Goal: Task Accomplishment & Management: Complete application form

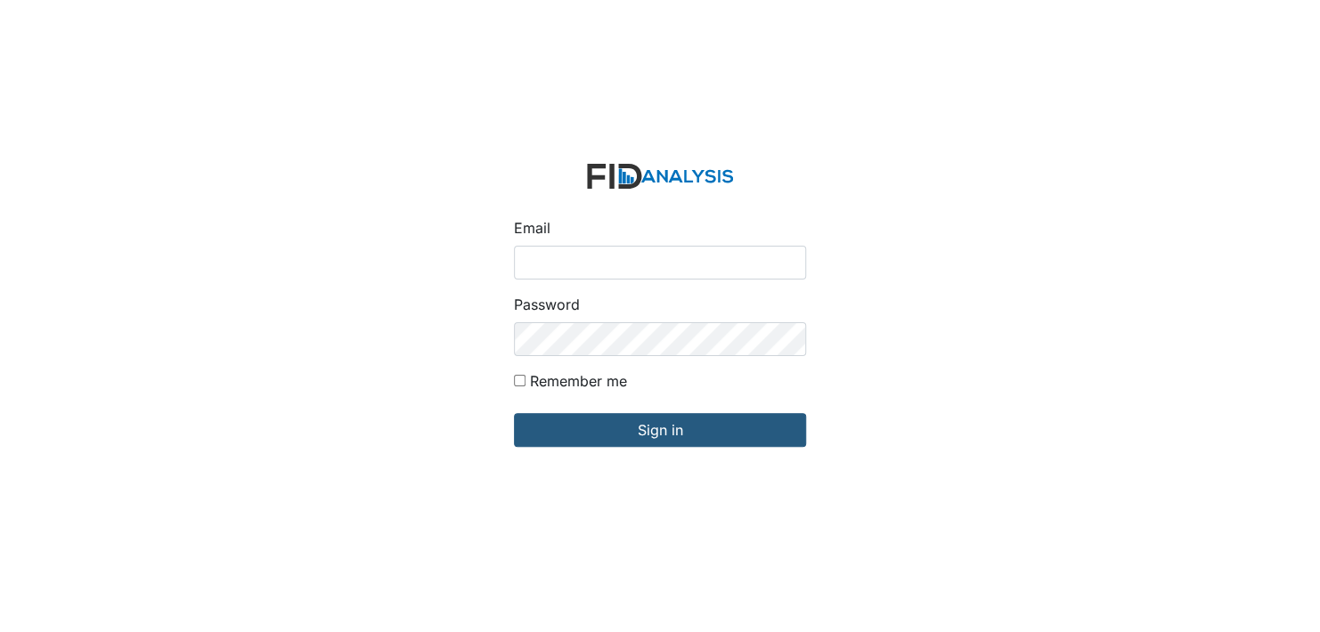
click at [566, 264] on input "Email" at bounding box center [660, 263] width 292 height 34
type input "[EMAIL_ADDRESS][DOMAIN_NAME]"
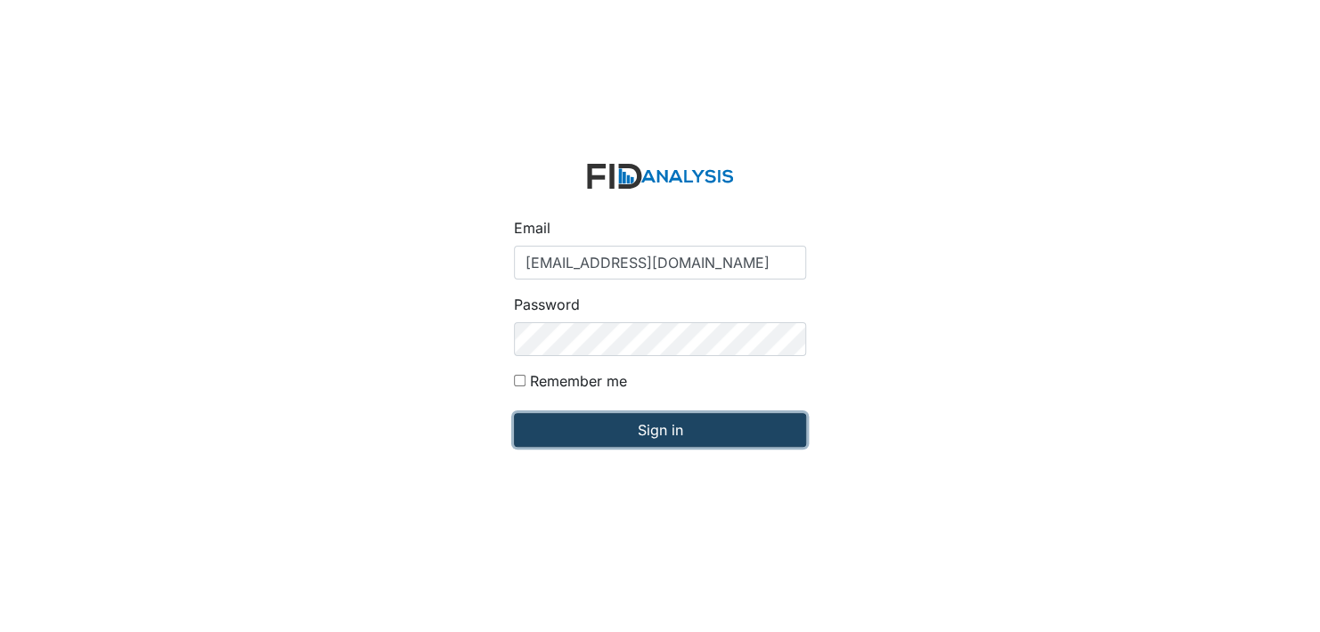
click at [681, 440] on input "Sign in" at bounding box center [660, 430] width 292 height 34
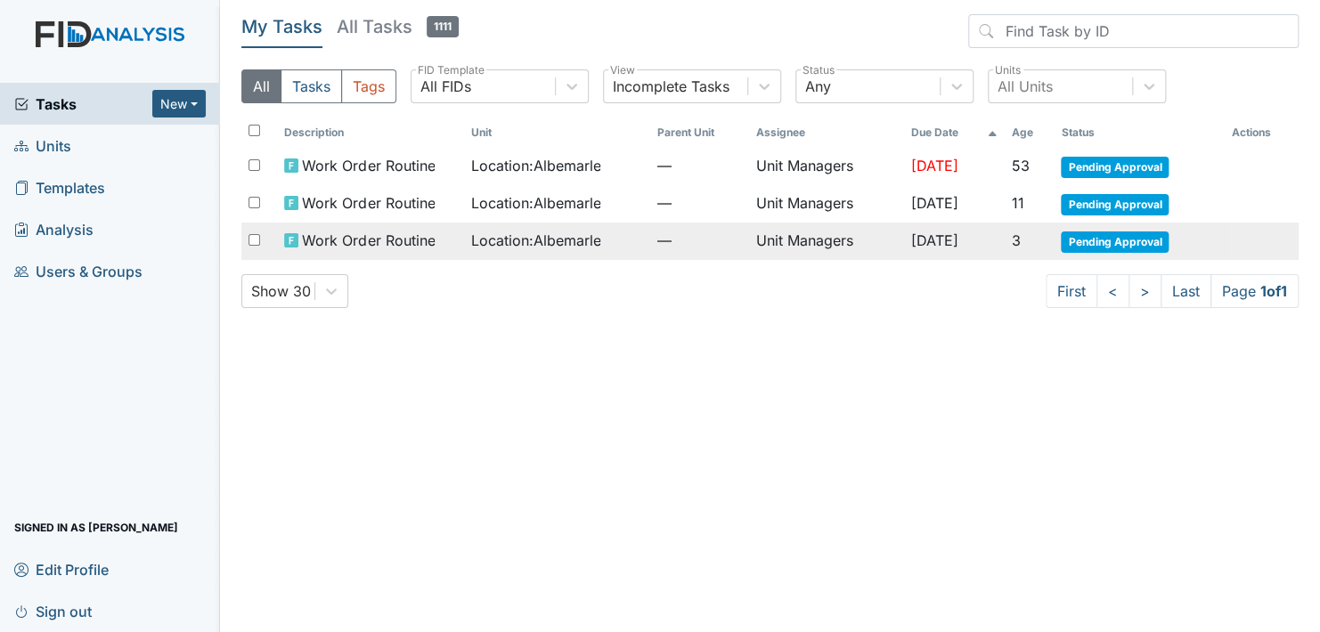
click at [1112, 241] on span "Pending Approval" at bounding box center [1115, 242] width 108 height 21
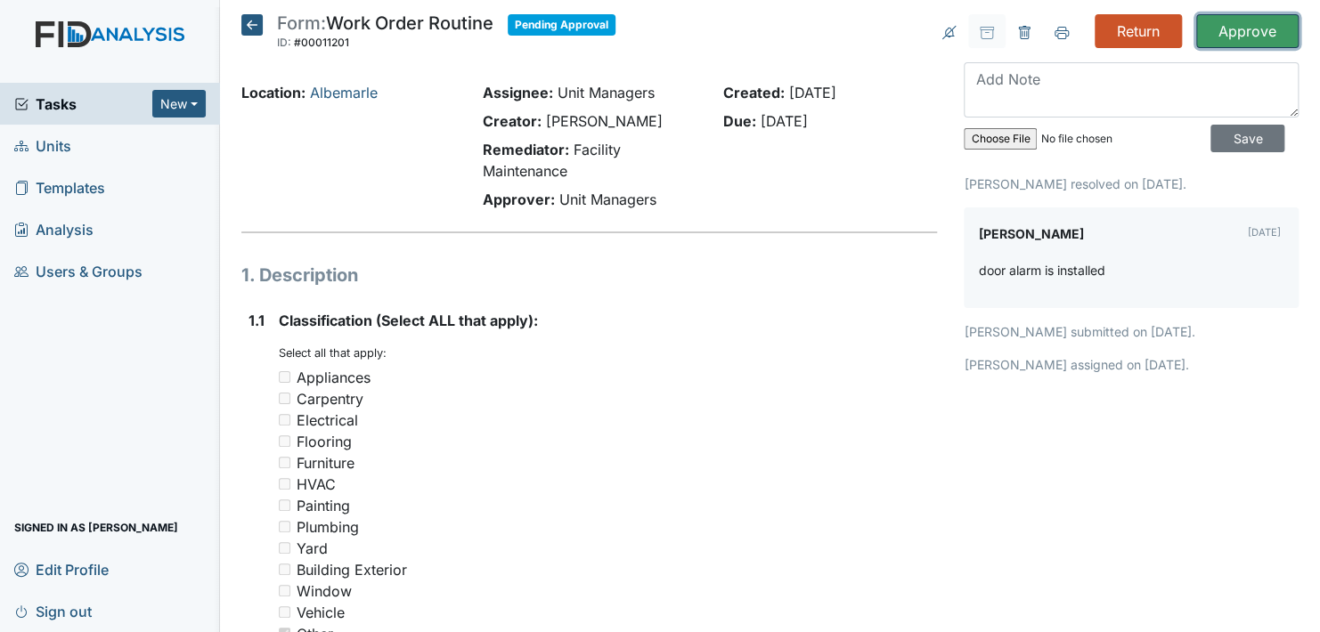
click at [1233, 28] on input "Approve" at bounding box center [1247, 31] width 102 height 34
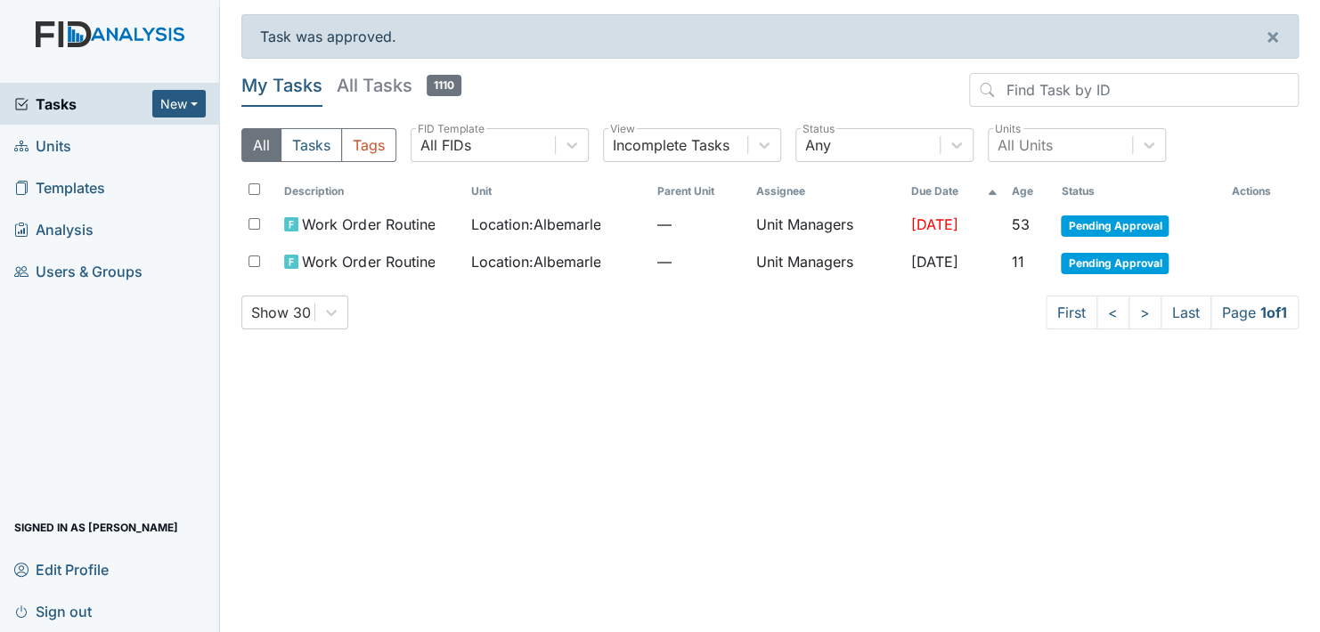
click at [74, 149] on link "Units" at bounding box center [110, 146] width 220 height 42
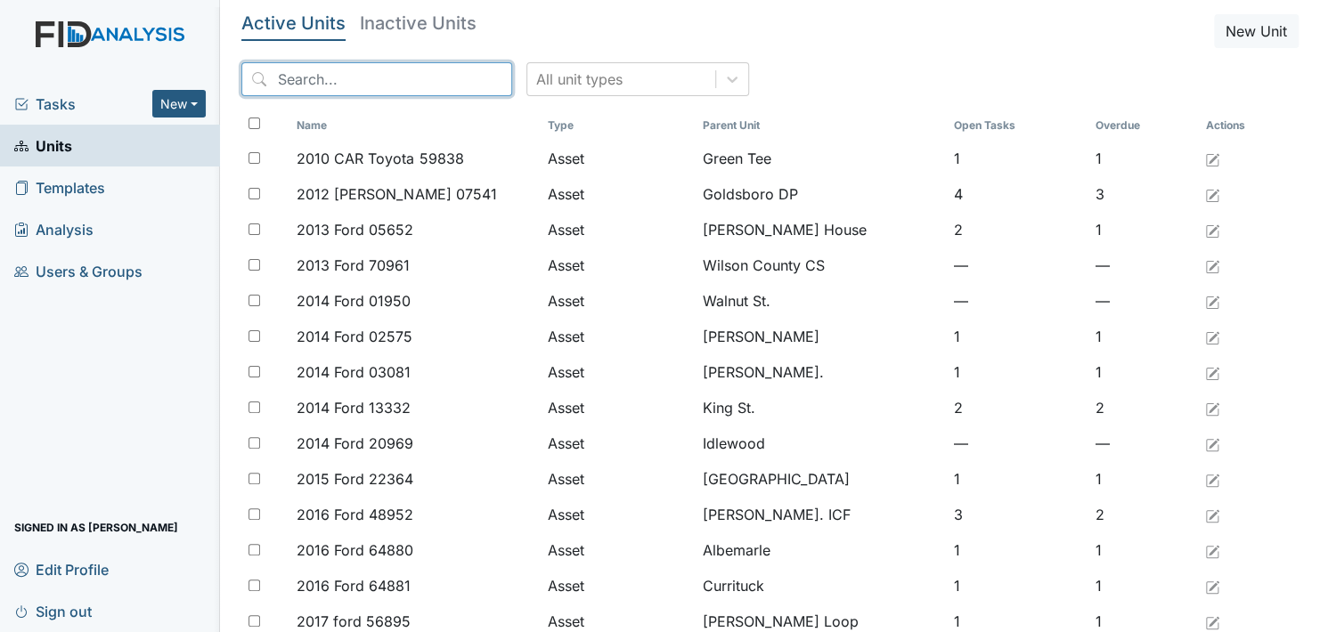
click at [329, 80] on input "search" at bounding box center [376, 79] width 271 height 34
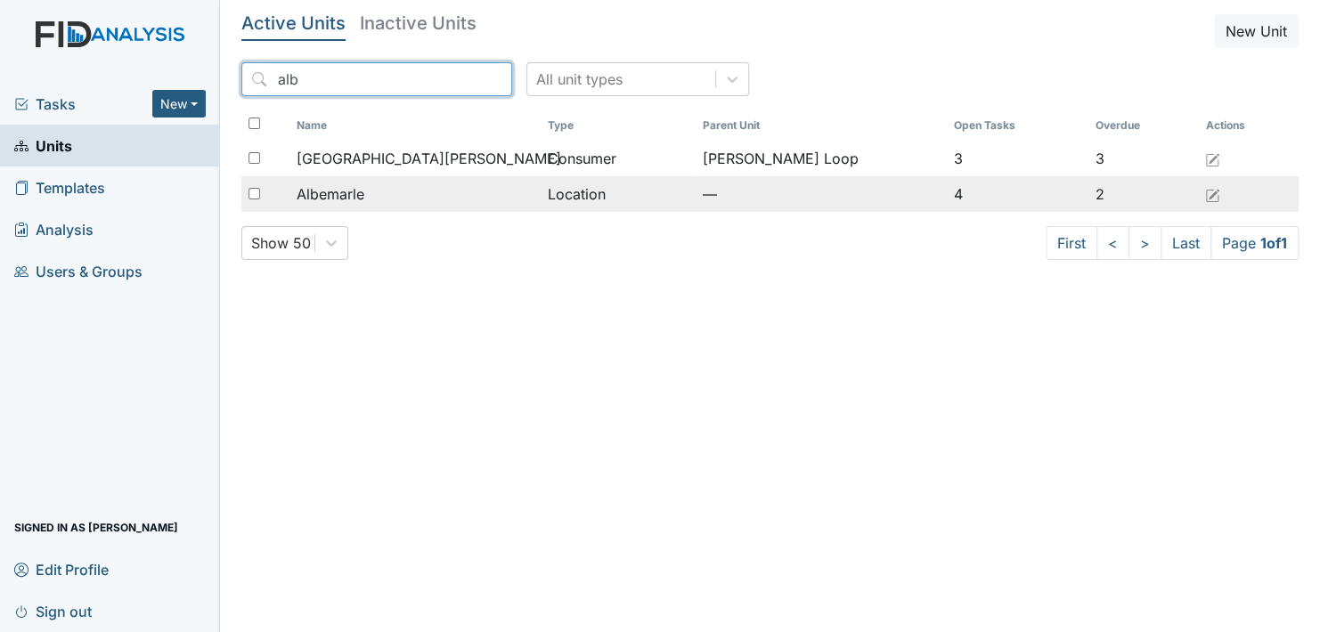
type input "alb"
click at [359, 191] on span "Albemarle" at bounding box center [331, 193] width 68 height 21
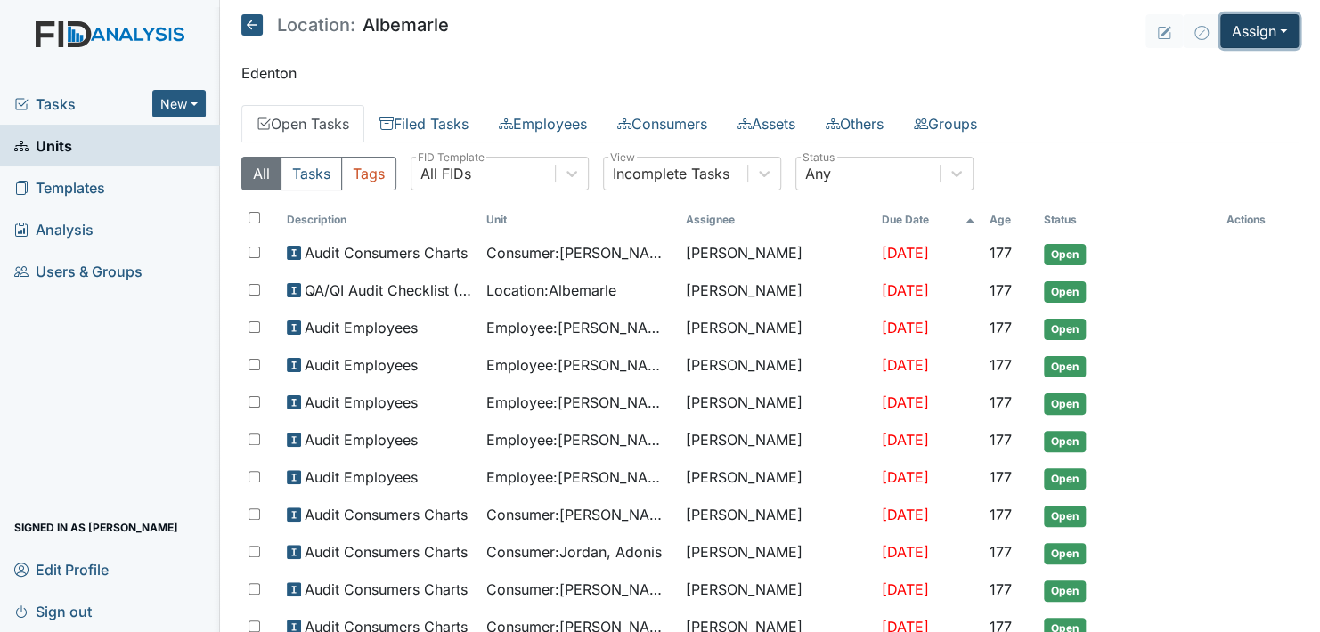
click at [1262, 30] on button "Assign" at bounding box center [1259, 31] width 78 height 34
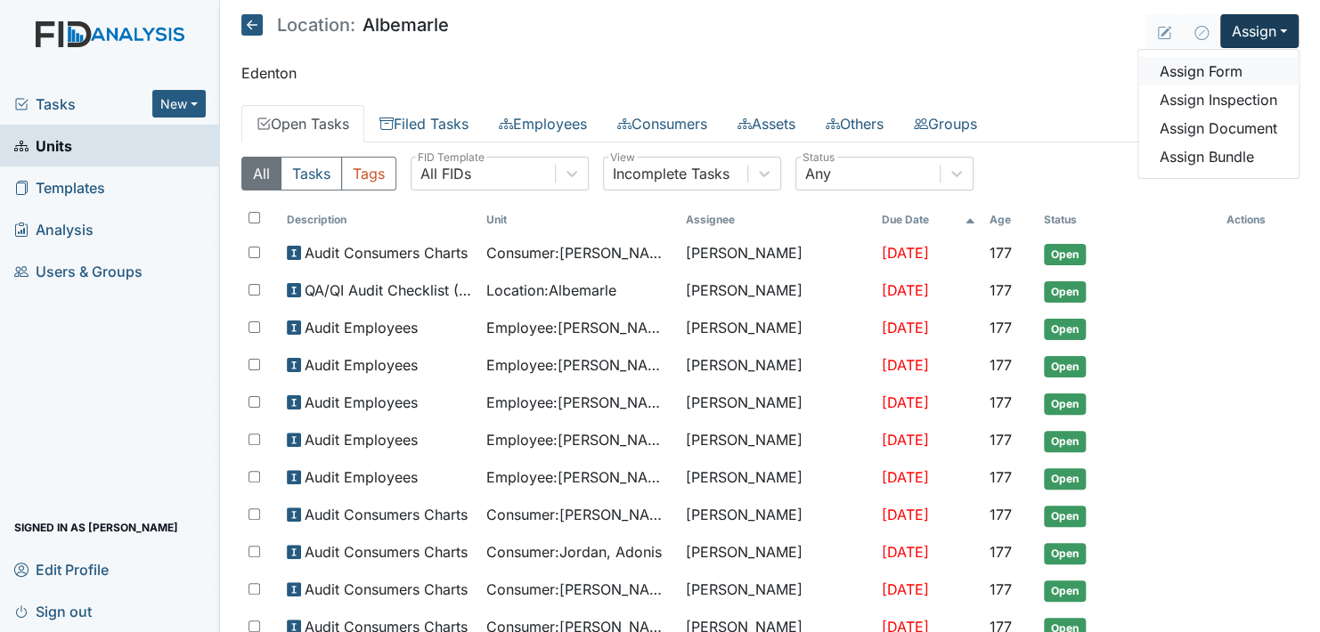
click at [1179, 72] on link "Assign Form" at bounding box center [1218, 71] width 160 height 29
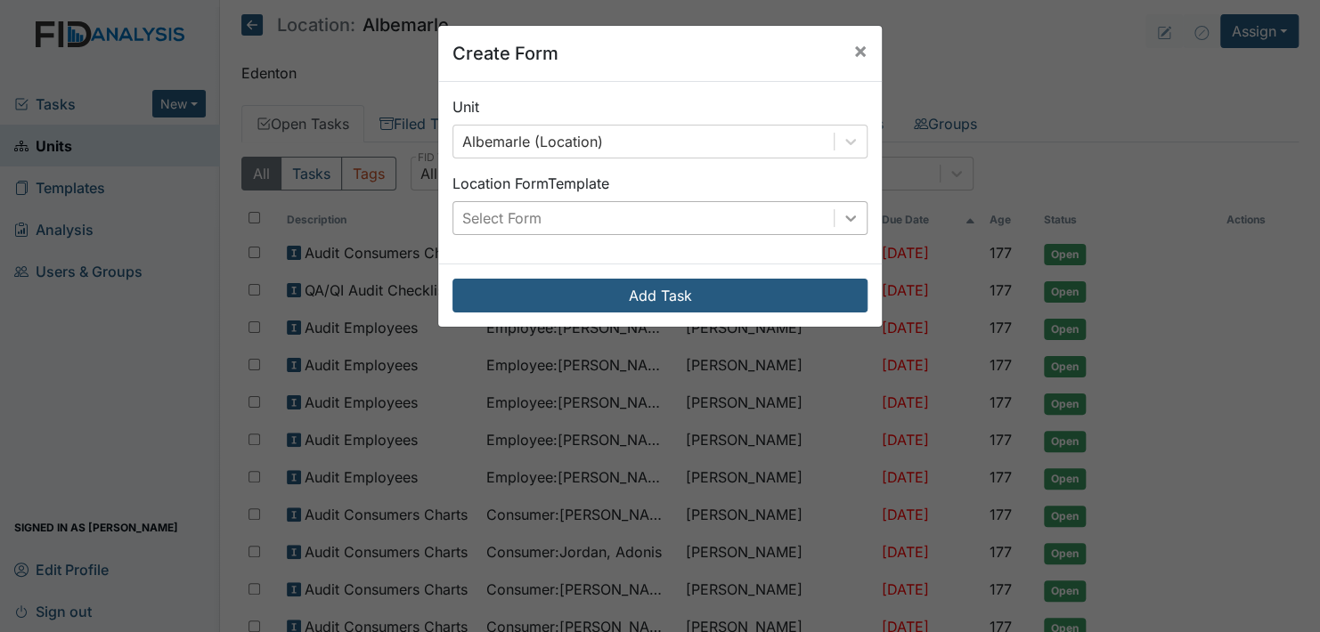
click at [845, 211] on icon at bounding box center [851, 218] width 18 height 18
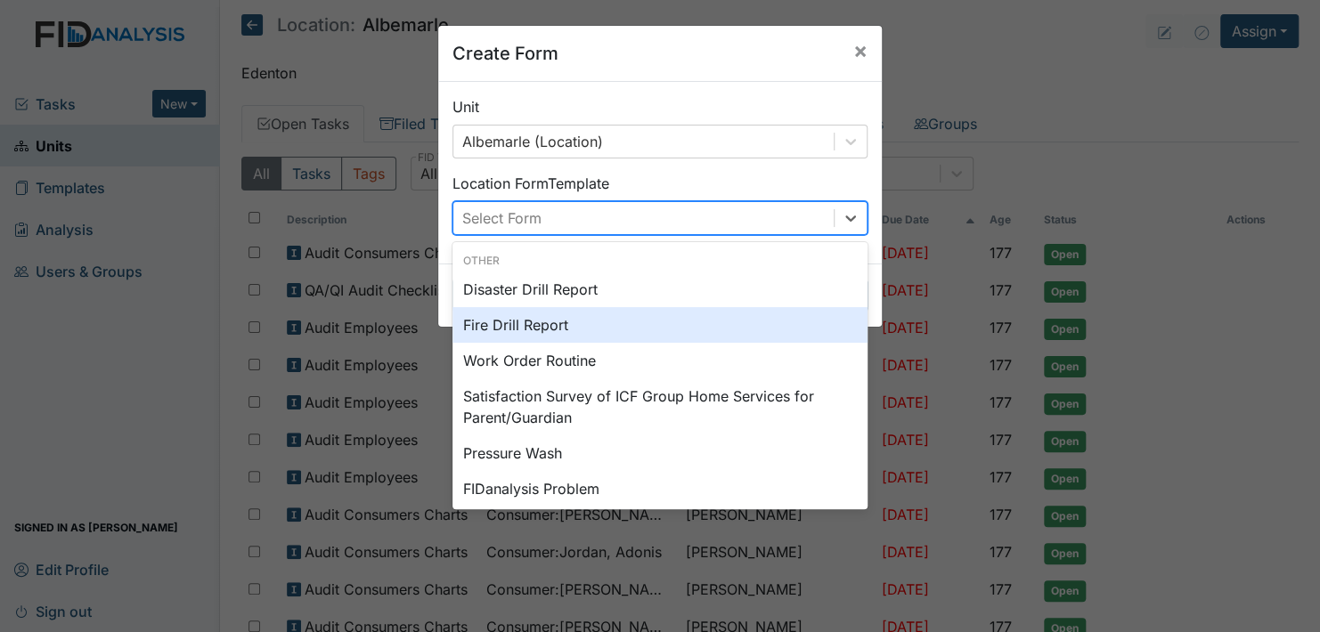
click at [560, 325] on div "Fire Drill Report" at bounding box center [659, 325] width 415 height 36
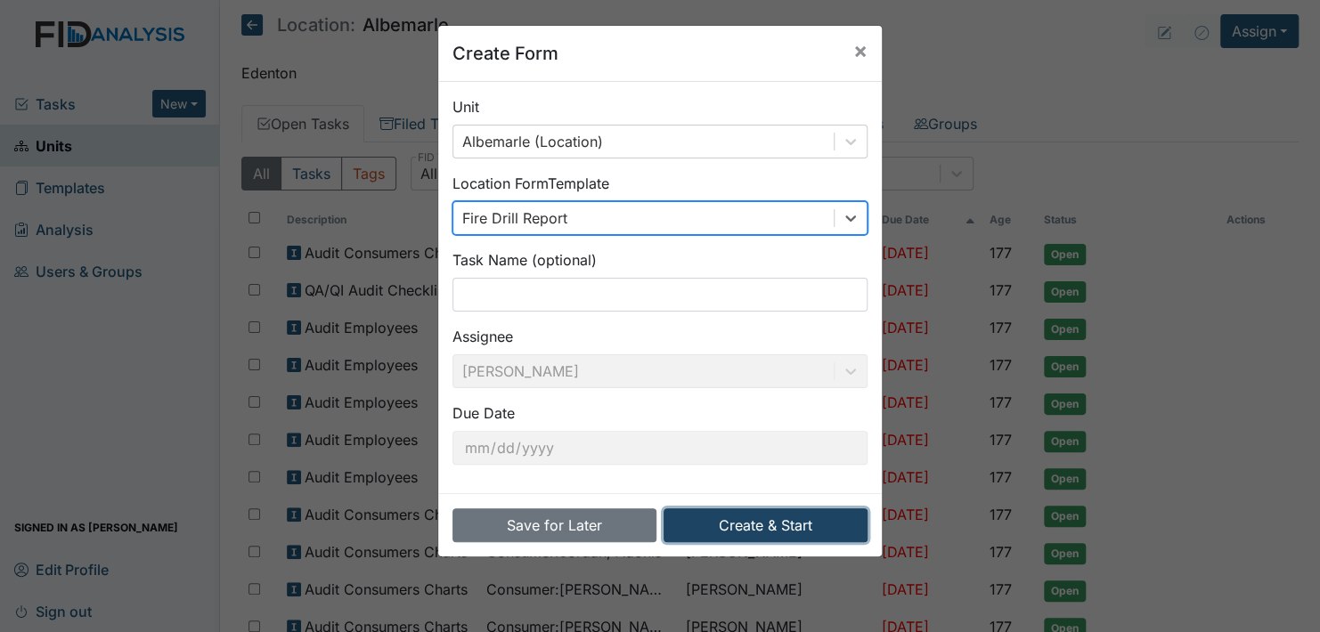
click at [778, 522] on button "Create & Start" at bounding box center [766, 526] width 204 height 34
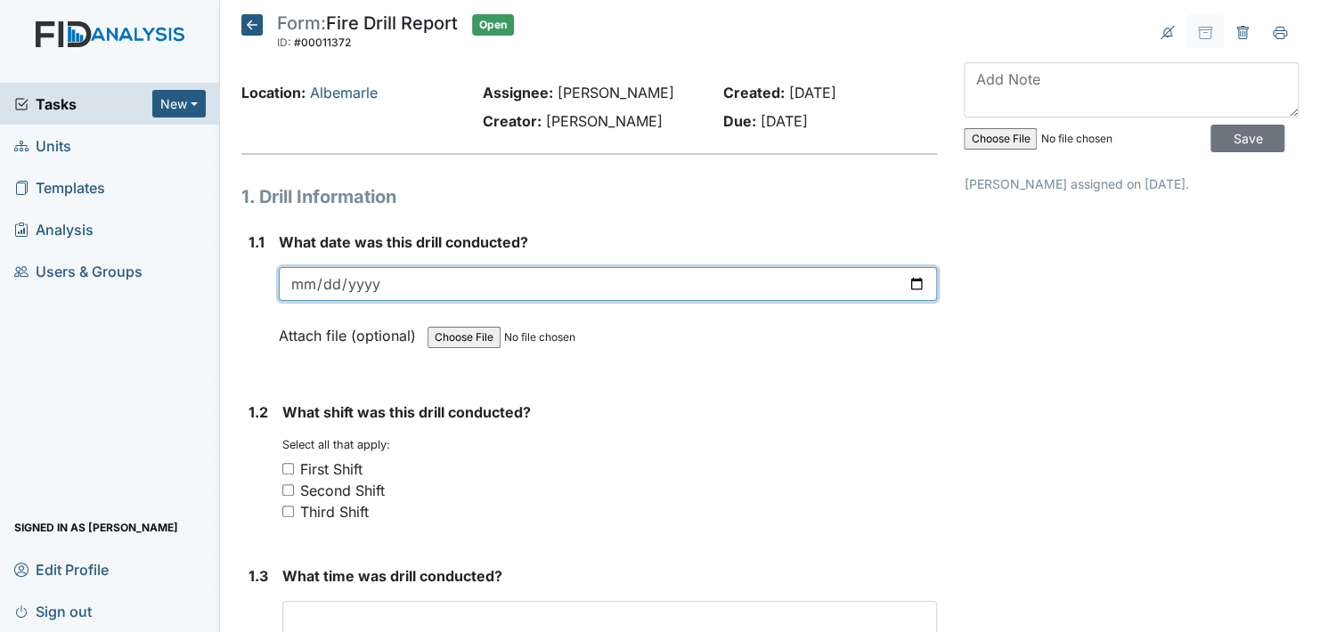
click at [908, 282] on input "date" at bounding box center [608, 284] width 658 height 34
type input "2025-08-08"
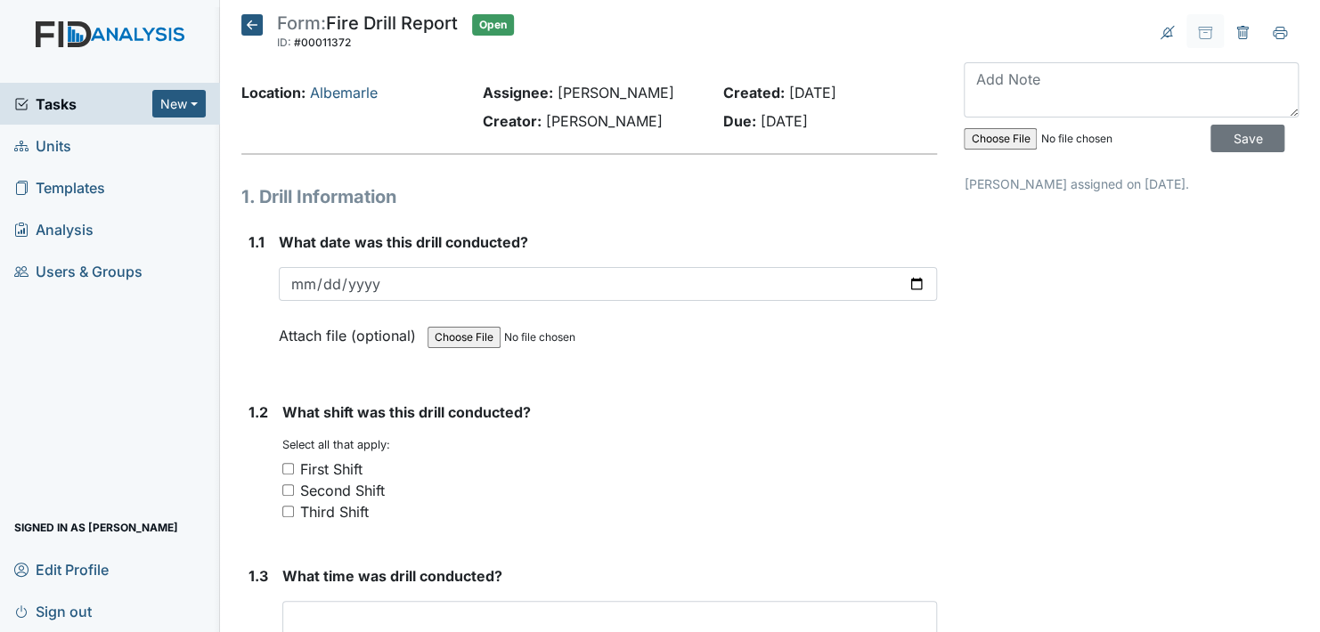
click at [290, 508] on input "Third Shift" at bounding box center [288, 512] width 12 height 12
checkbox input "true"
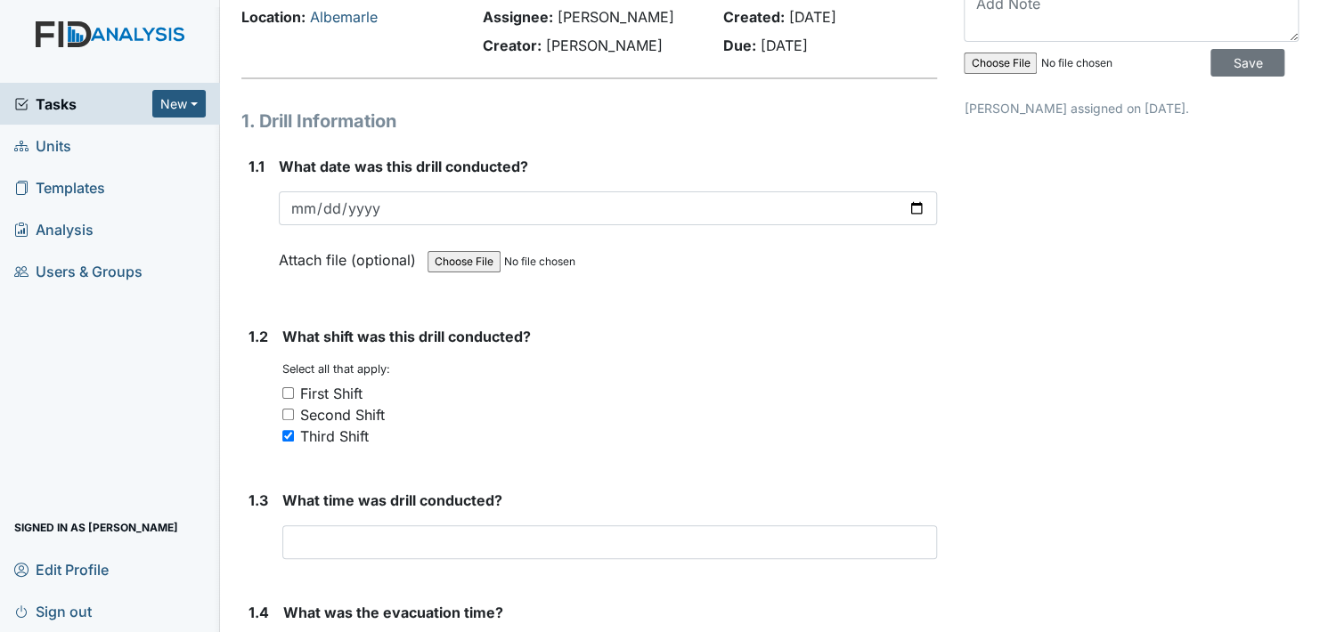
scroll to position [178, 0]
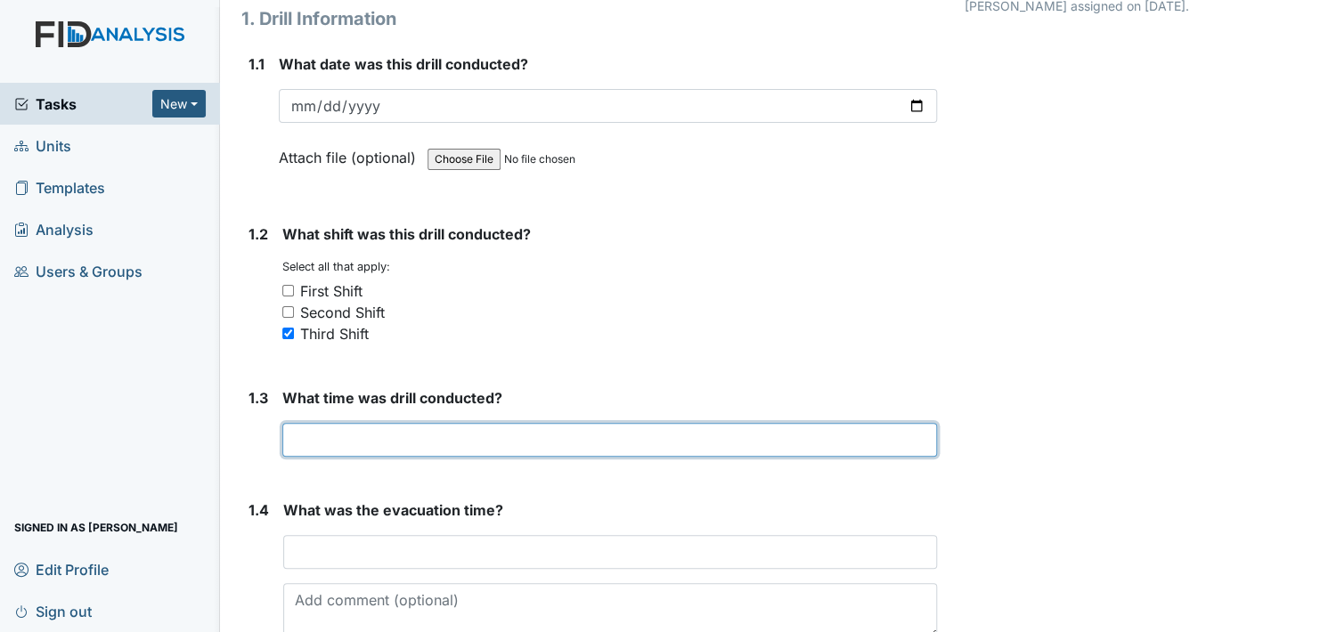
click at [358, 448] on input "text" at bounding box center [609, 440] width 655 height 34
type input "3:35"
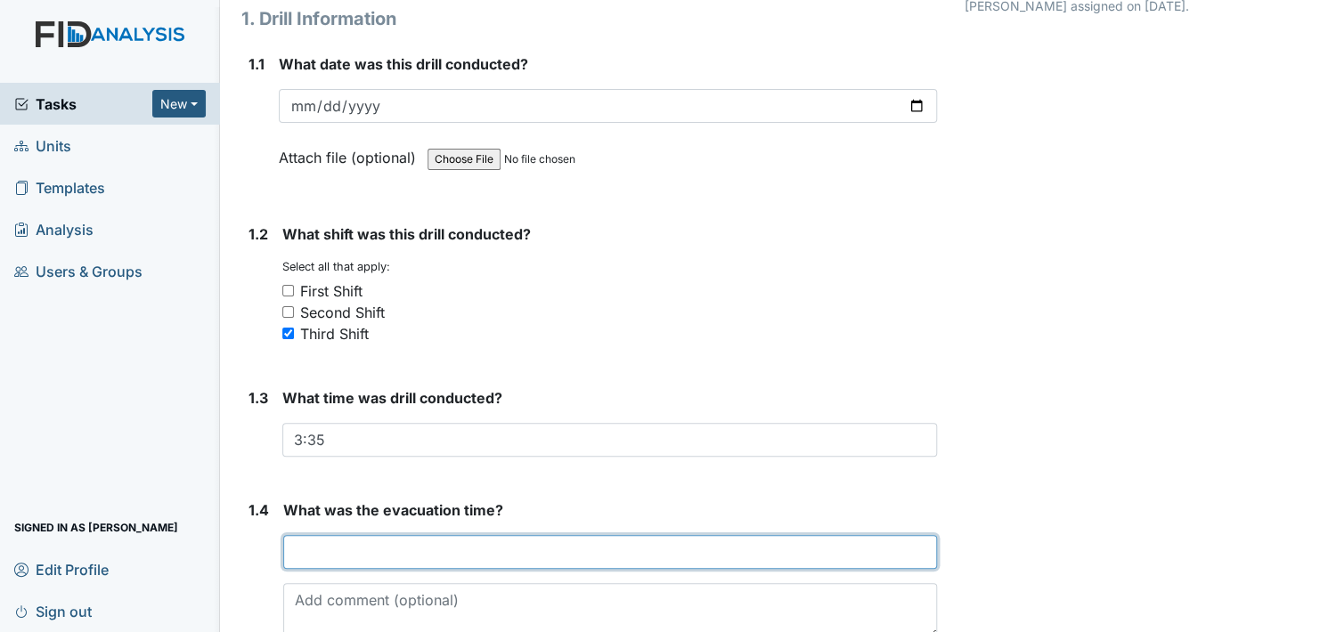
click at [331, 545] on input "text" at bounding box center [610, 552] width 654 height 34
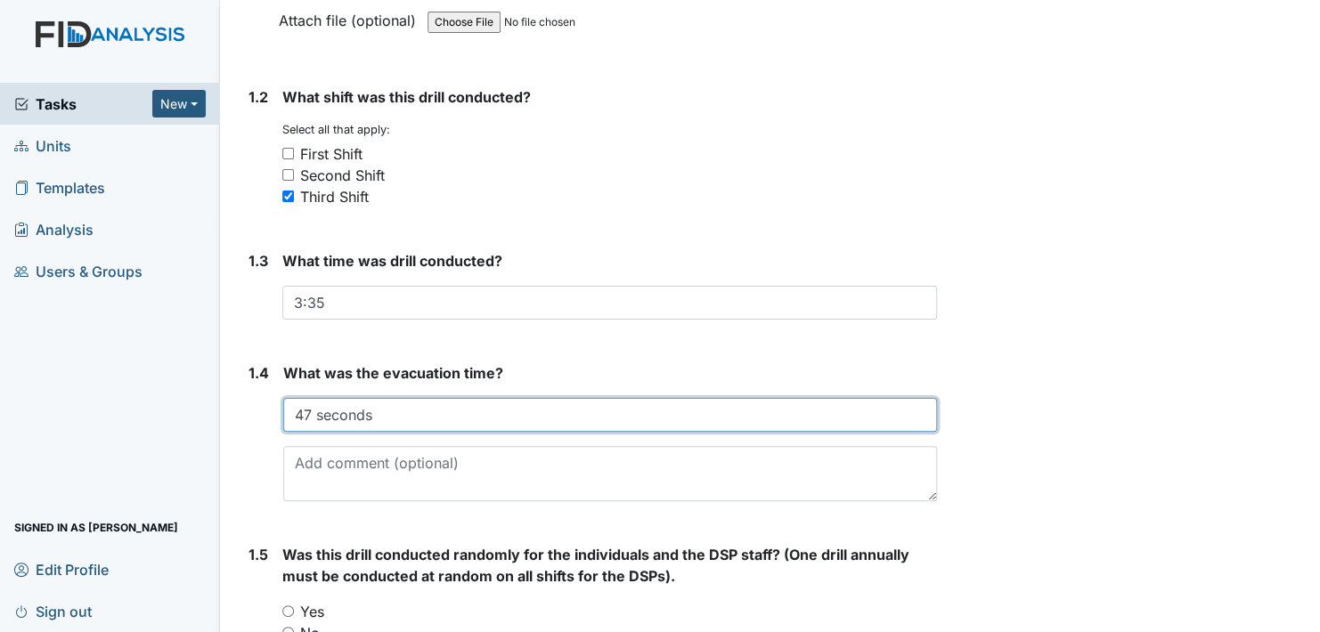
scroll to position [445, 0]
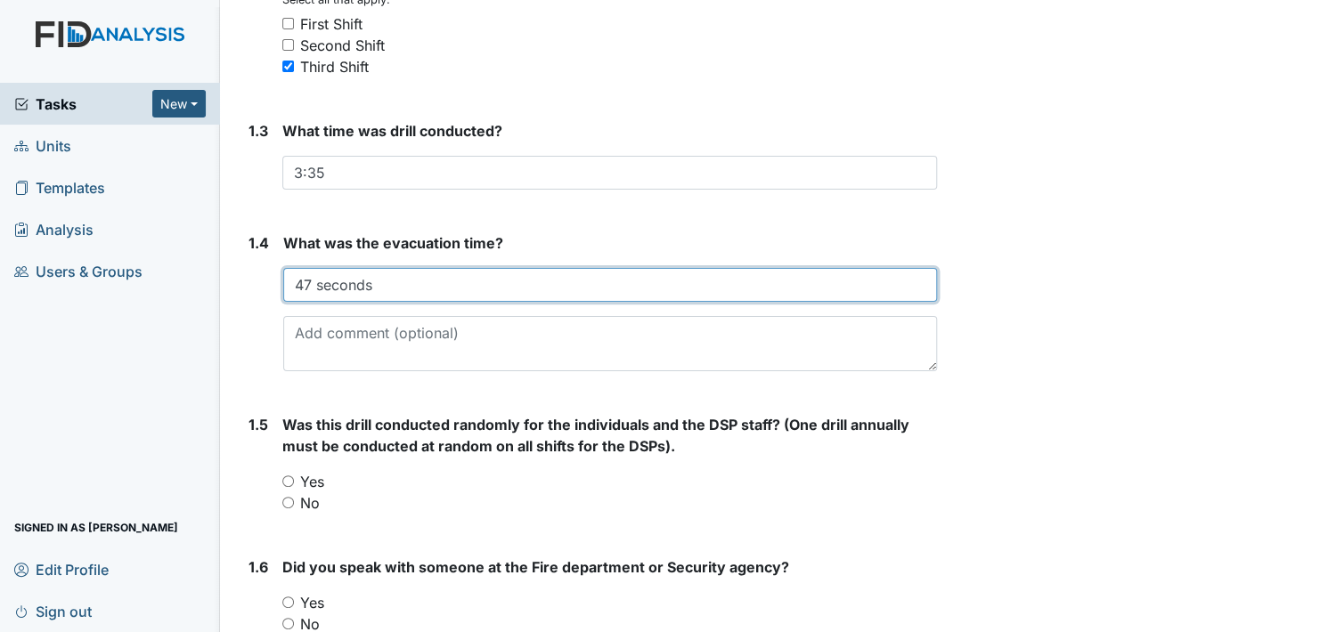
type input "47 seconds"
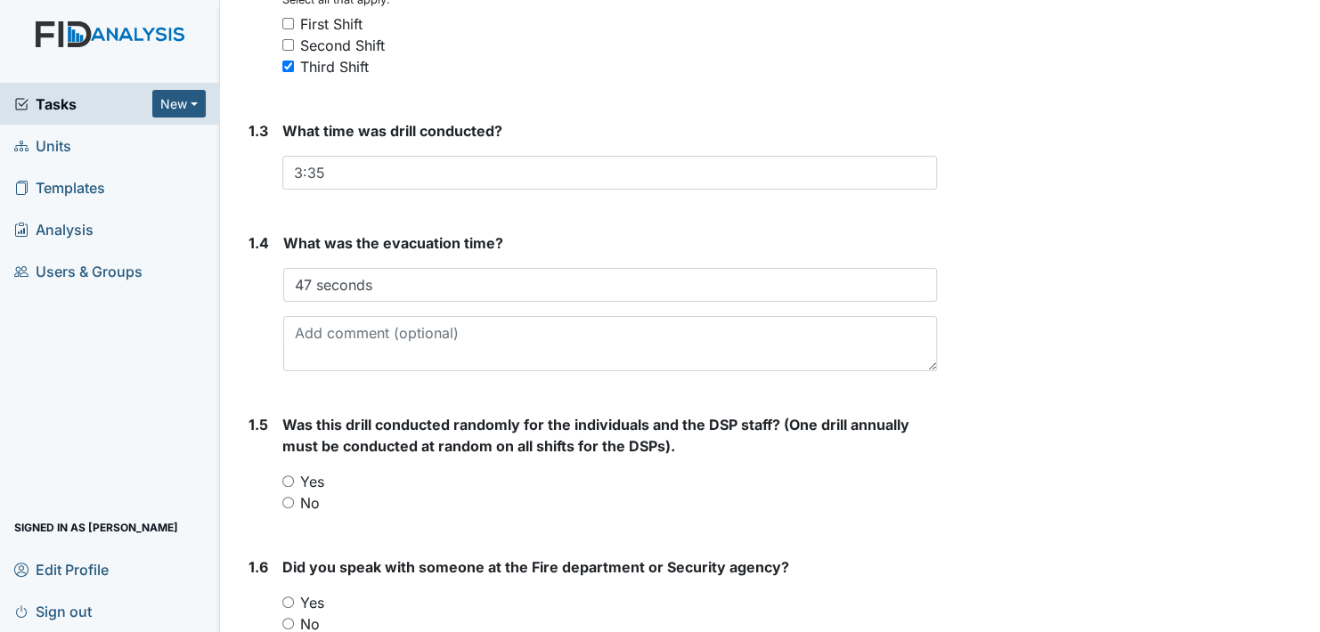
click at [285, 479] on input "Yes" at bounding box center [288, 482] width 12 height 12
radio input "true"
click at [289, 597] on input "Yes" at bounding box center [288, 603] width 12 height 12
radio input "true"
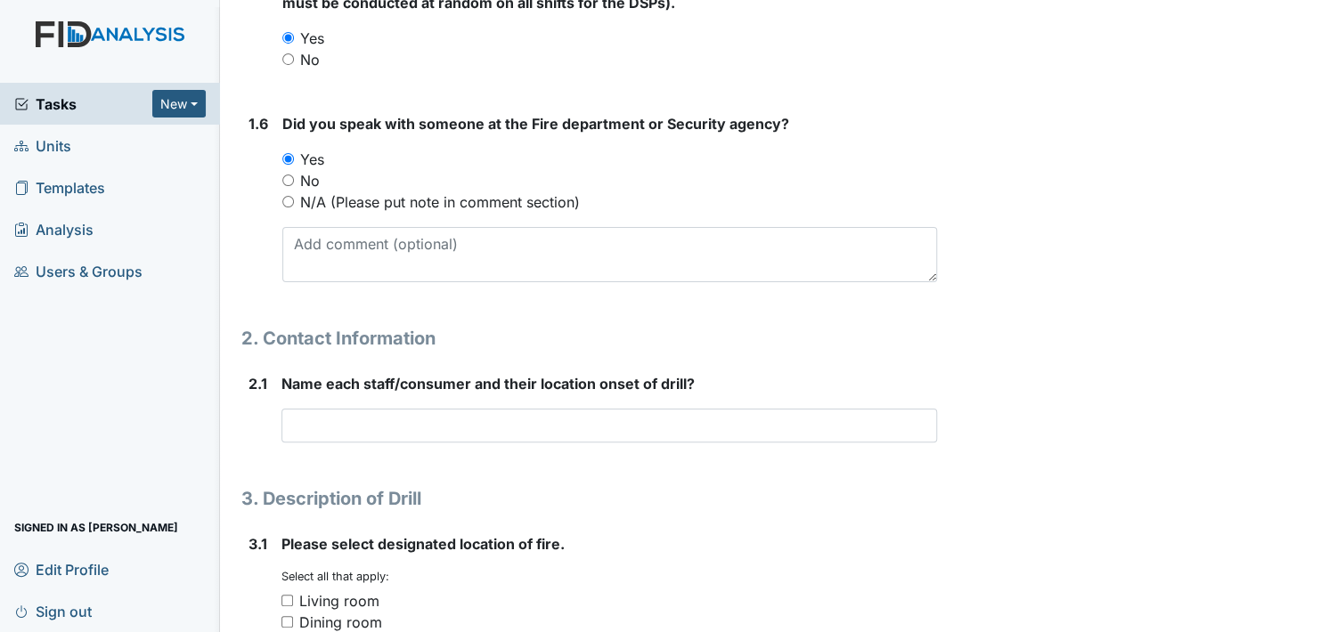
scroll to position [891, 0]
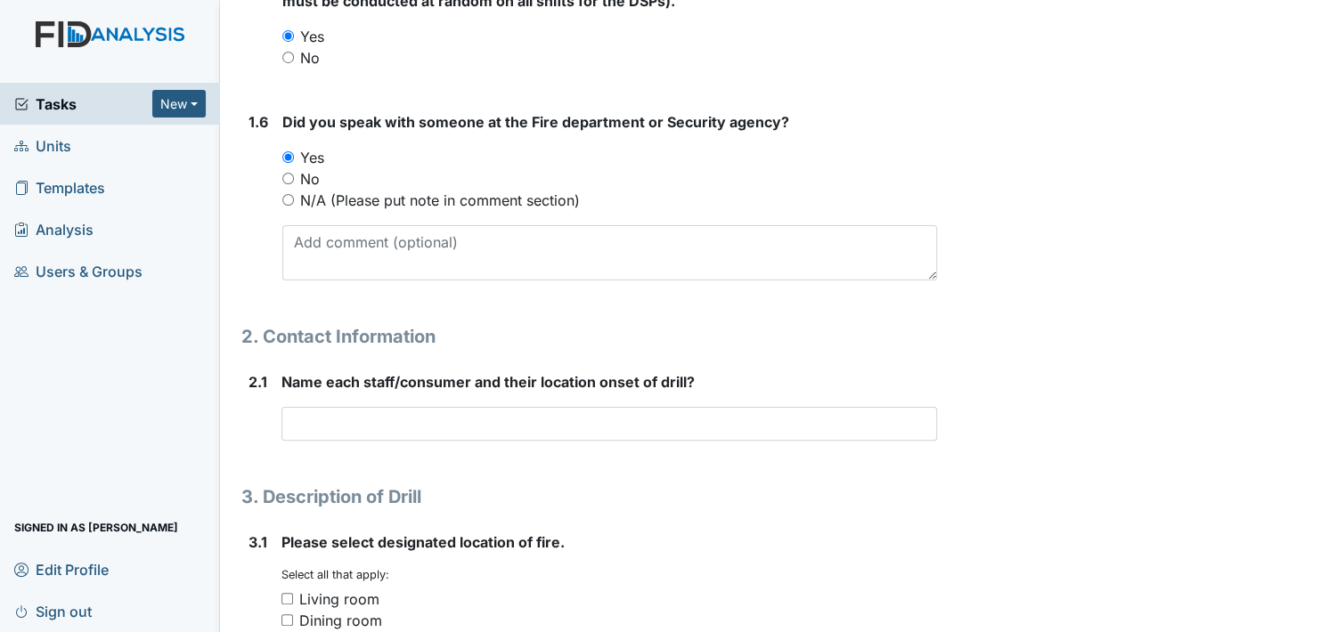
click at [1074, 115] on div "Archive Task × Are you sure you want to archive this task? It will appear as in…" at bounding box center [1131, 565] width 362 height 2883
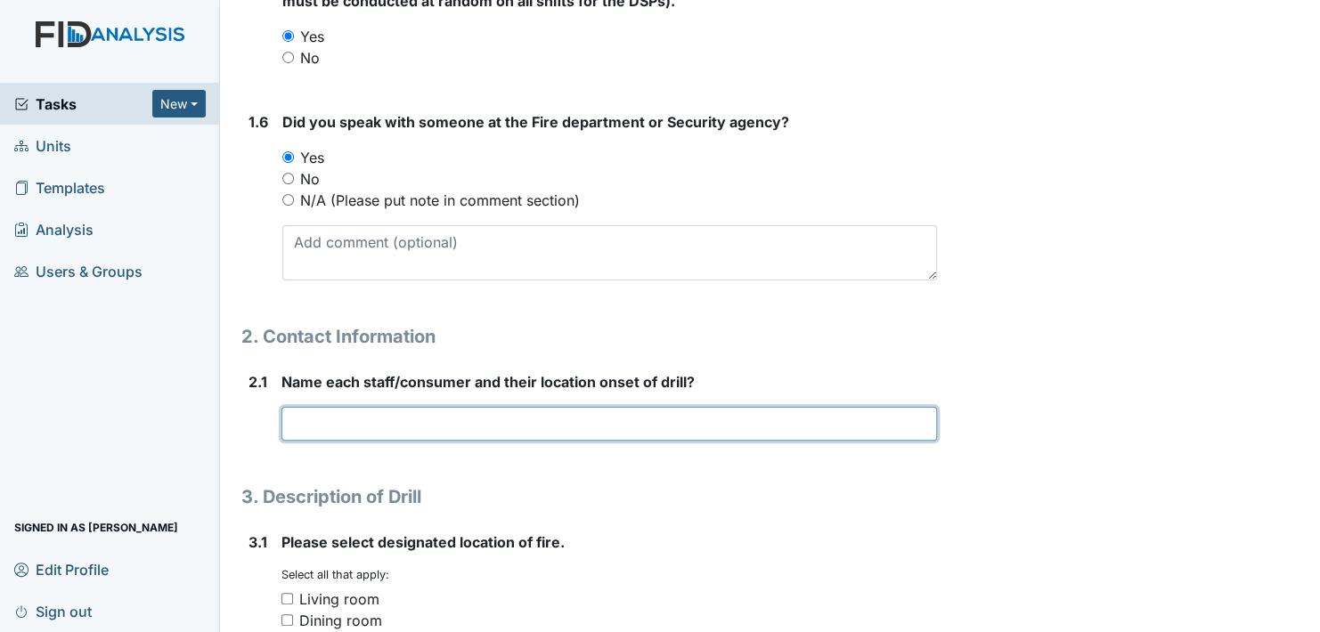
click at [370, 419] on input "text" at bounding box center [609, 424] width 656 height 34
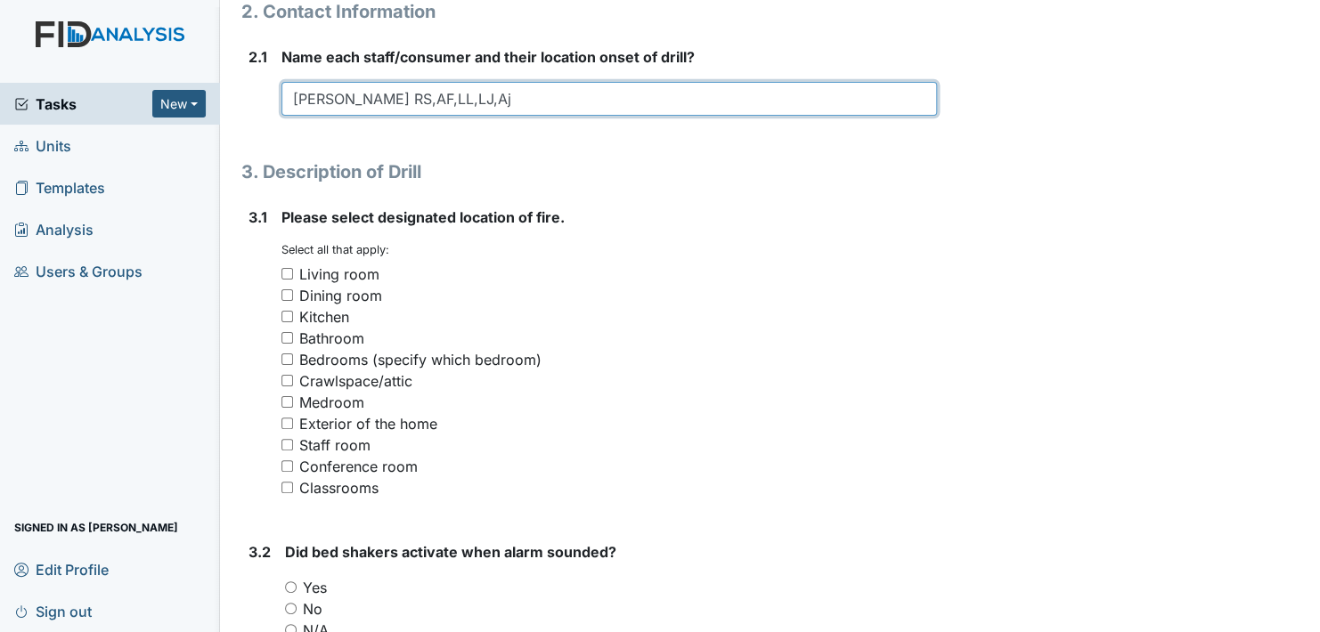
scroll to position [1247, 0]
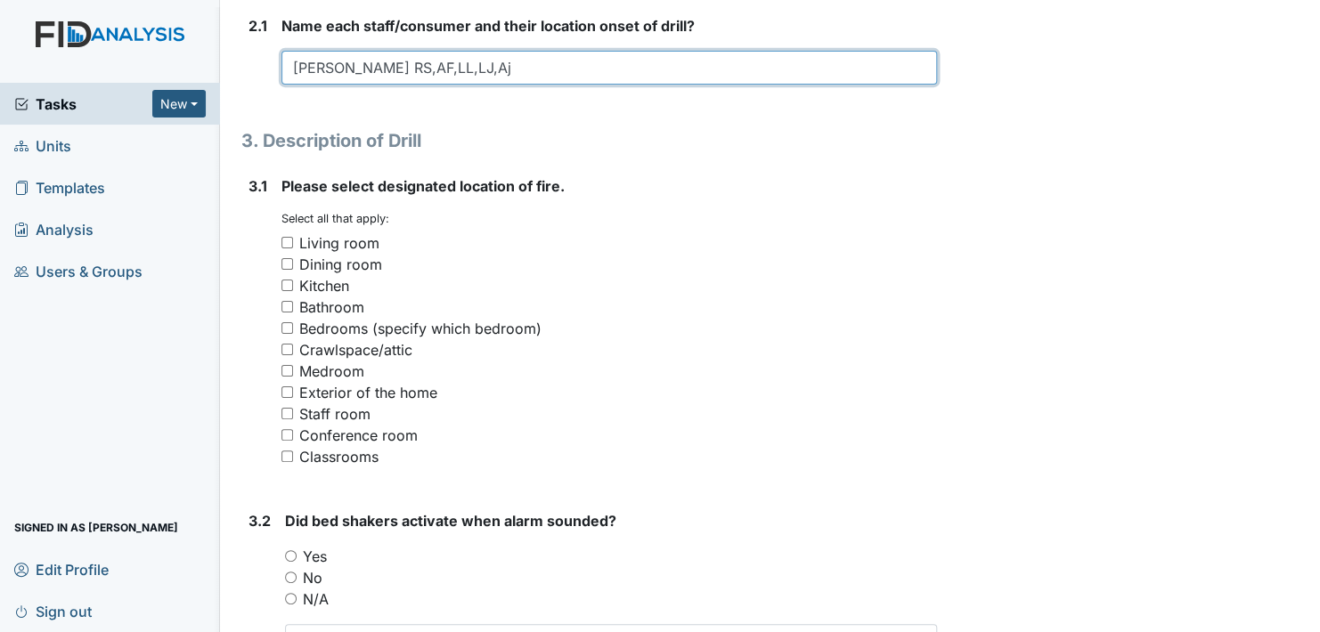
type input "Annie Blount RS,AF,LL,LJ,Aj"
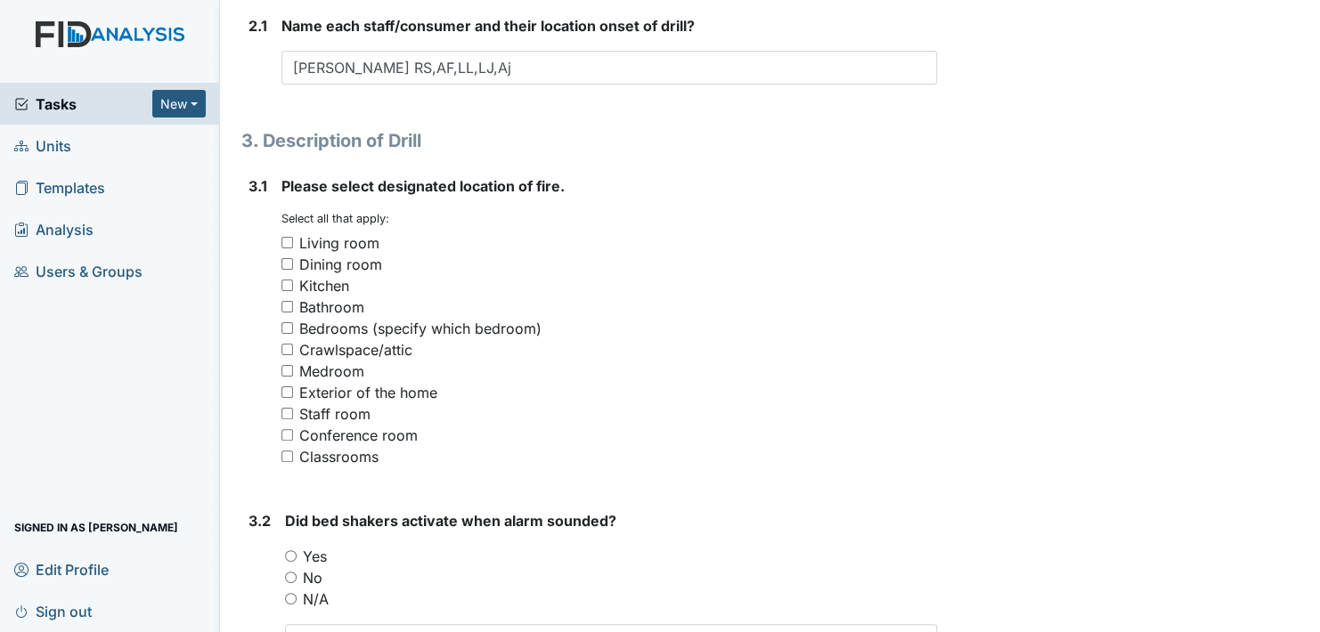
click at [284, 390] on input "Exterior of the home" at bounding box center [287, 393] width 12 height 12
checkbox input "true"
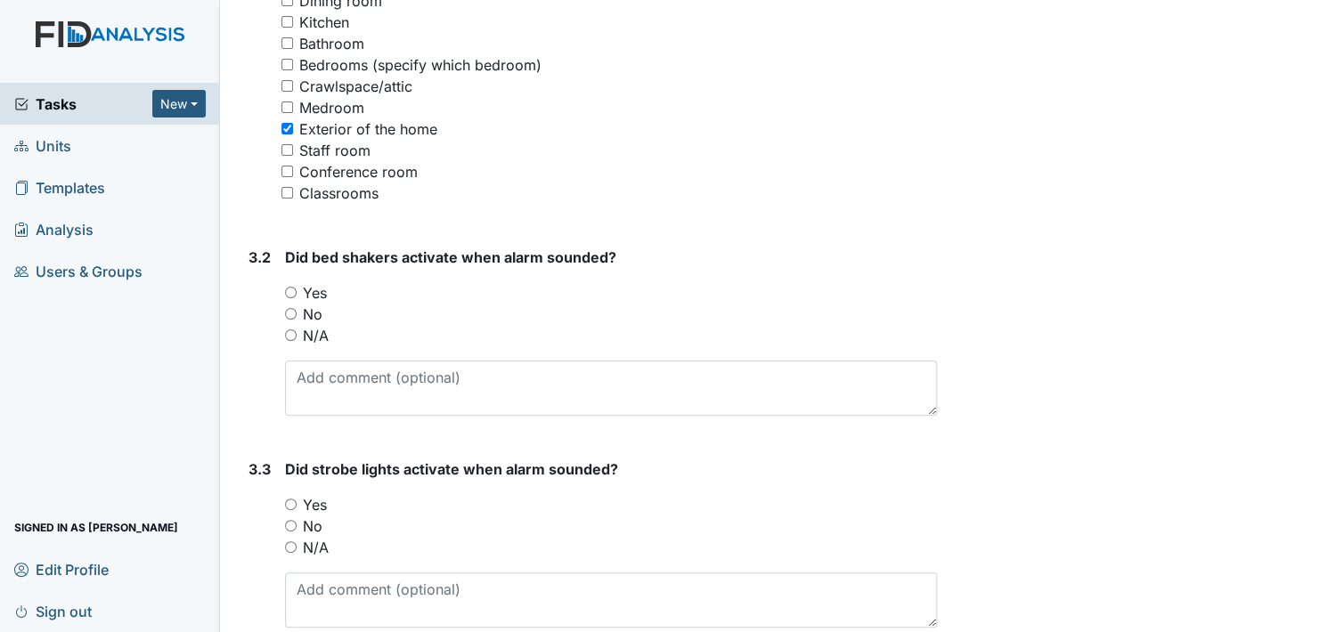
scroll to position [1514, 0]
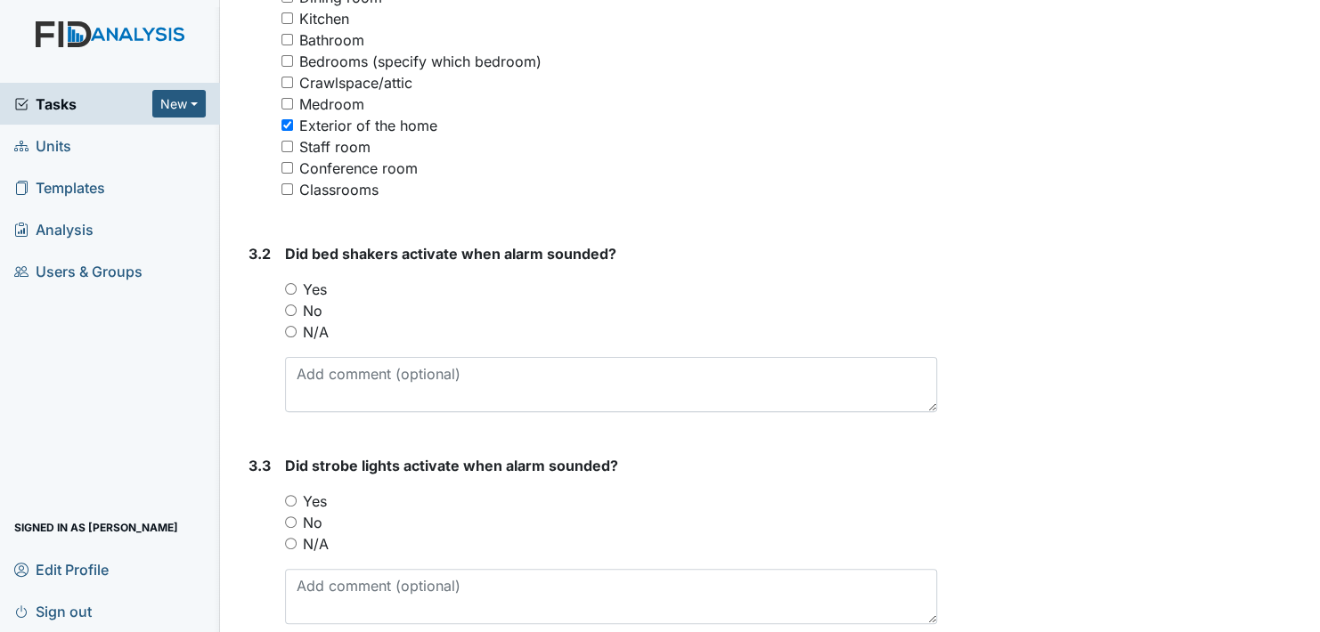
click at [290, 330] on input "N/A" at bounding box center [291, 332] width 12 height 12
radio input "true"
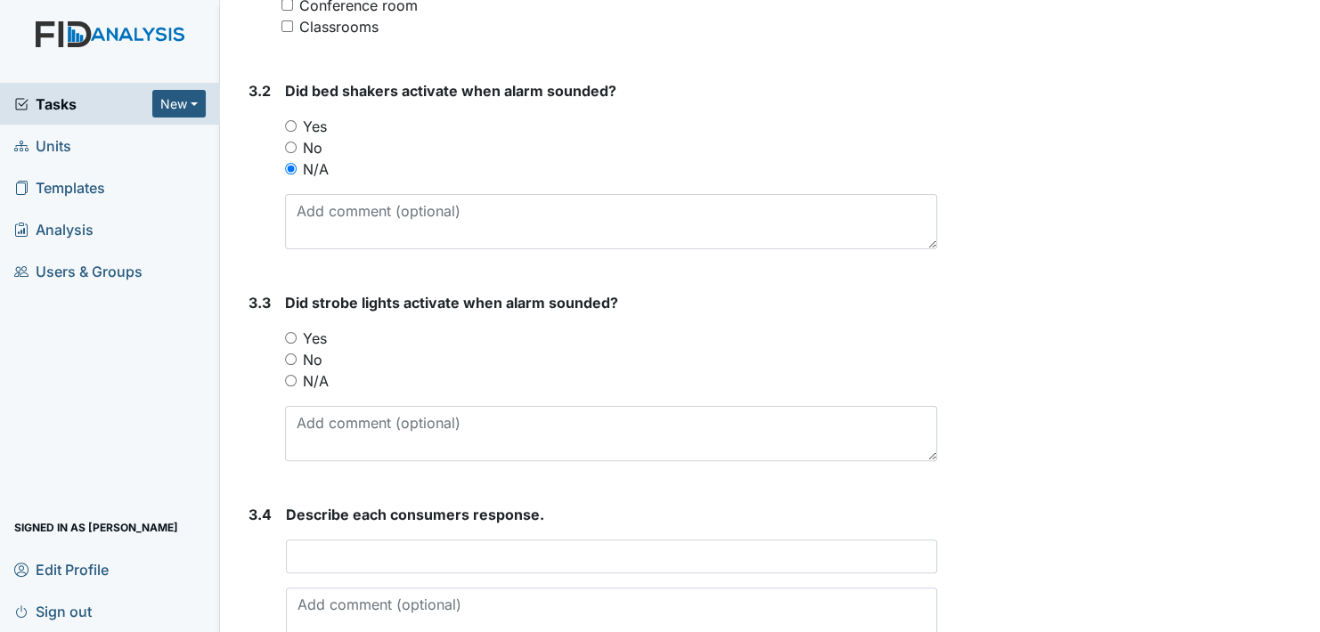
scroll to position [1692, 0]
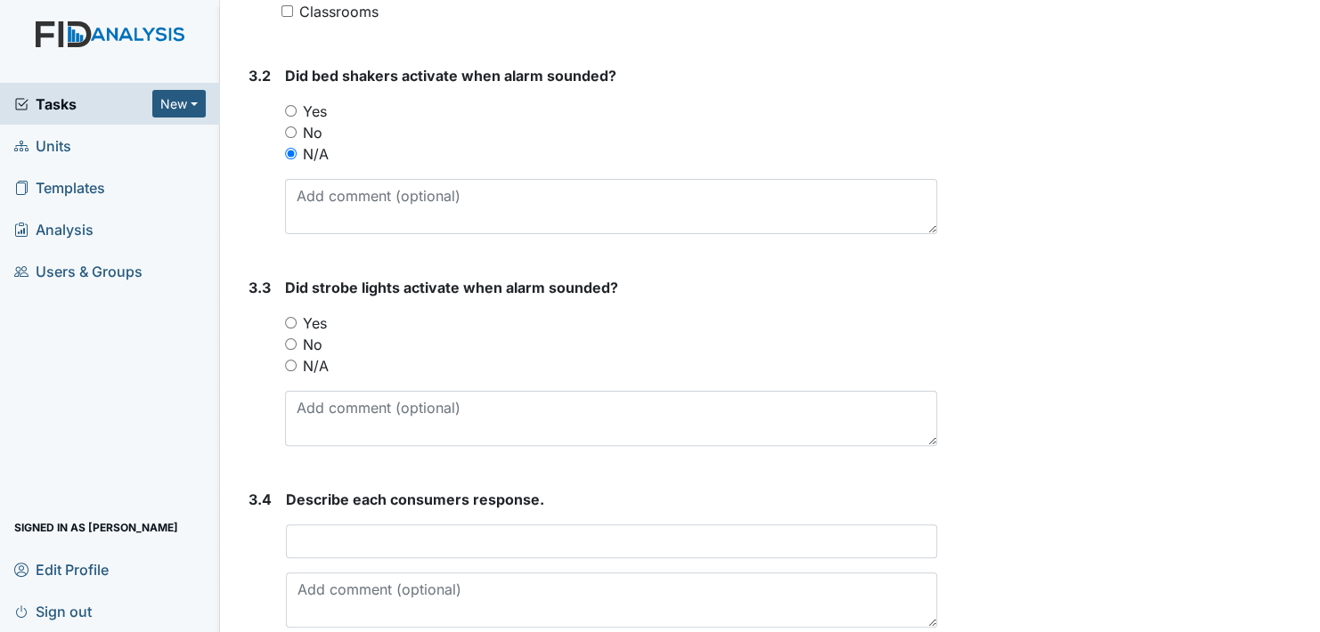
click at [293, 320] on input "Yes" at bounding box center [291, 323] width 12 height 12
radio input "true"
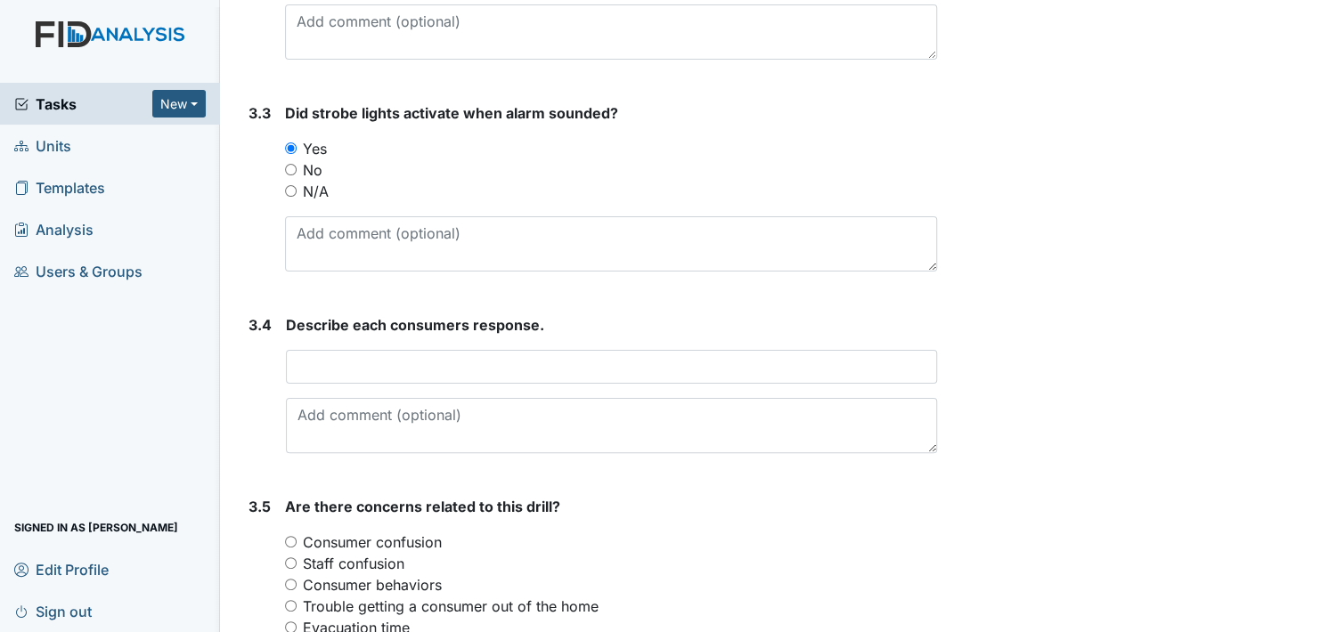
scroll to position [1959, 0]
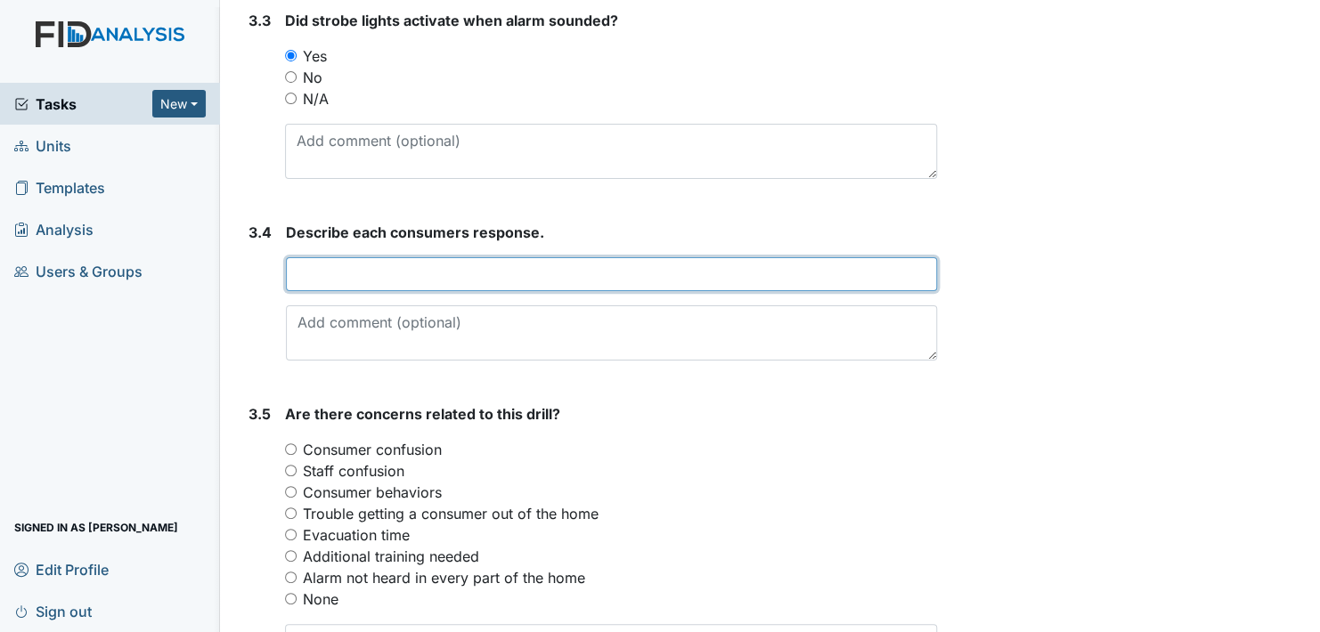
click at [370, 273] on input "text" at bounding box center [611, 274] width 651 height 34
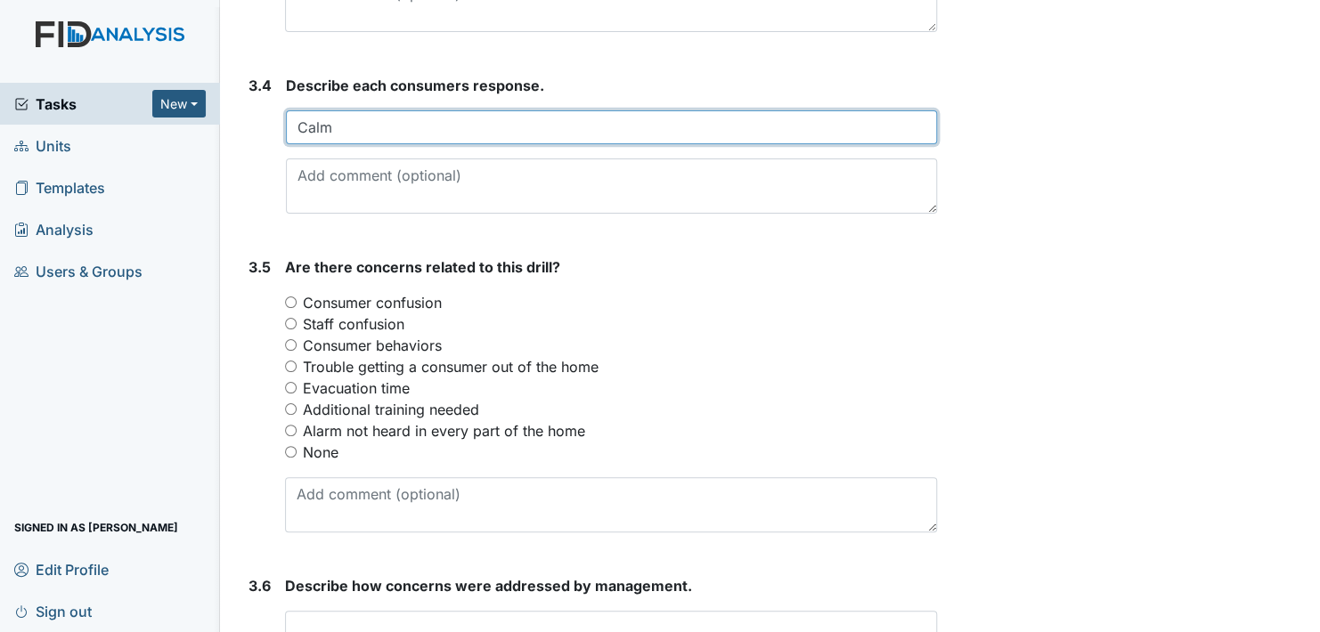
scroll to position [2138, 0]
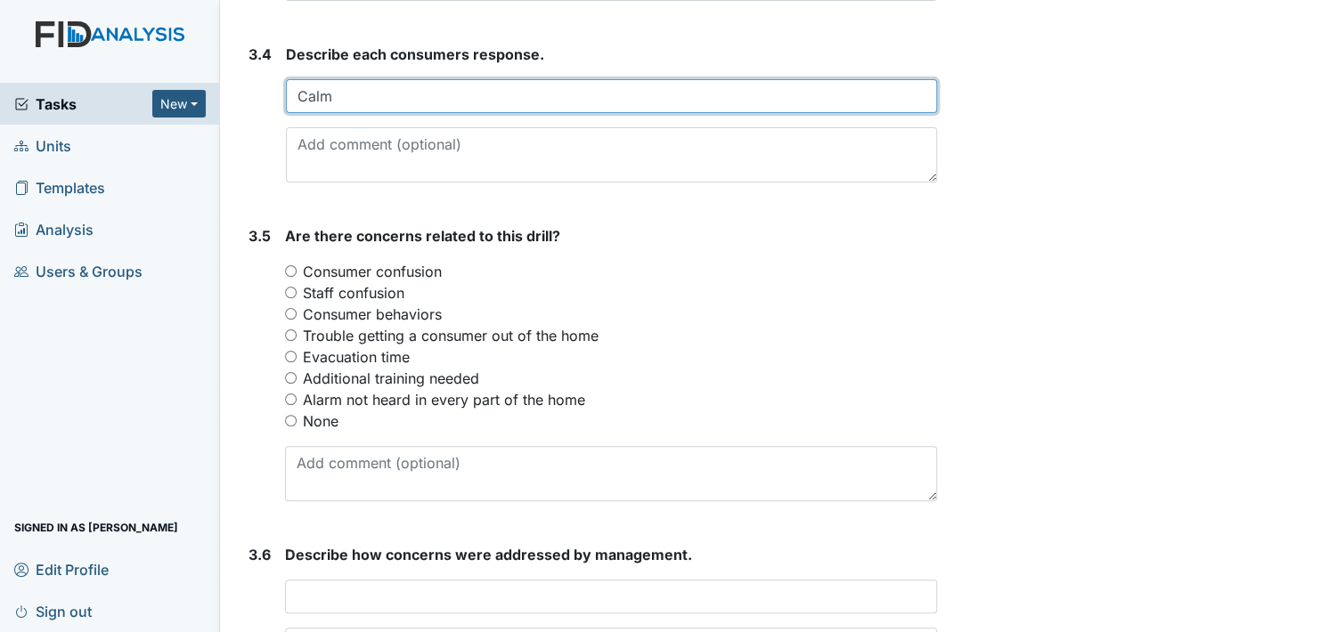
type input "Calm"
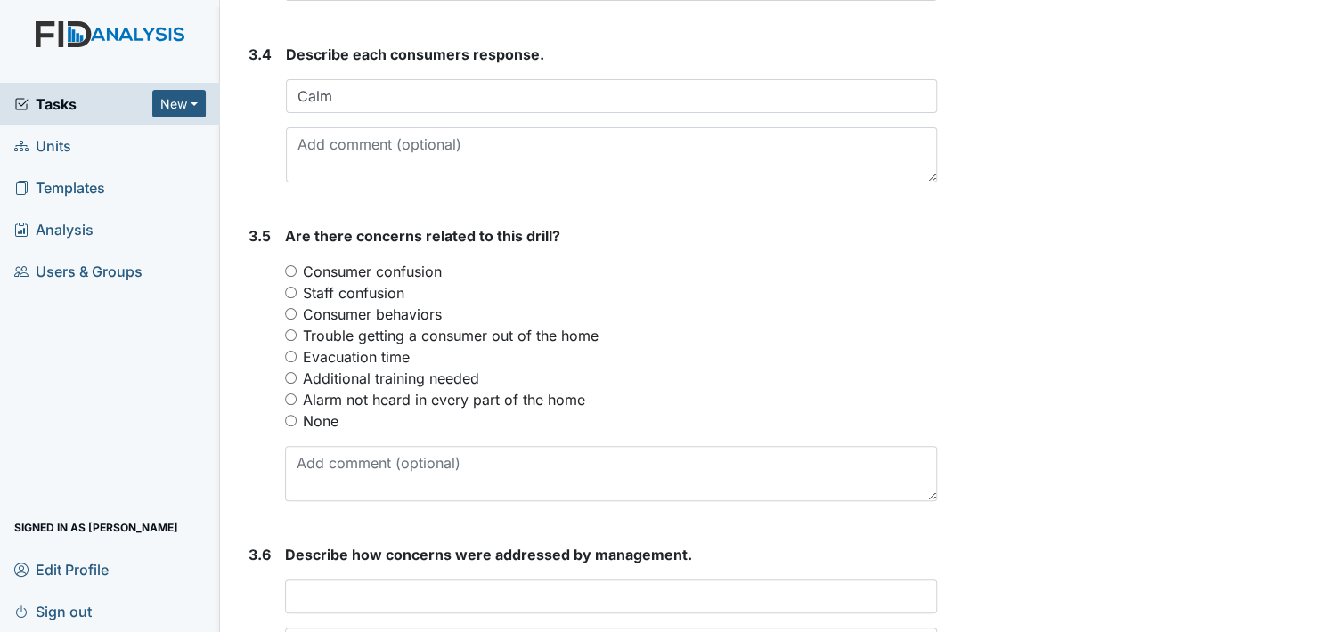
click at [289, 416] on input "None" at bounding box center [291, 421] width 12 height 12
radio input "true"
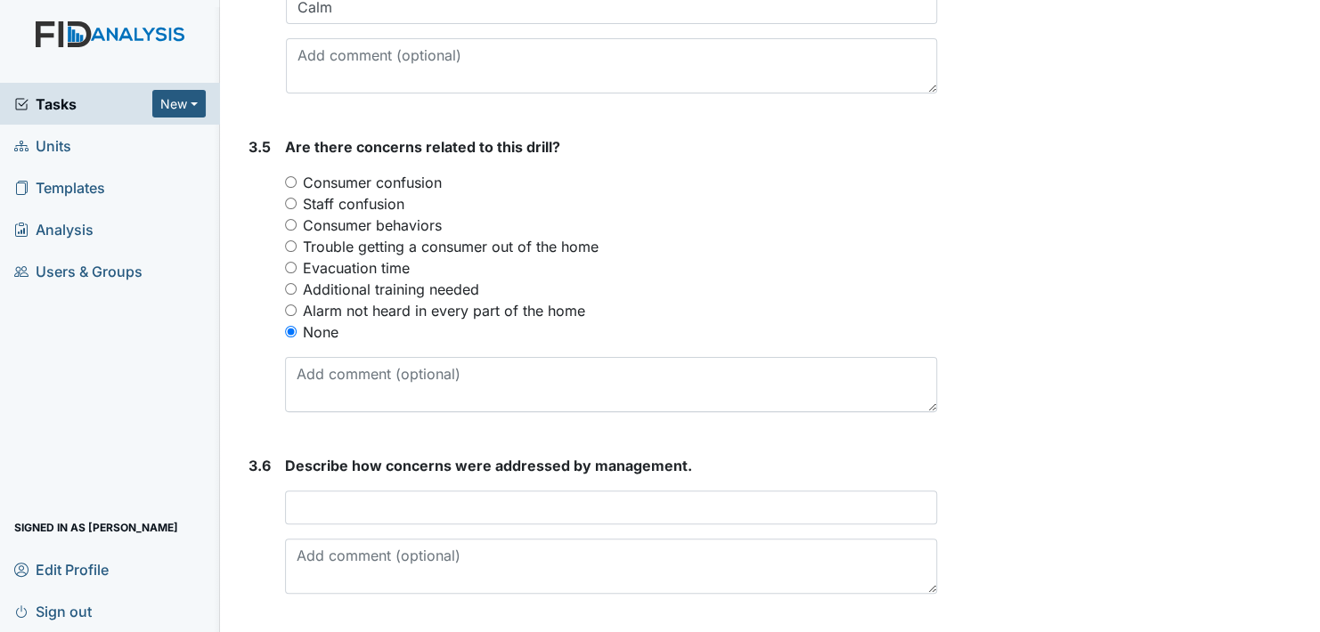
scroll to position [2275, 0]
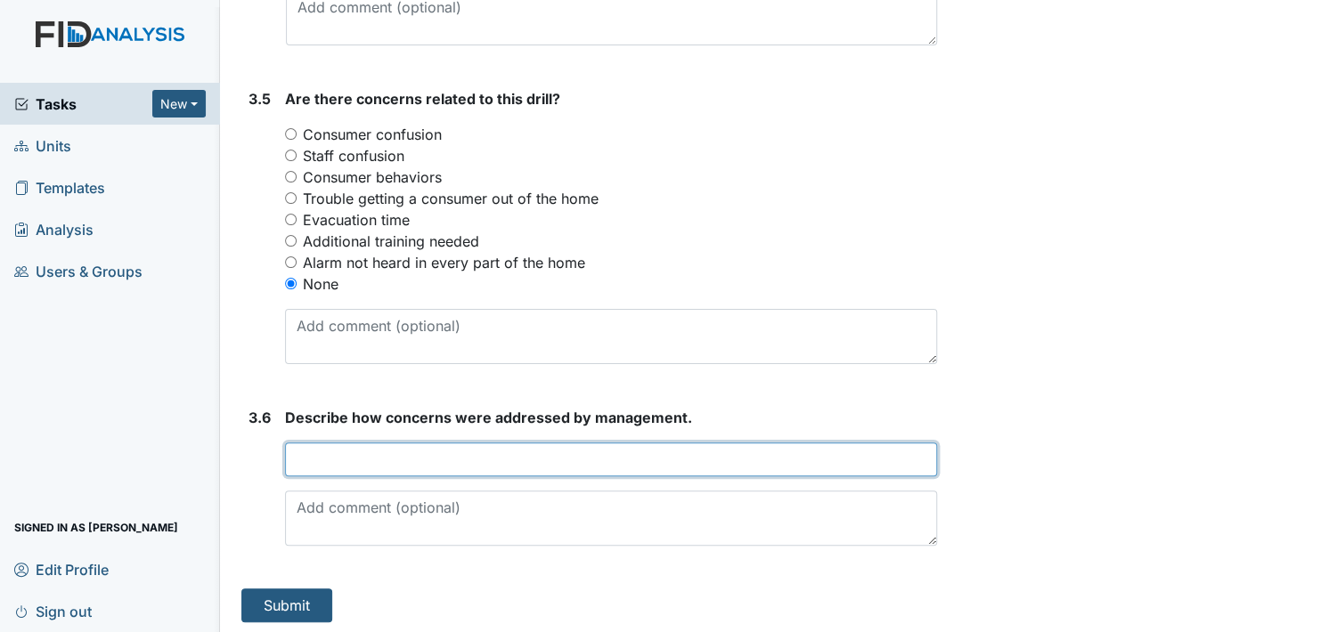
click at [319, 452] on input "text" at bounding box center [611, 460] width 652 height 34
type input "No concerns"
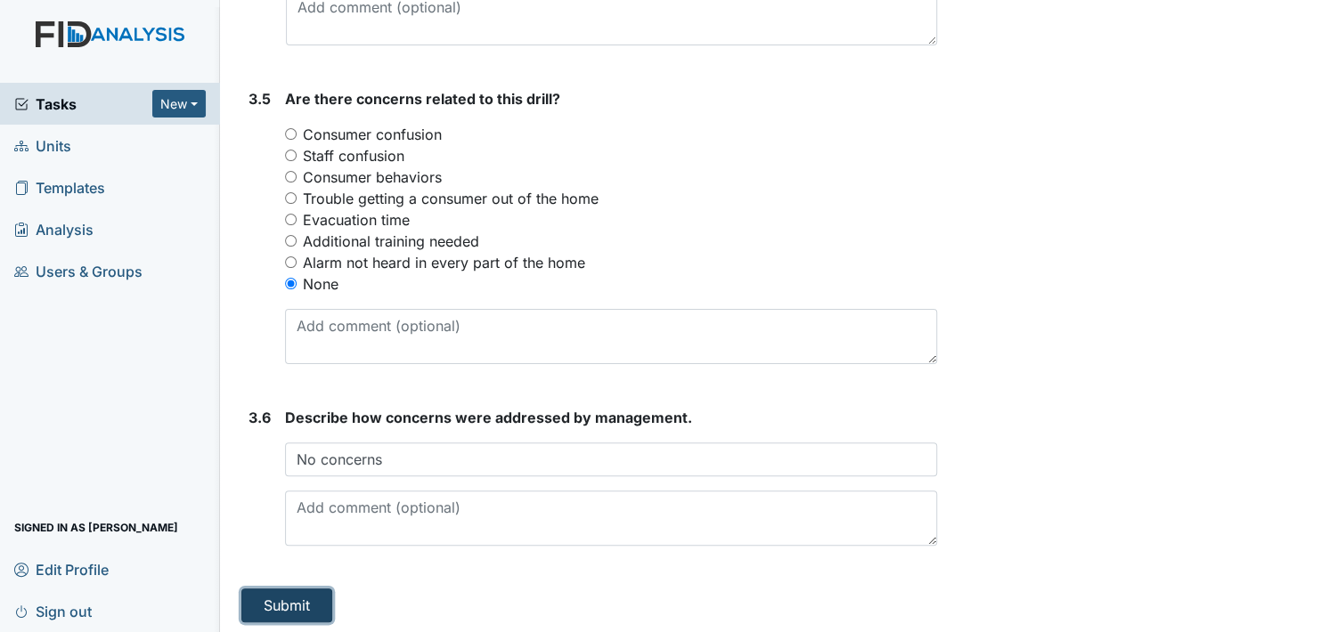
click at [279, 597] on button "Submit" at bounding box center [286, 606] width 91 height 34
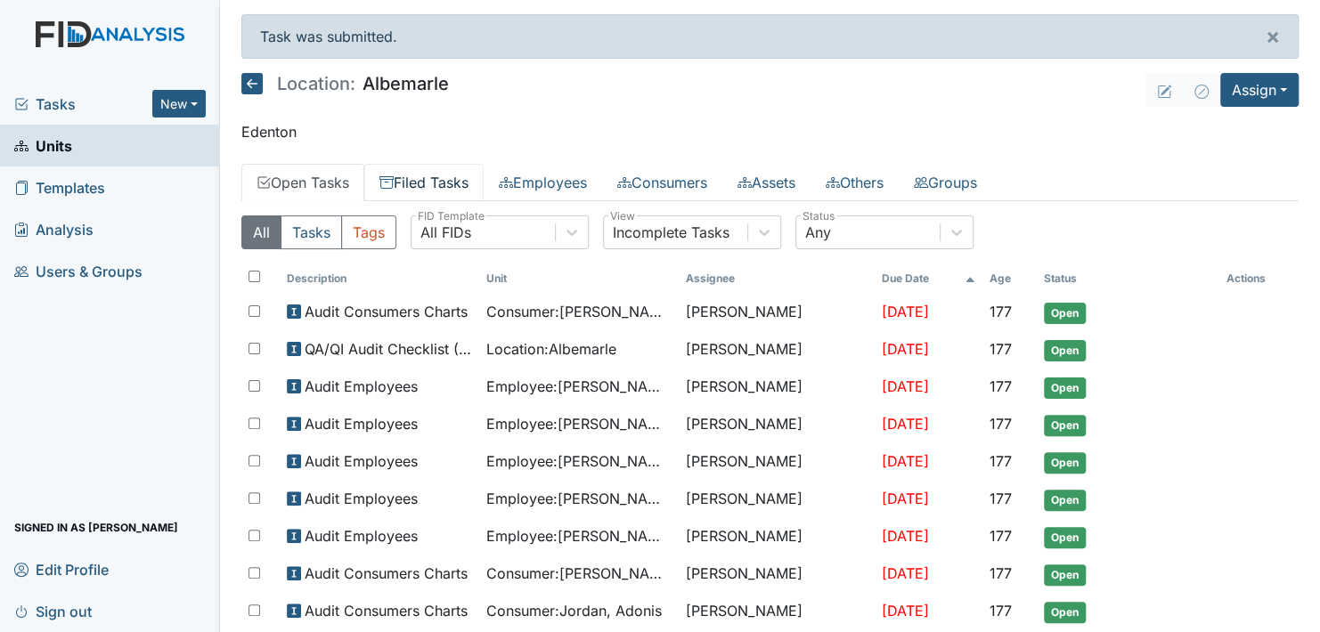
click at [427, 184] on link "Filed Tasks" at bounding box center [423, 182] width 119 height 37
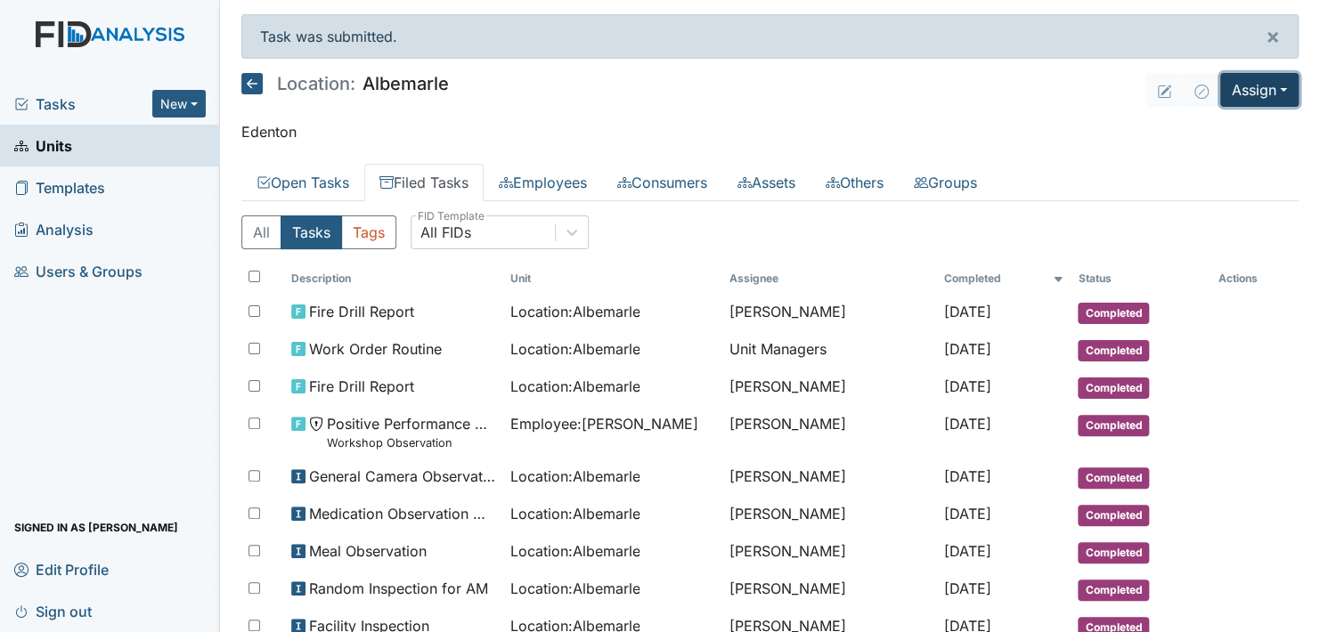
click at [1261, 90] on button "Assign" at bounding box center [1259, 90] width 78 height 34
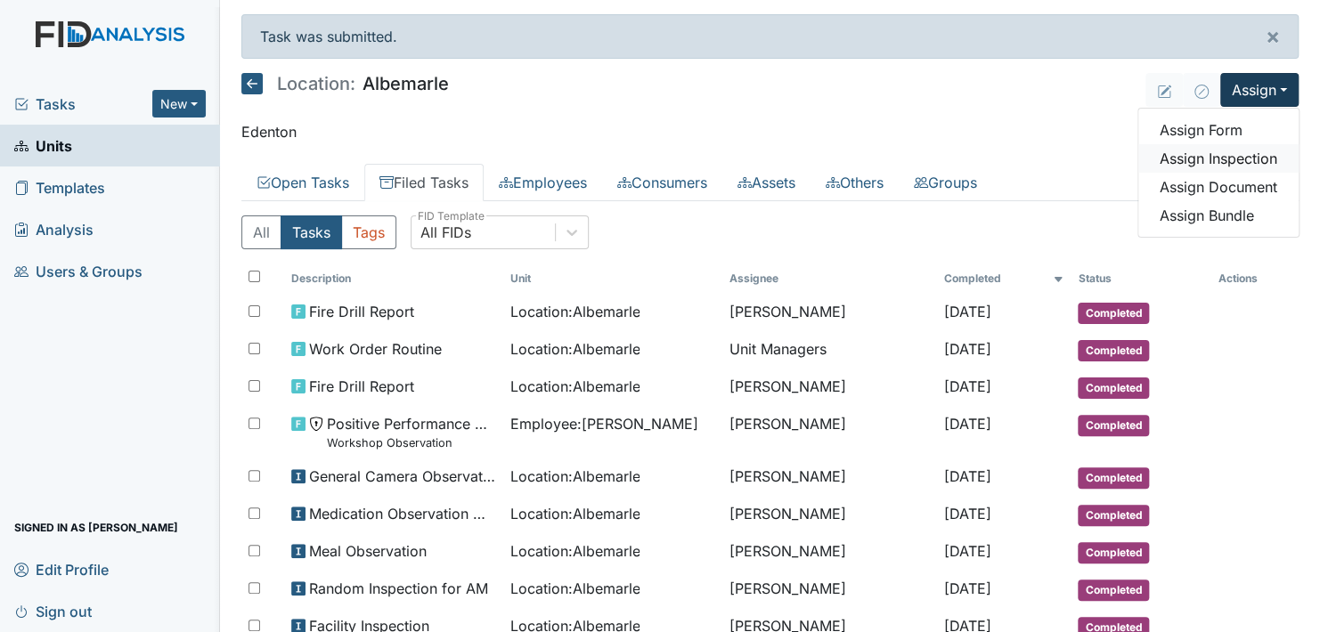
click at [1248, 158] on link "Assign Inspection" at bounding box center [1218, 158] width 160 height 29
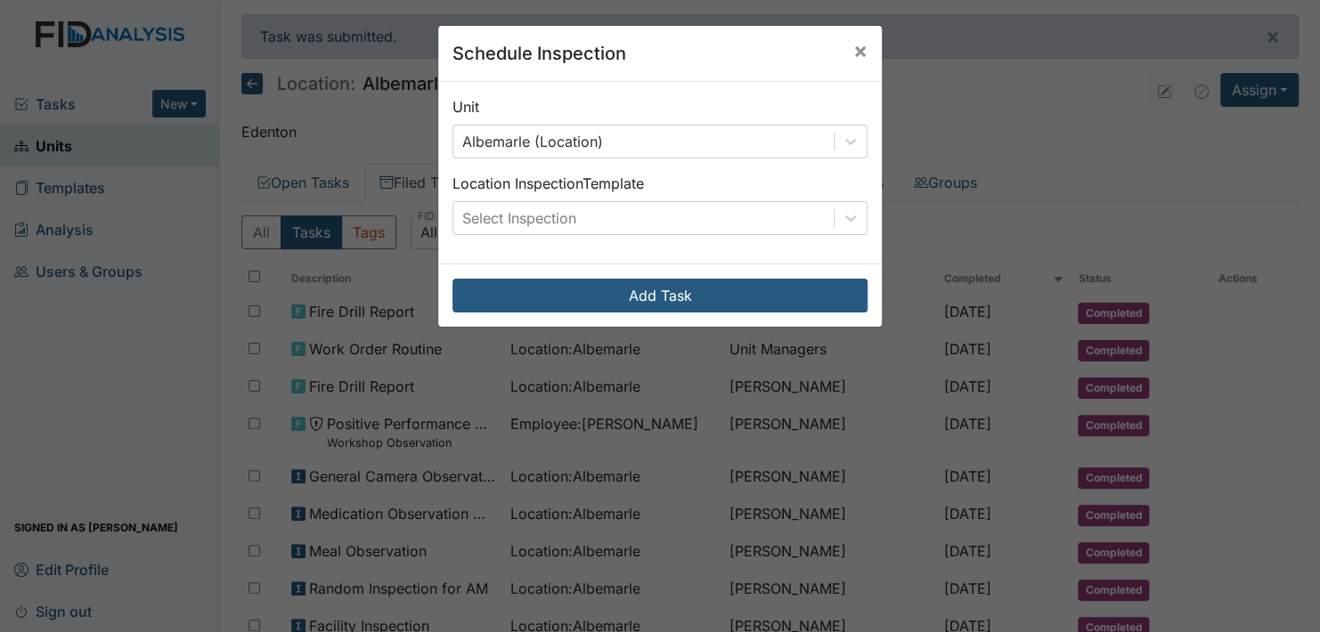
drag, startPoint x: 839, startPoint y: 217, endPoint x: 830, endPoint y: 240, distance: 24.8
click at [842, 218] on icon at bounding box center [851, 218] width 18 height 18
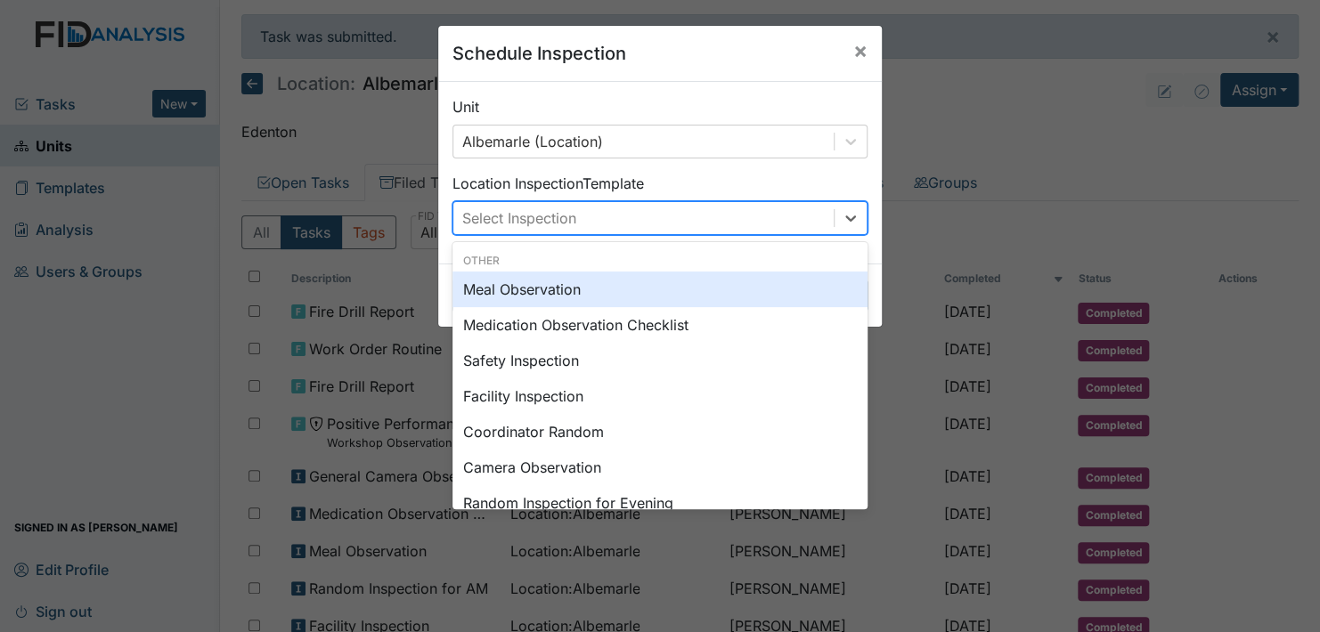
click at [535, 286] on div "Meal Observation" at bounding box center [659, 290] width 415 height 36
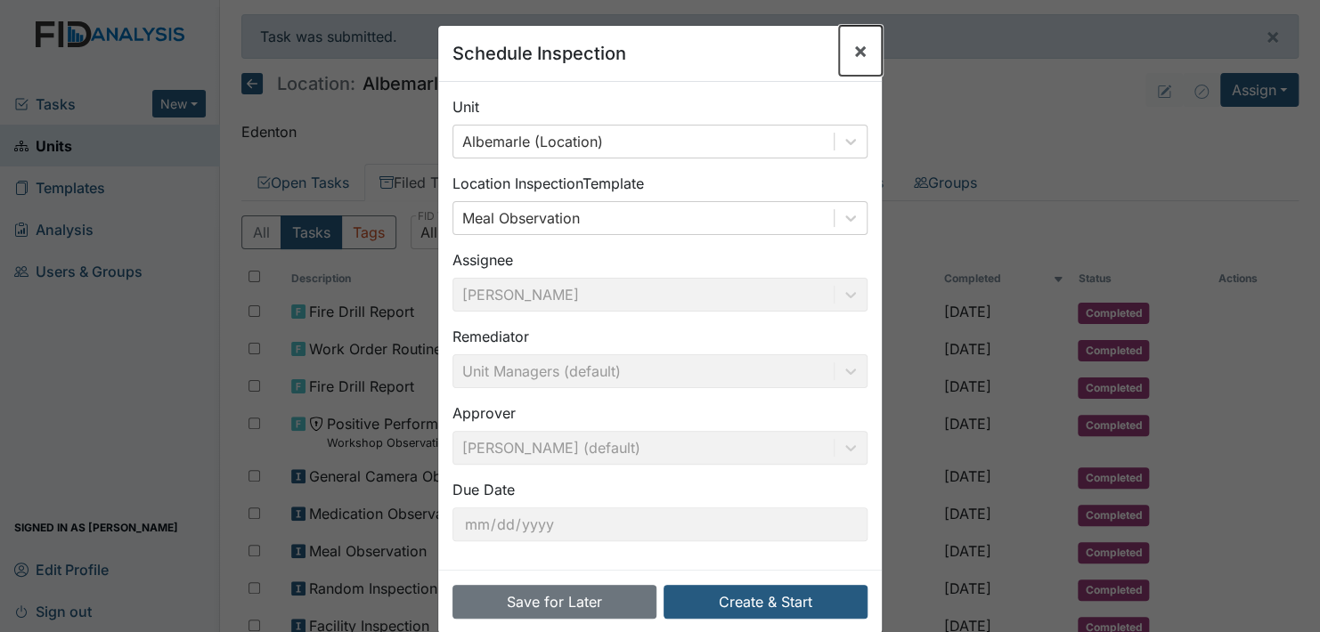
click at [853, 45] on span "×" at bounding box center [860, 50] width 14 height 26
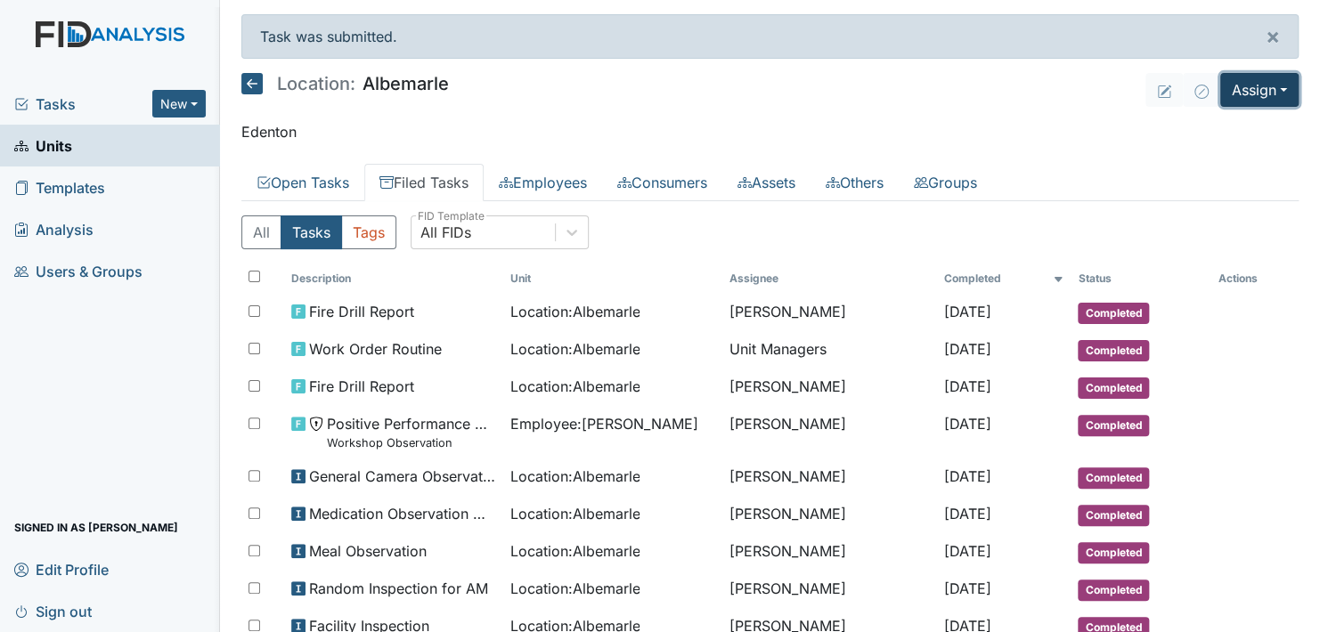
click at [1251, 75] on button "Assign" at bounding box center [1259, 90] width 78 height 34
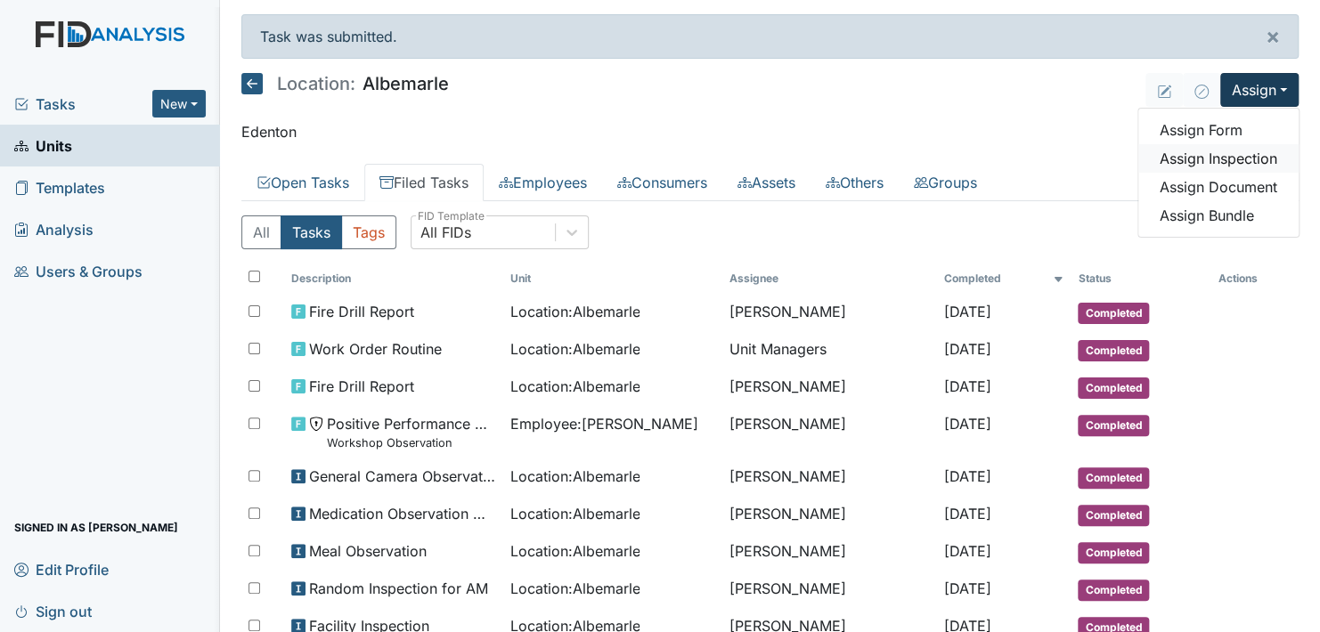
click at [1231, 151] on link "Assign Inspection" at bounding box center [1218, 158] width 160 height 29
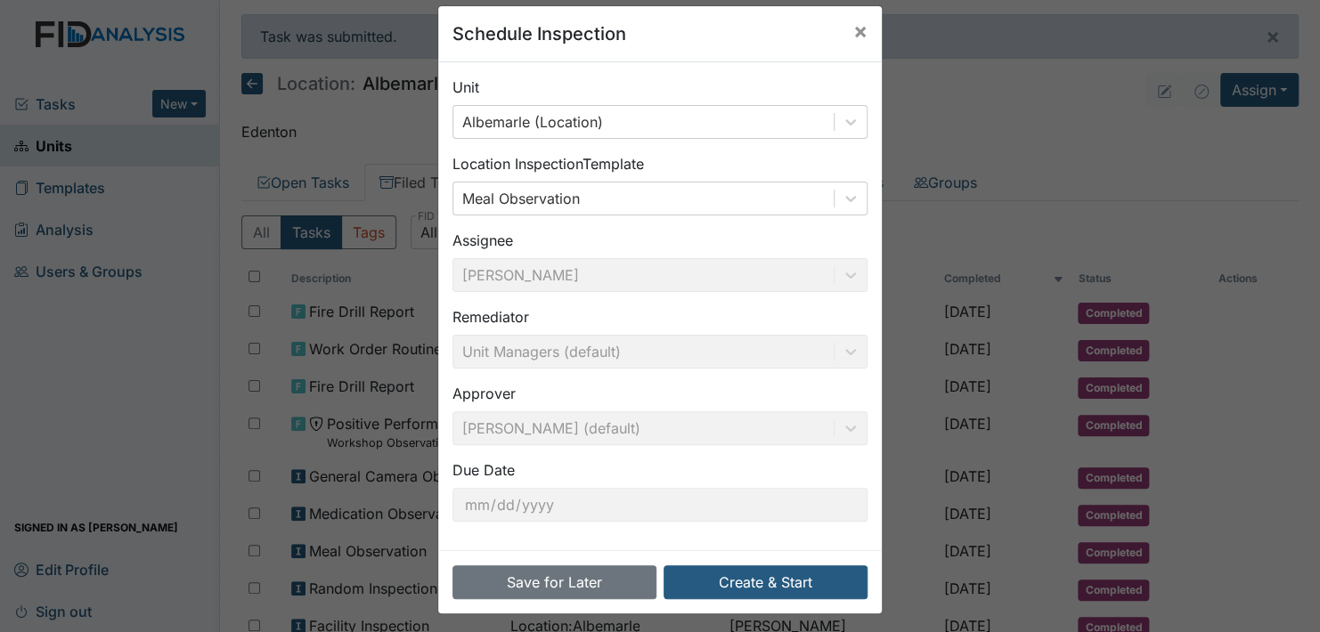
scroll to position [25, 0]
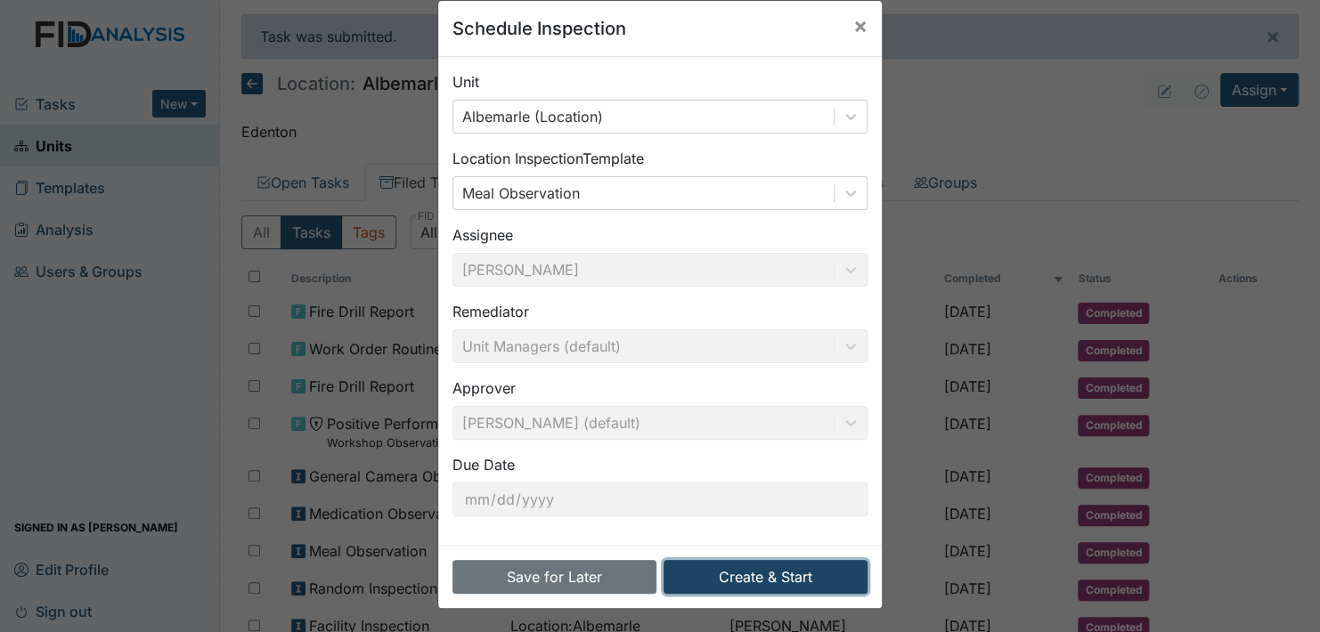
click at [764, 568] on button "Create & Start" at bounding box center [766, 577] width 204 height 34
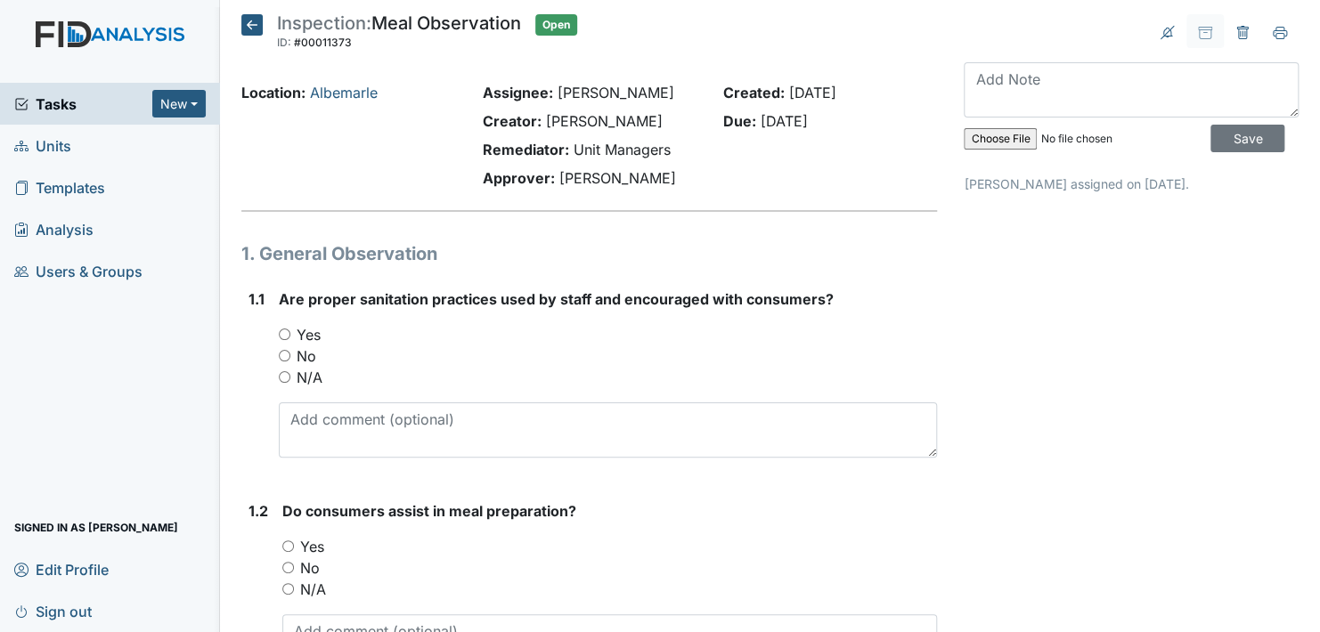
click at [285, 330] on input "Yes" at bounding box center [285, 335] width 12 height 12
radio input "true"
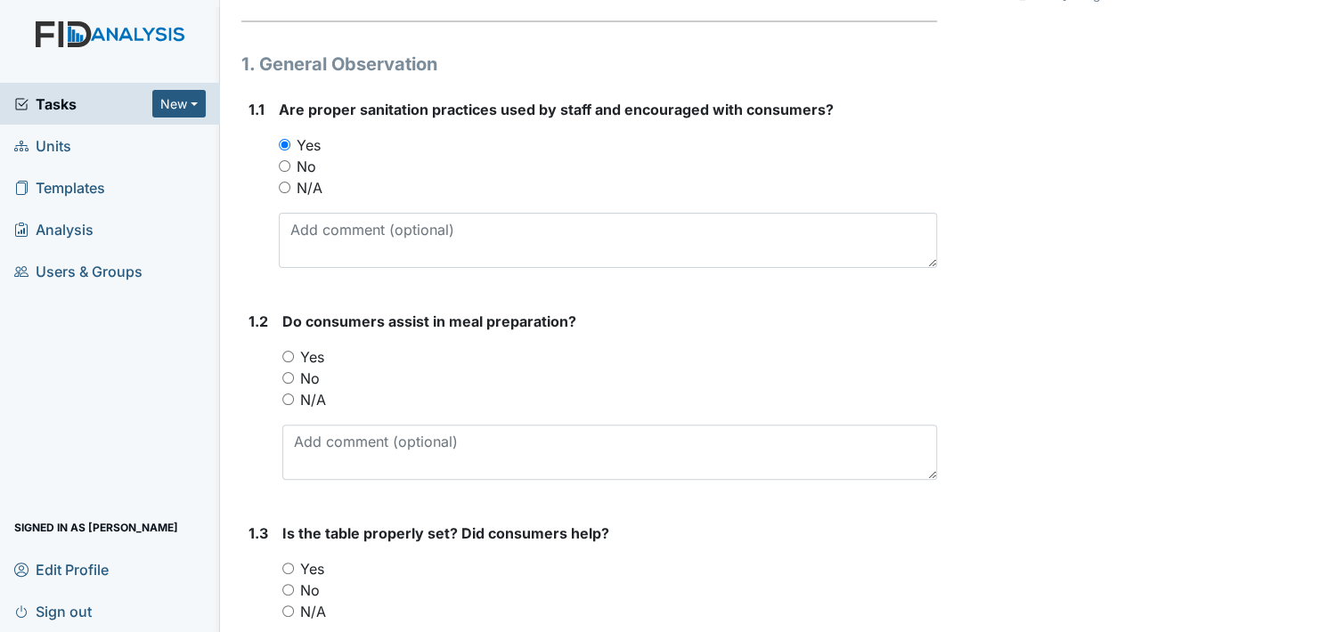
scroll to position [267, 0]
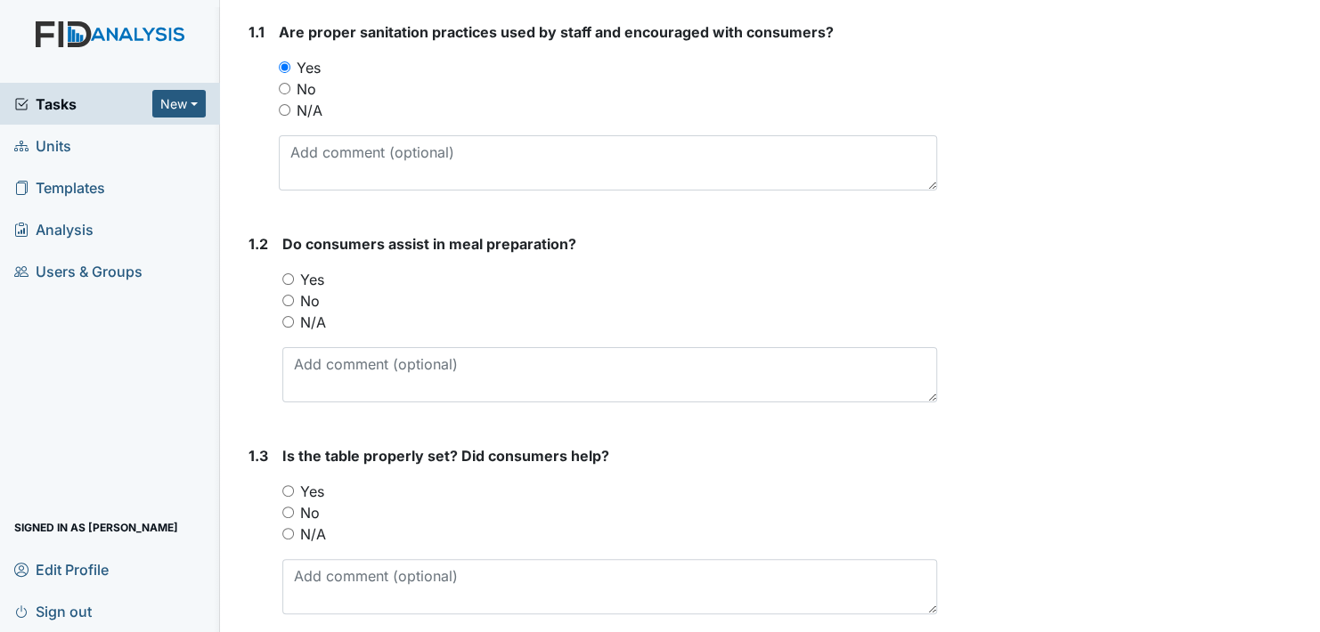
click at [287, 276] on input "Yes" at bounding box center [288, 279] width 12 height 12
radio input "true"
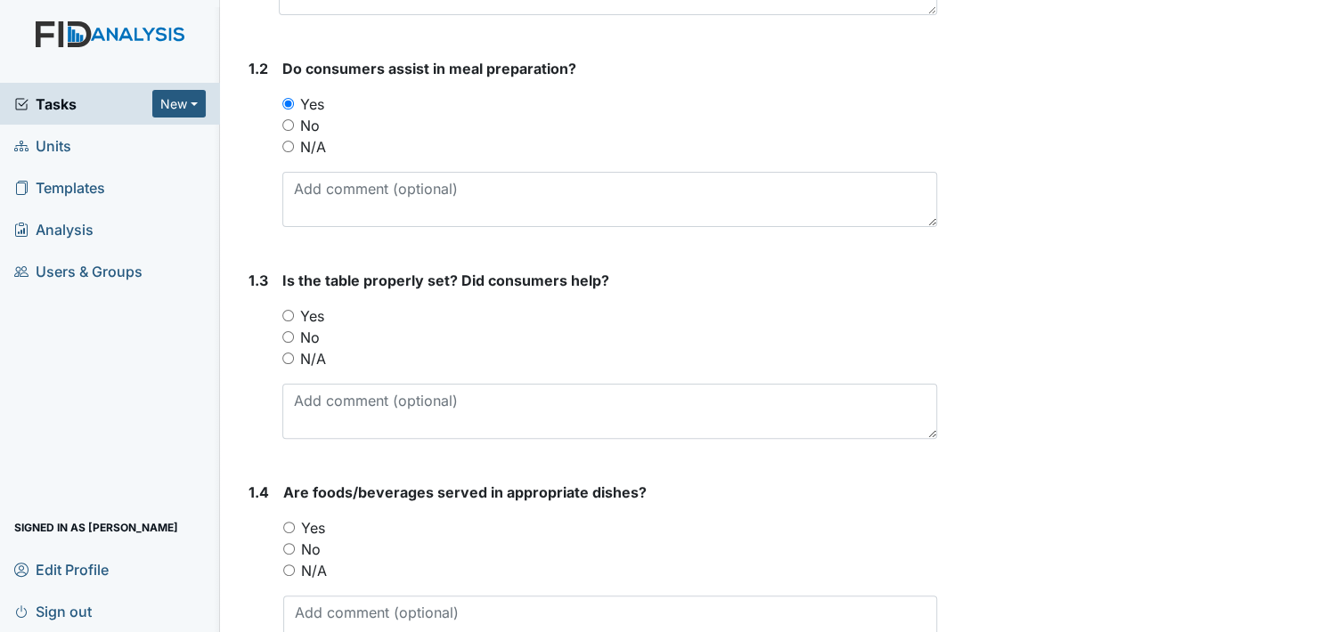
scroll to position [445, 0]
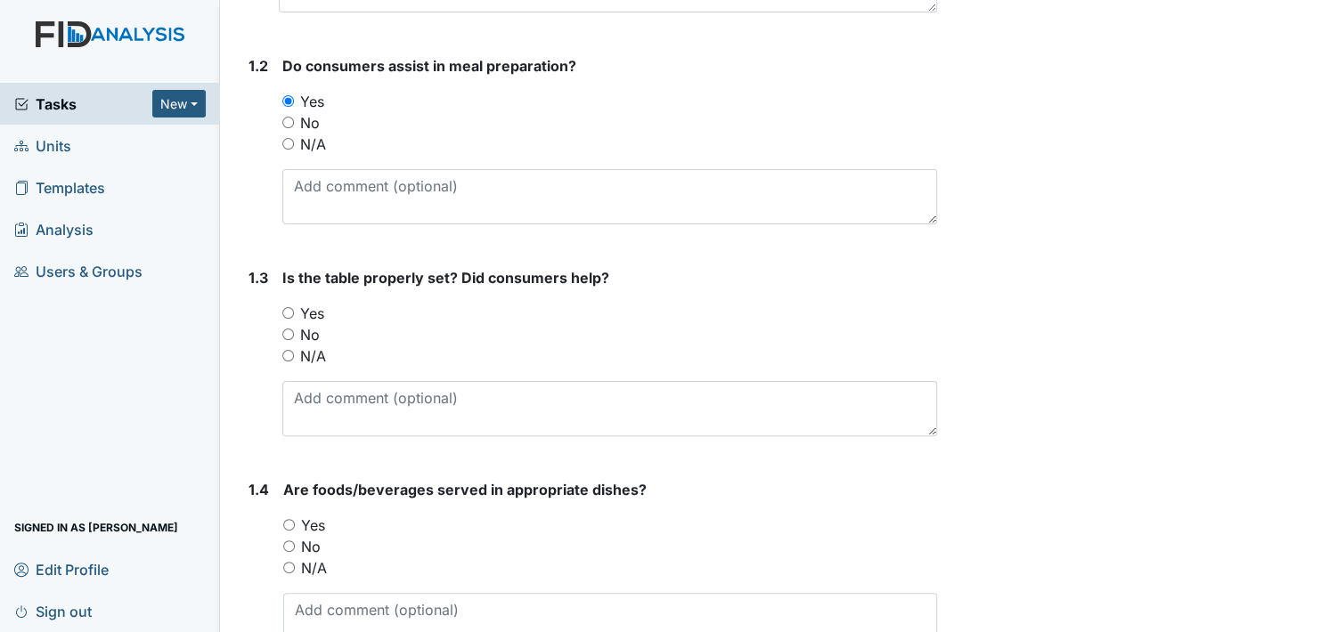
drag, startPoint x: 286, startPoint y: 307, endPoint x: 302, endPoint y: 310, distance: 16.3
click at [286, 308] on input "Yes" at bounding box center [288, 313] width 12 height 12
radio input "true"
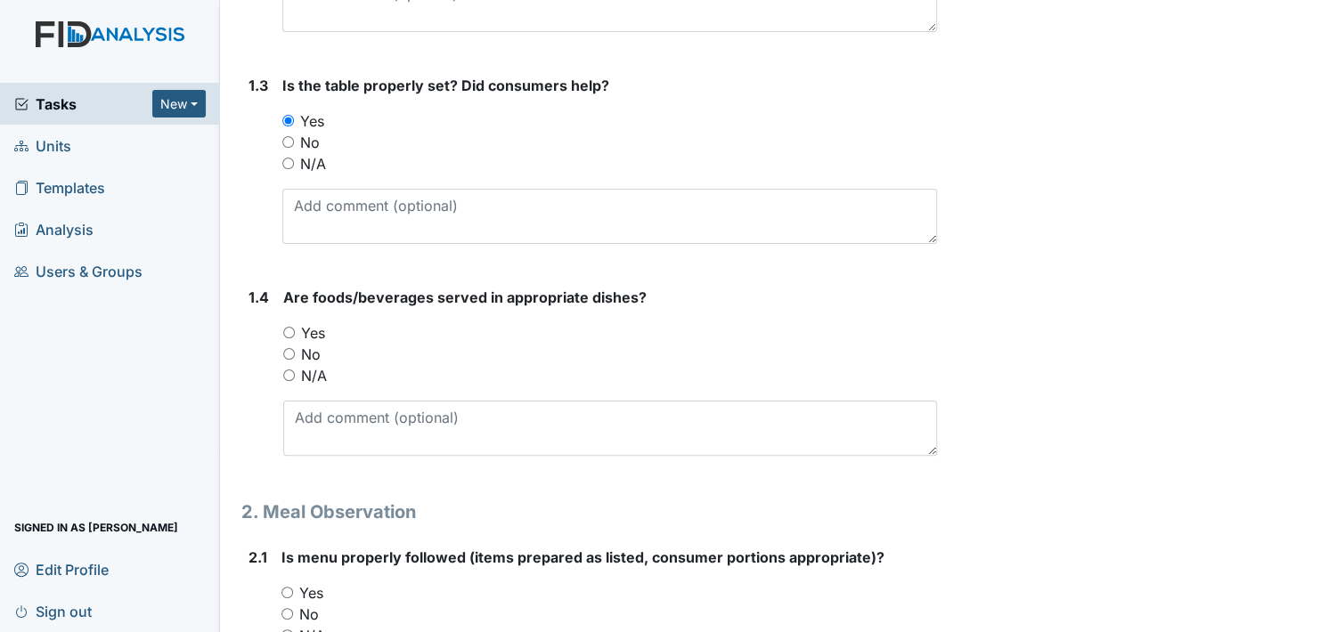
scroll to position [713, 0]
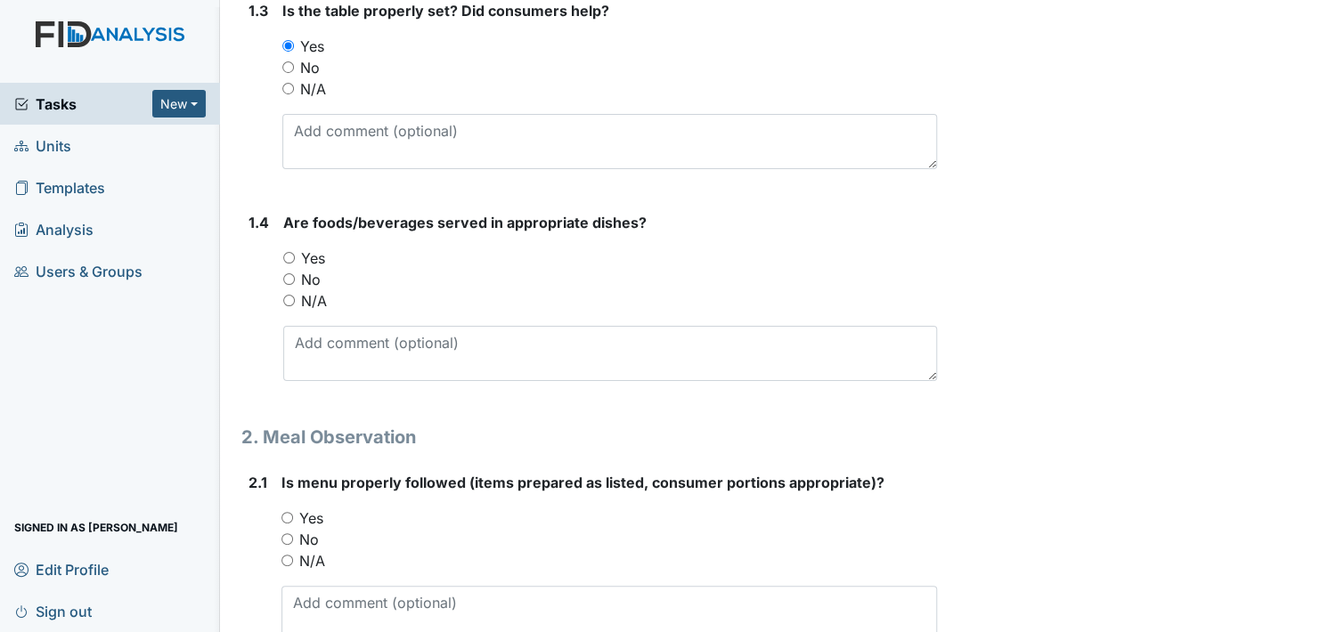
click at [290, 258] on input "Yes" at bounding box center [289, 258] width 12 height 12
radio input "true"
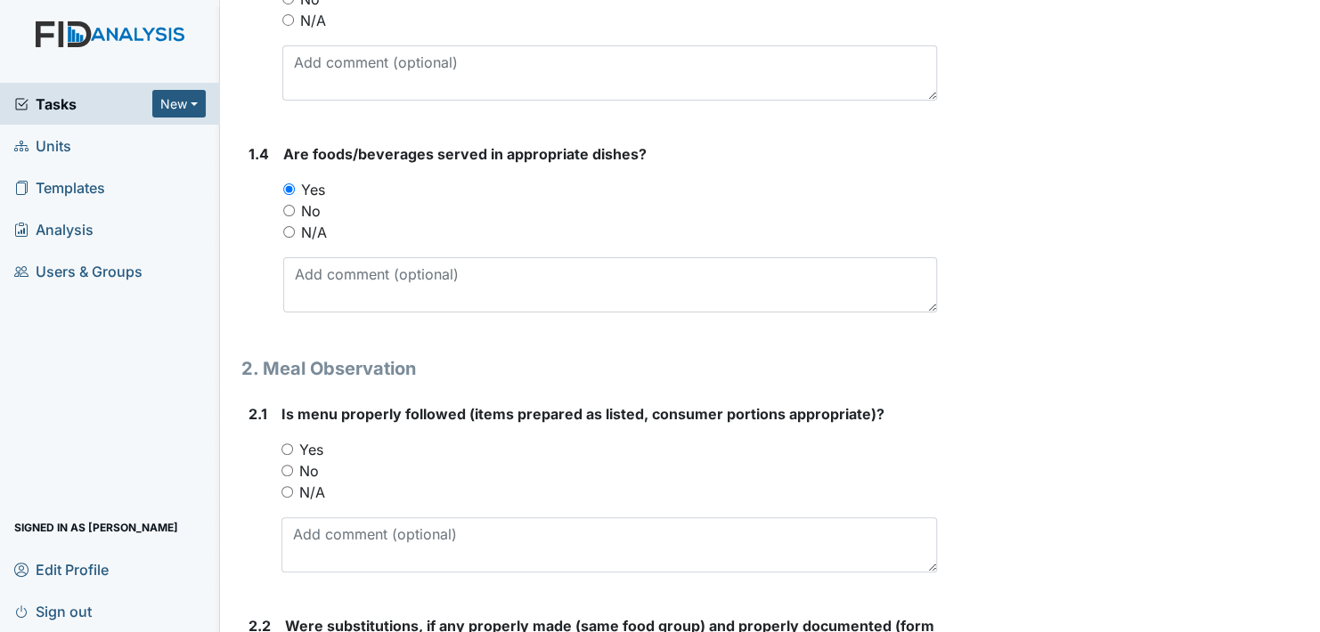
scroll to position [891, 0]
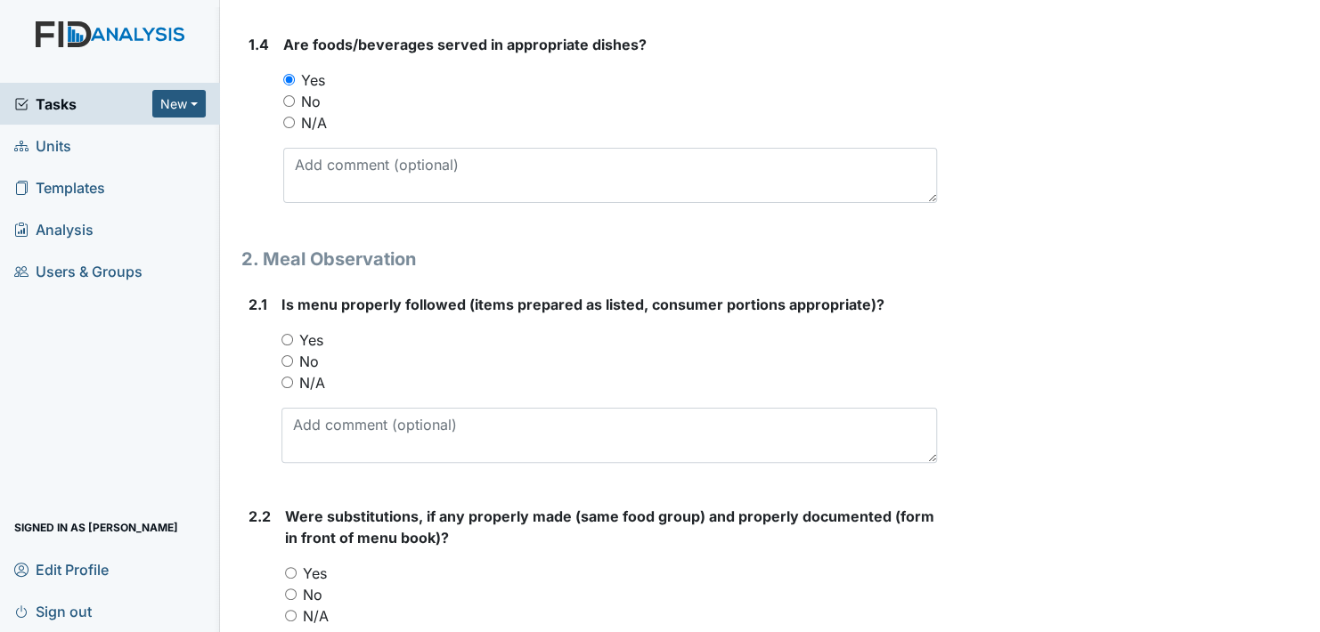
click at [287, 337] on input "Yes" at bounding box center [287, 340] width 12 height 12
radio input "true"
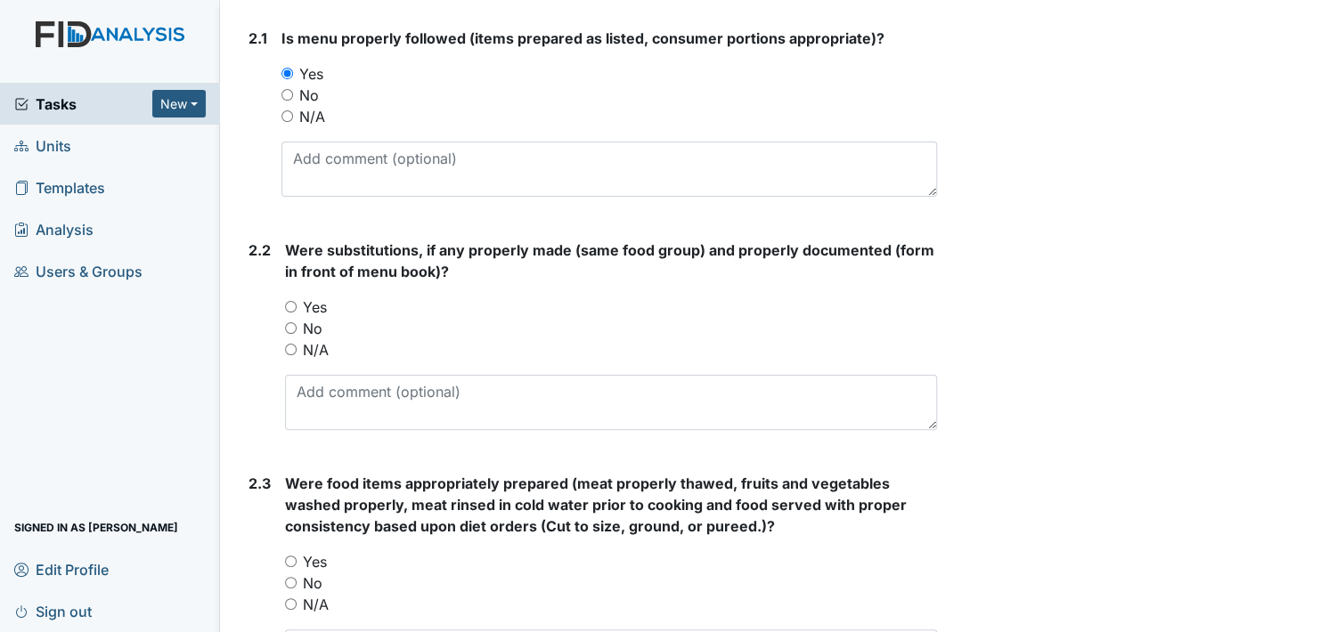
scroll to position [1158, 0]
click at [293, 344] on input "N/A" at bounding box center [291, 349] width 12 height 12
radio input "true"
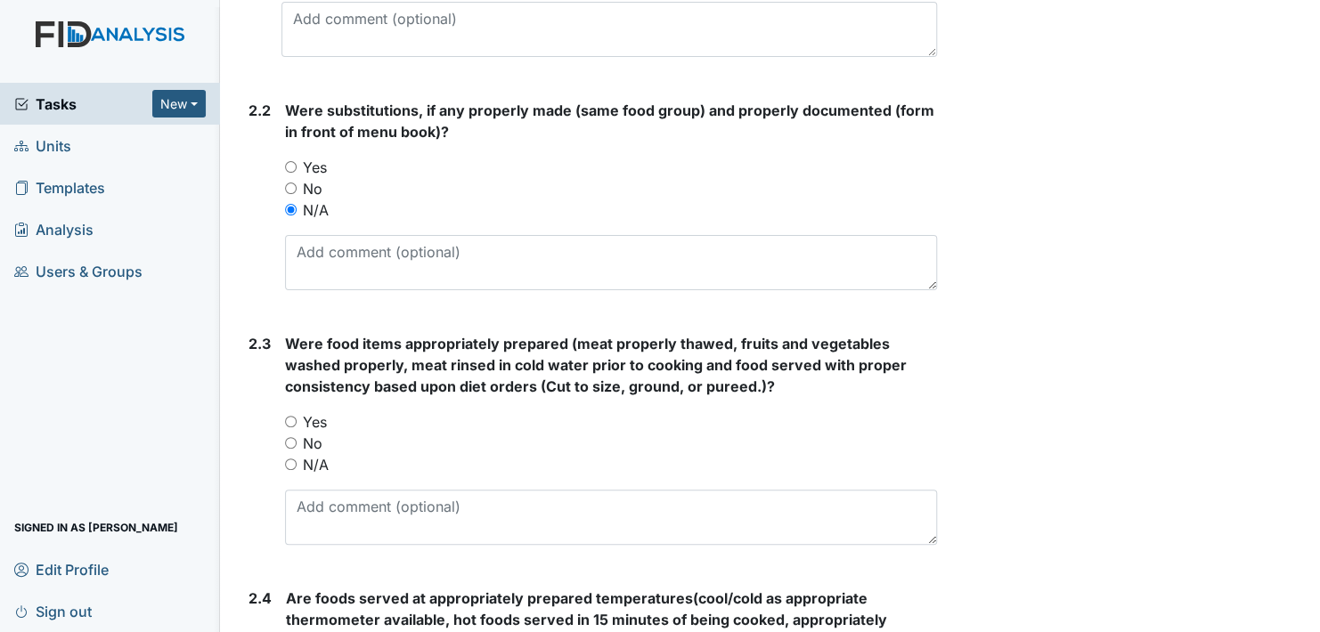
scroll to position [1336, 0]
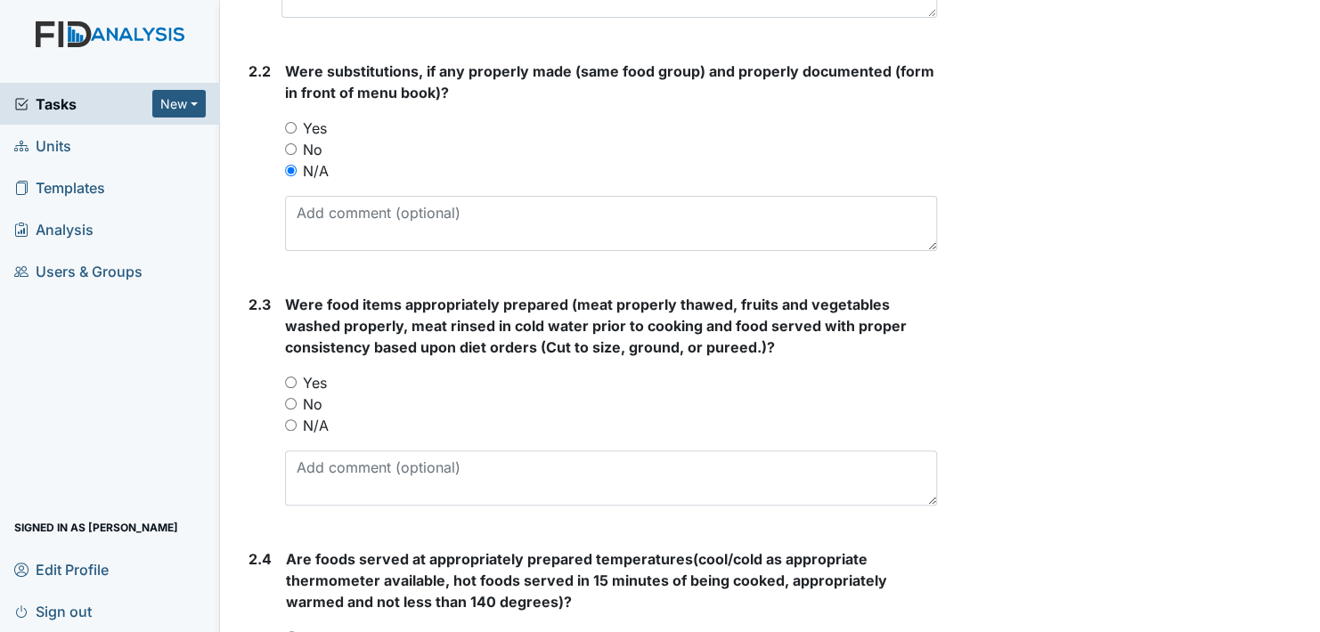
click at [293, 379] on input "Yes" at bounding box center [291, 383] width 12 height 12
radio input "true"
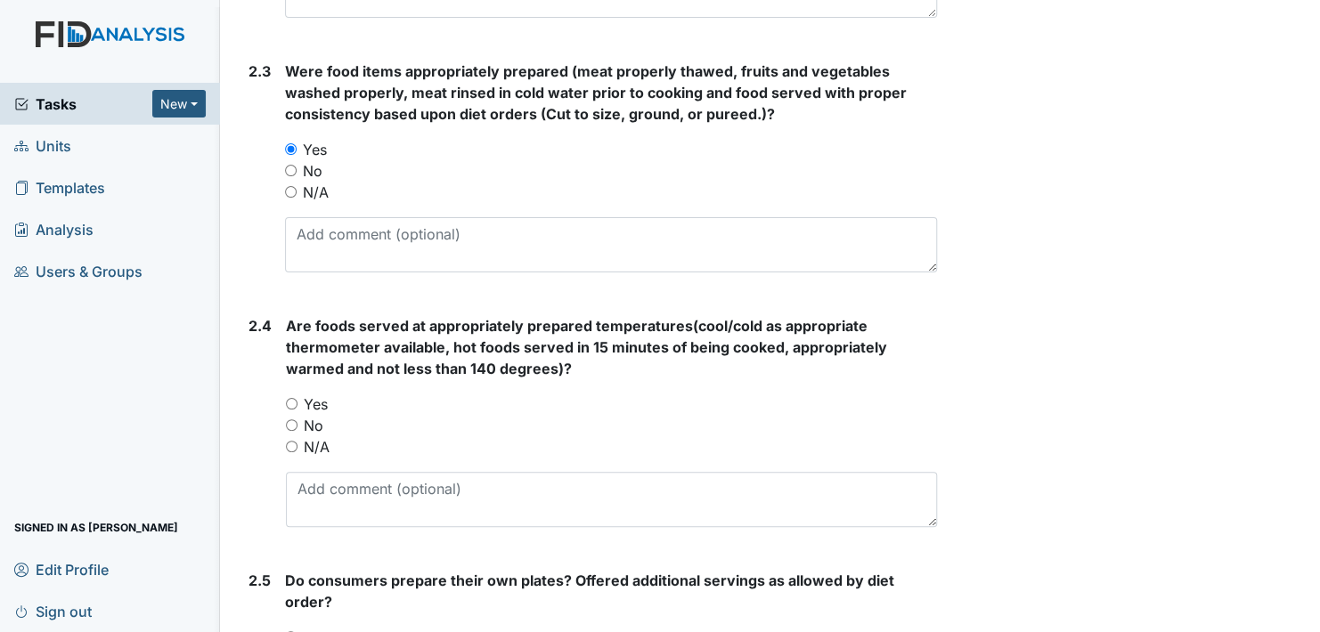
scroll to position [1603, 0]
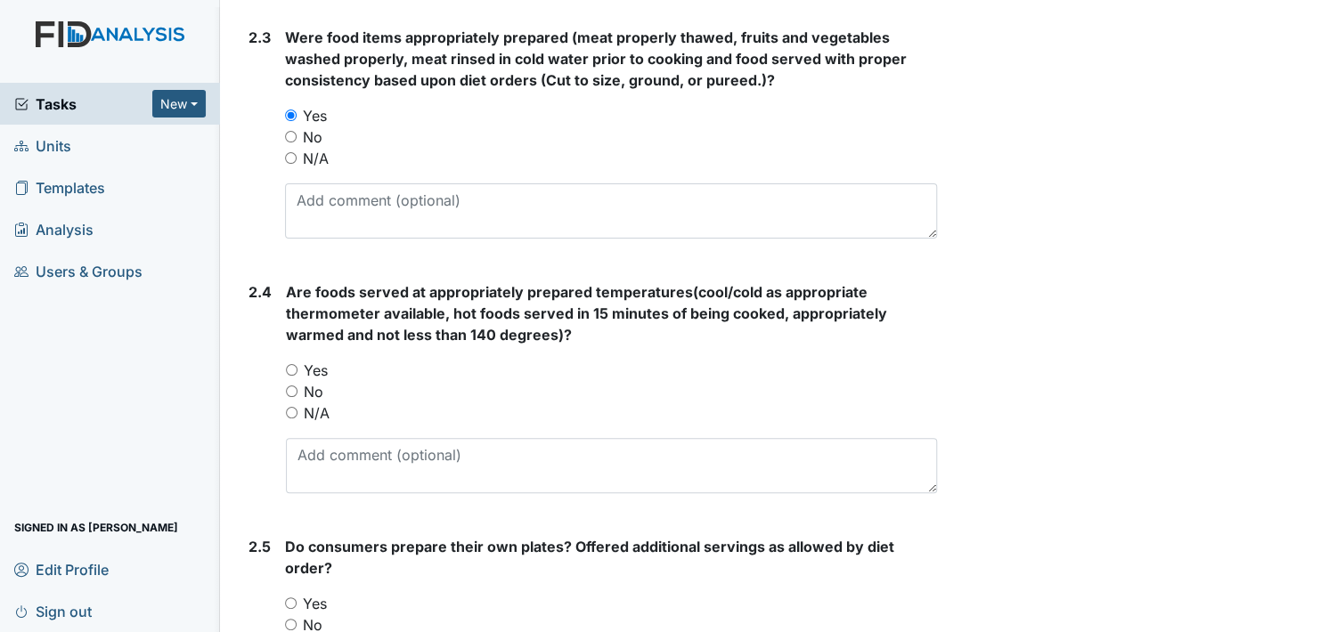
click at [289, 365] on input "Yes" at bounding box center [292, 370] width 12 height 12
radio input "true"
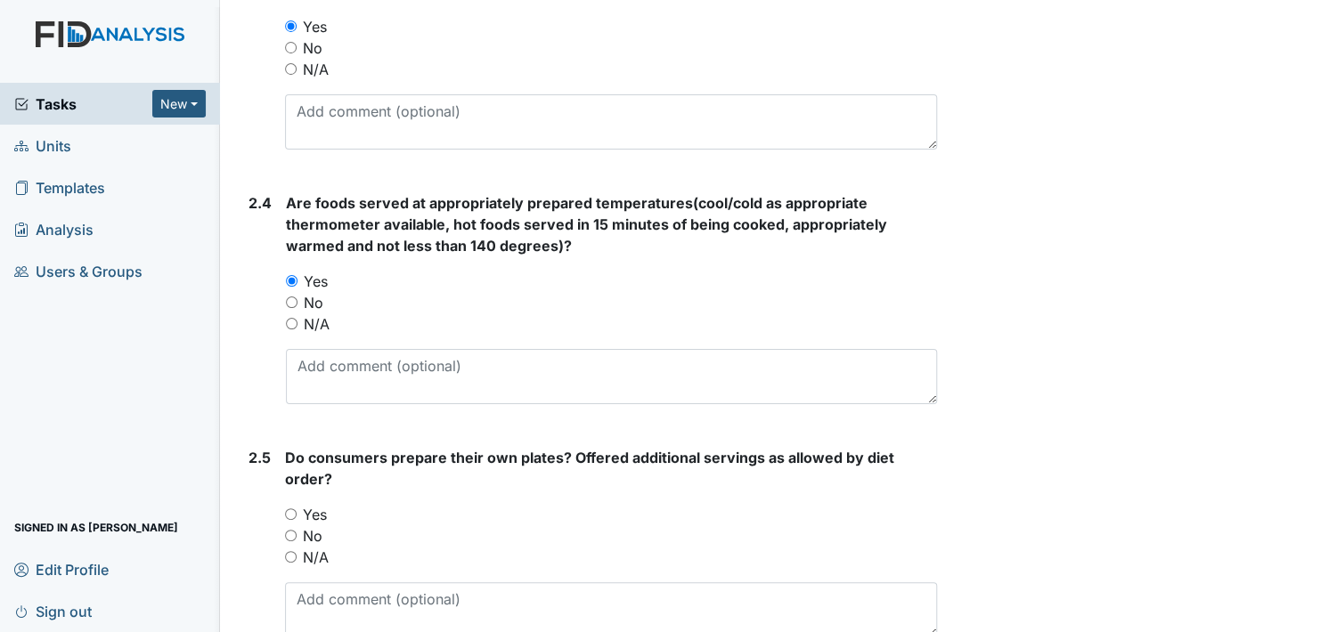
scroll to position [1781, 0]
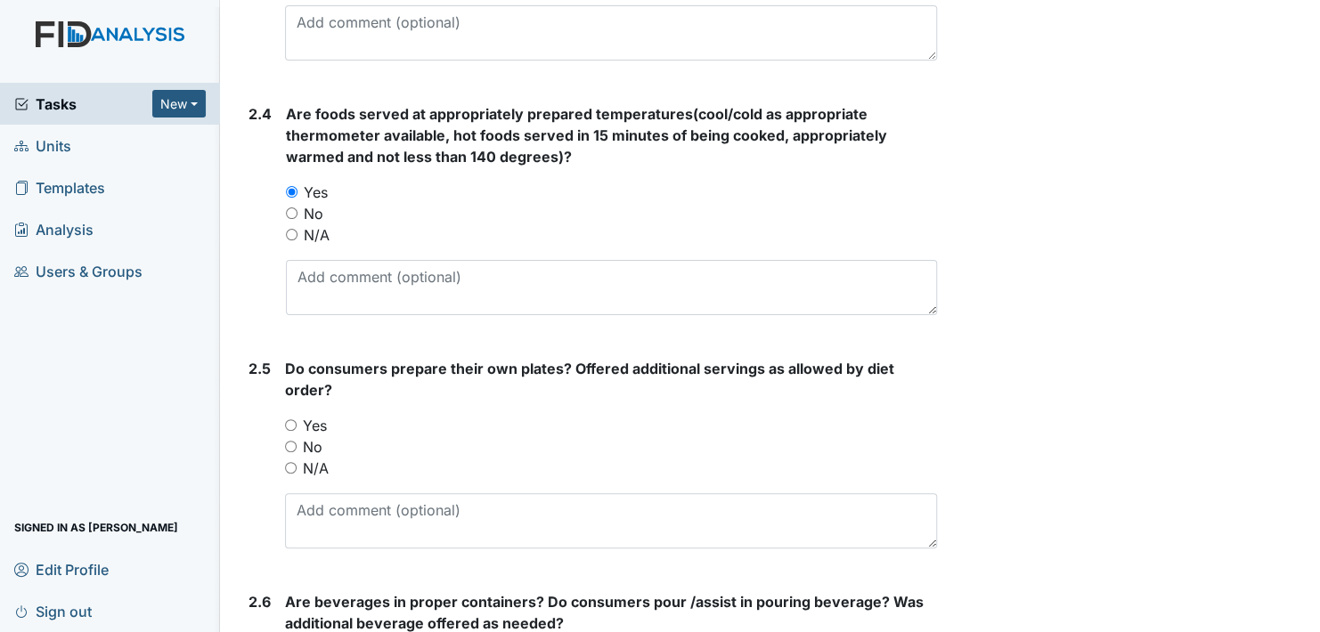
click at [287, 422] on input "Yes" at bounding box center [291, 425] width 12 height 12
radio input "true"
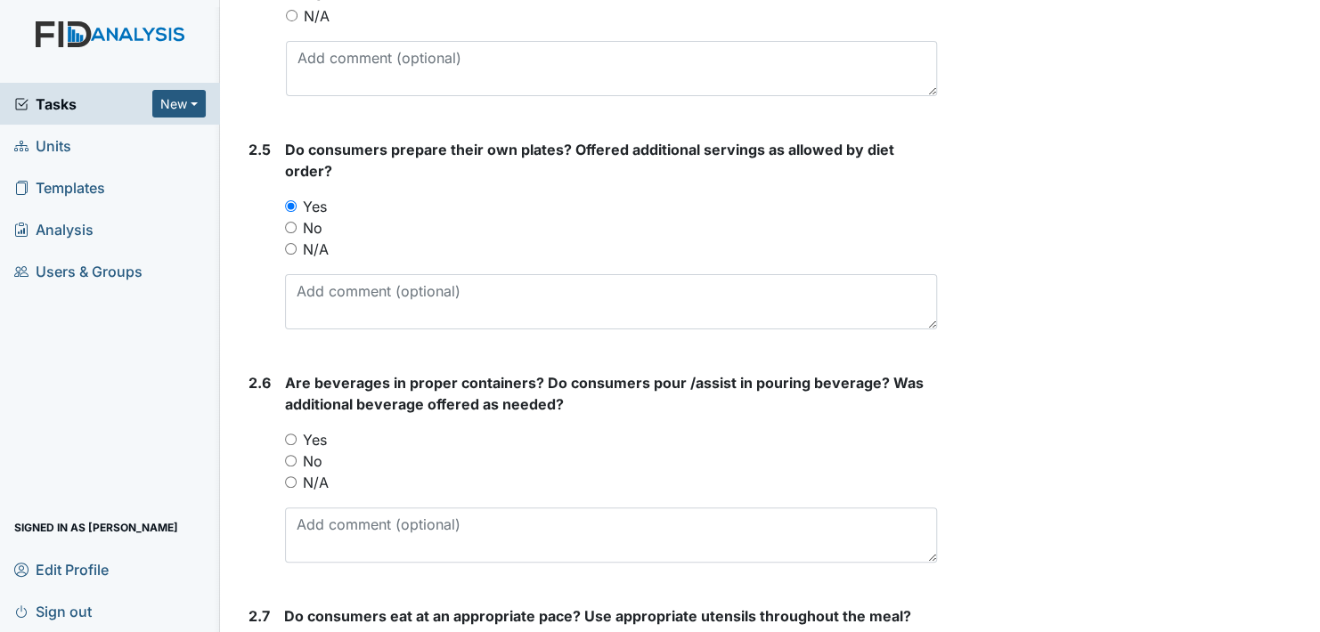
scroll to position [2048, 0]
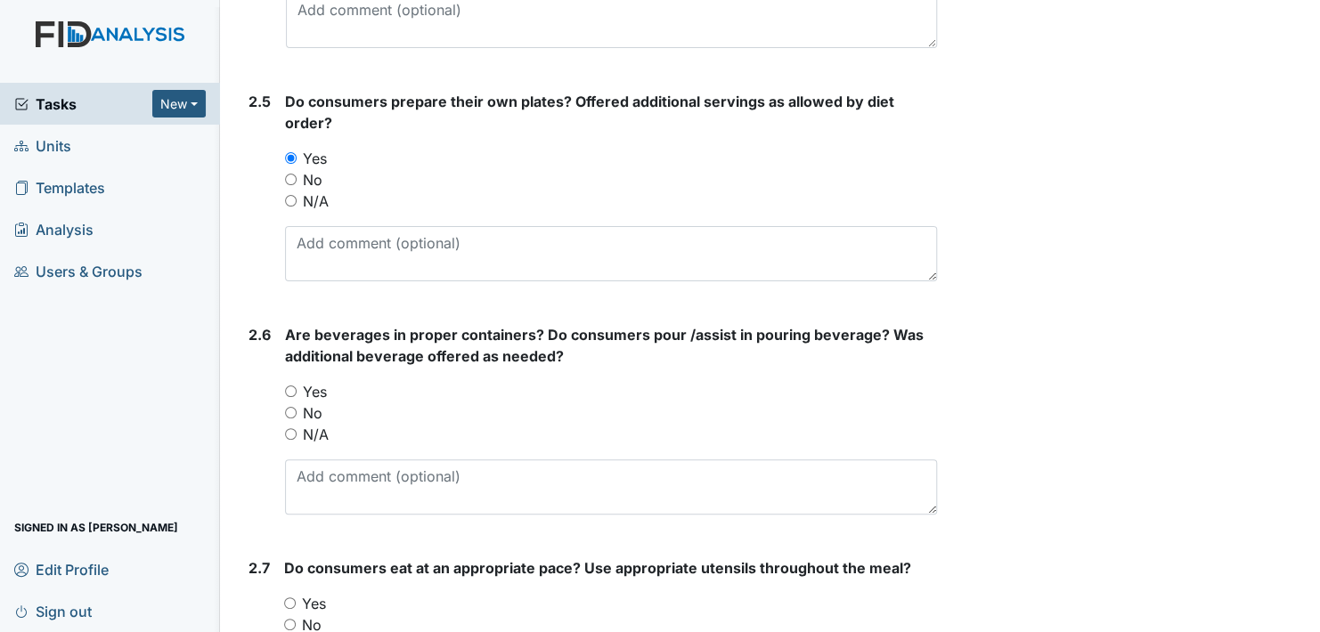
click at [288, 381] on div "Yes" at bounding box center [611, 391] width 652 height 21
click at [295, 387] on input "Yes" at bounding box center [291, 392] width 12 height 12
radio input "true"
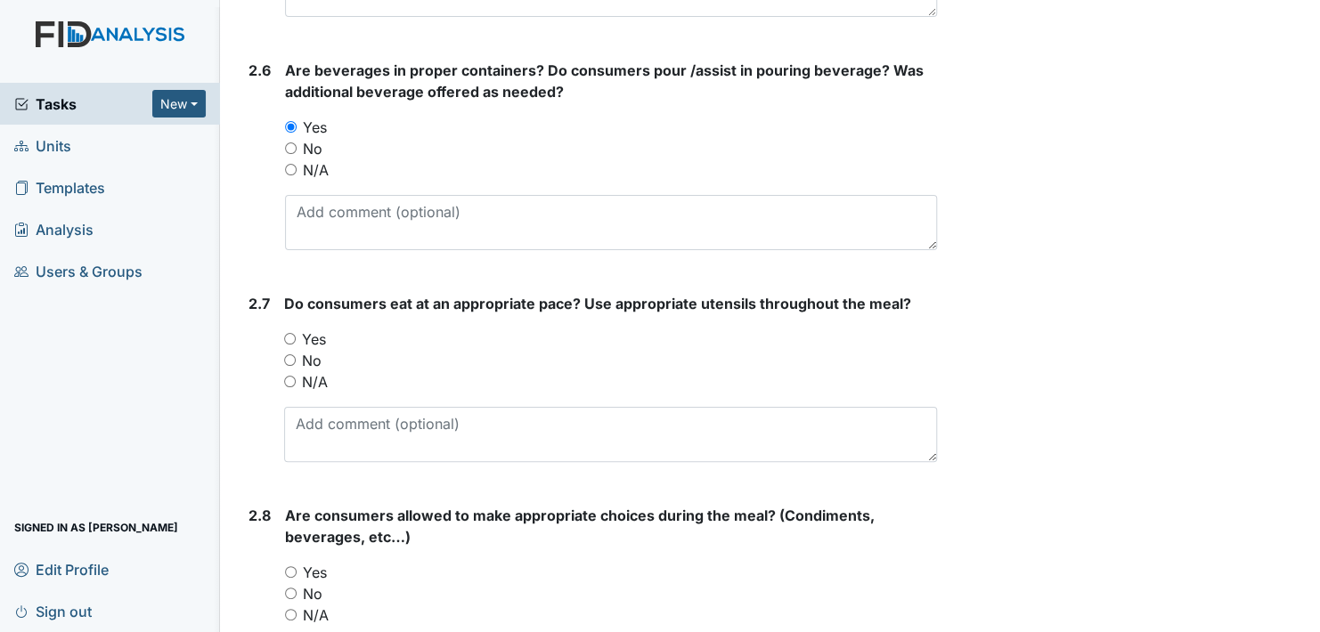
scroll to position [2316, 0]
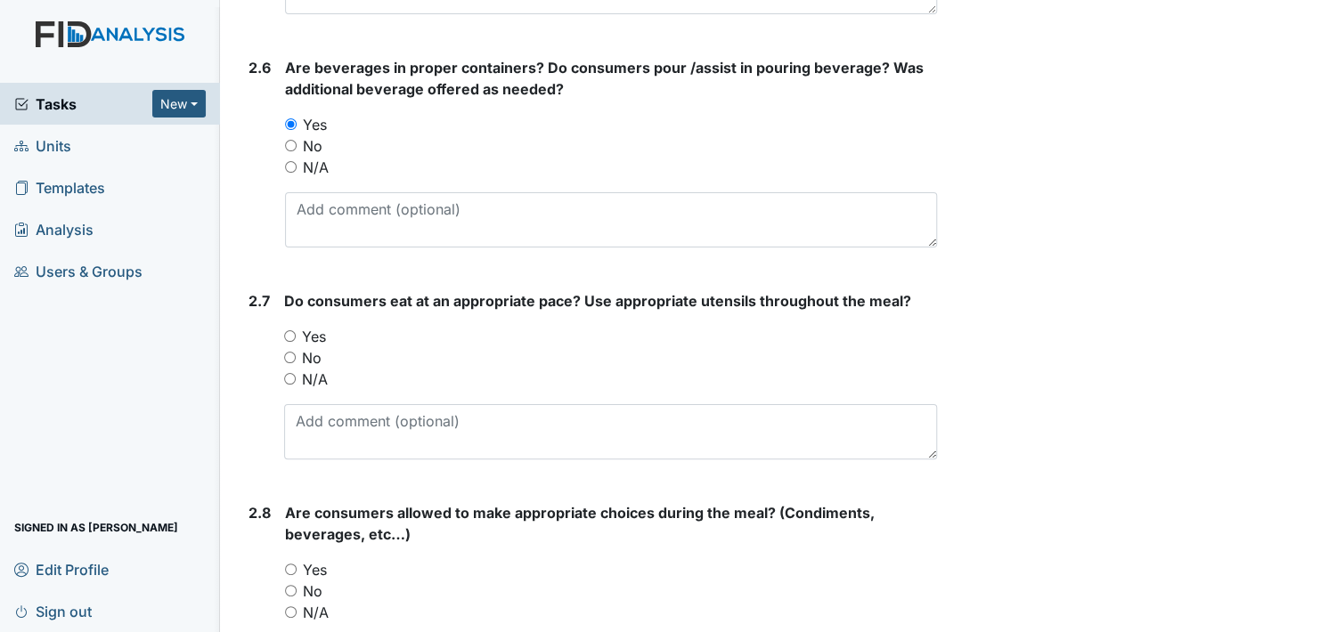
click at [286, 333] on input "Yes" at bounding box center [290, 336] width 12 height 12
radio input "true"
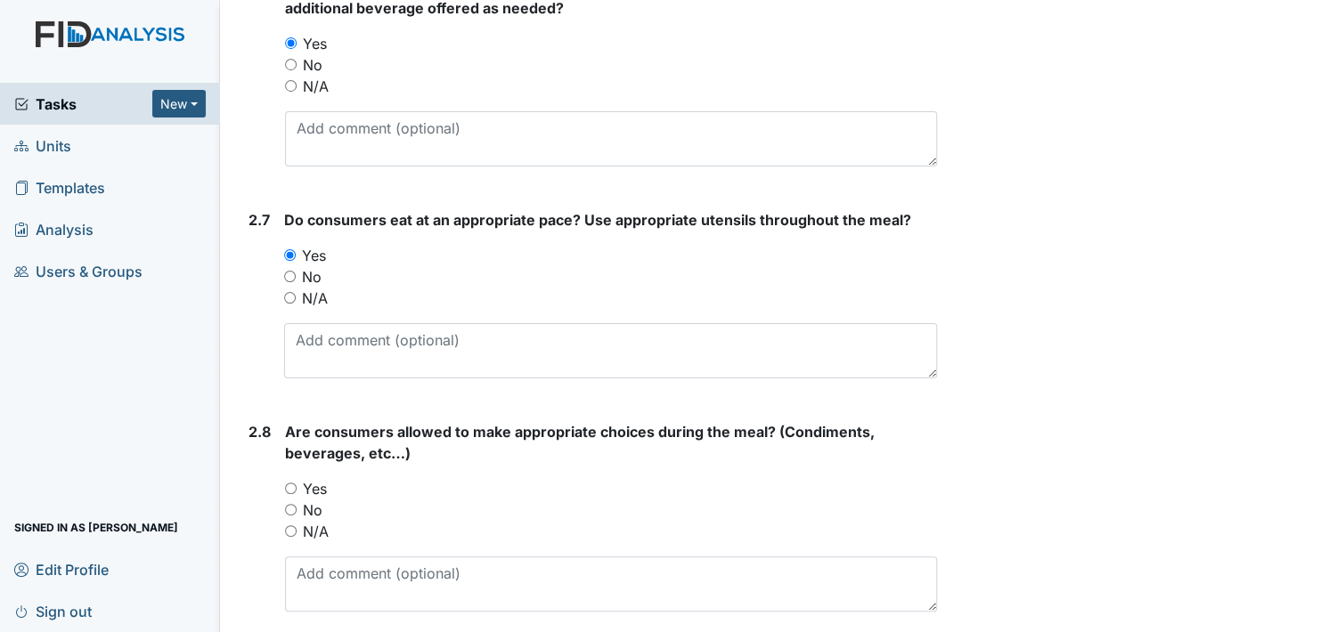
scroll to position [2494, 0]
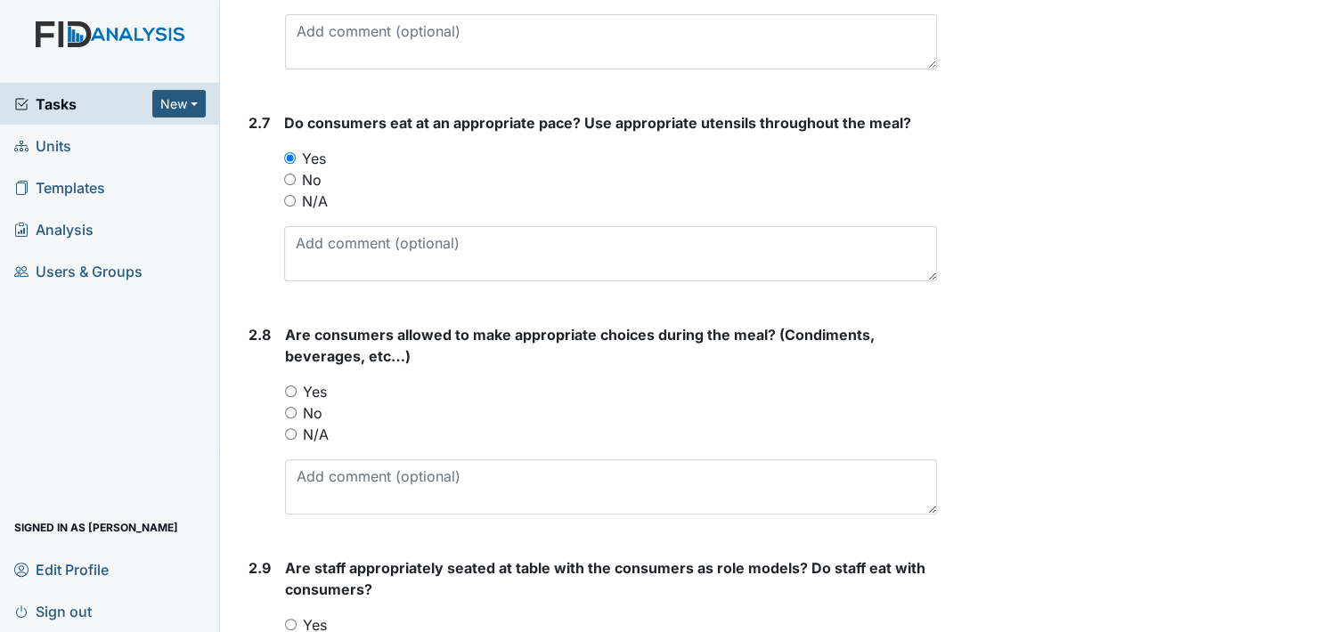
click at [293, 386] on input "Yes" at bounding box center [291, 392] width 12 height 12
radio input "true"
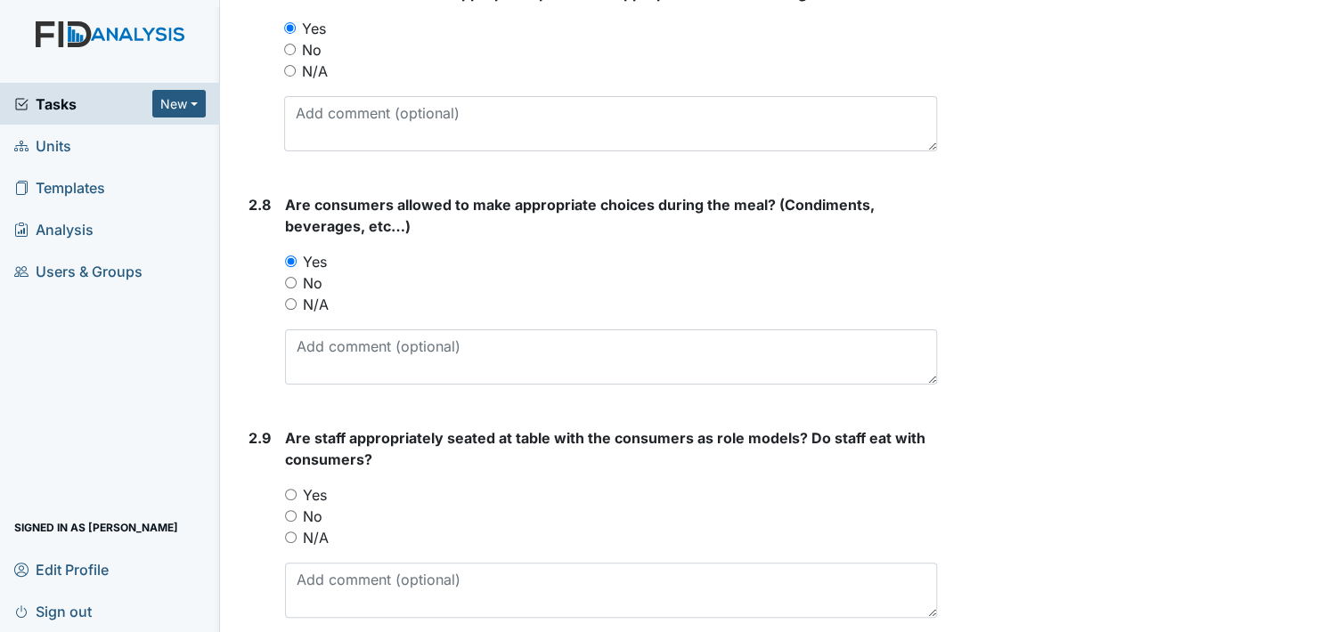
scroll to position [2761, 0]
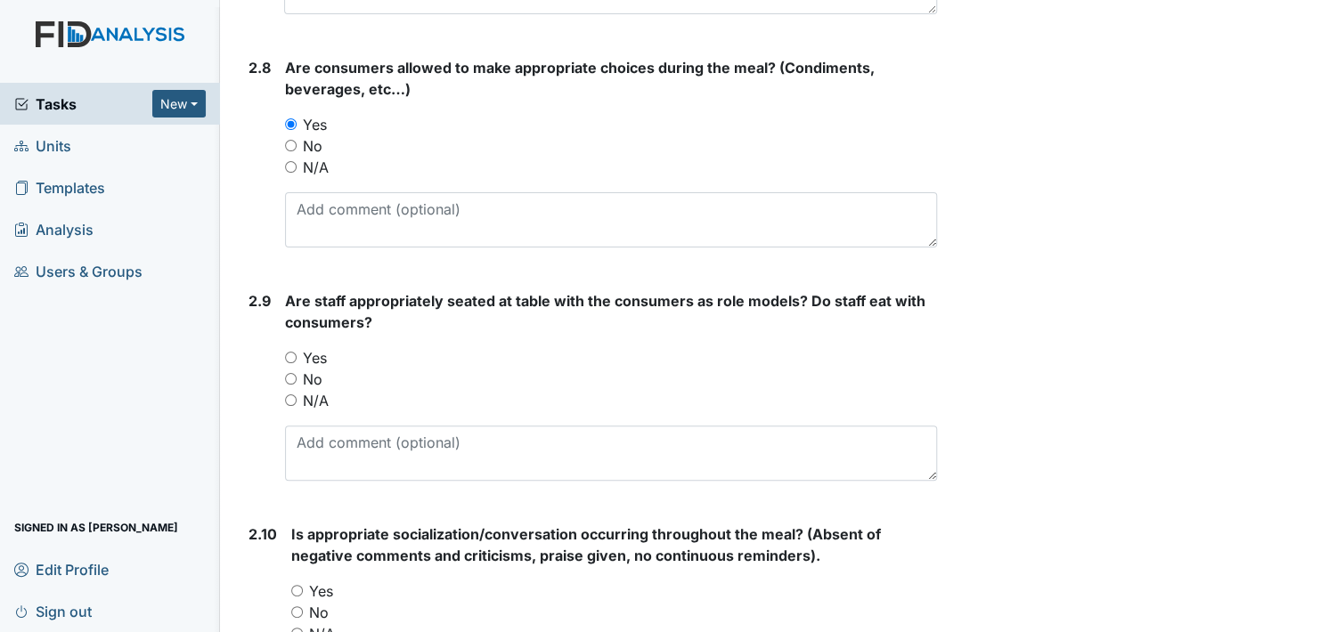
click at [293, 352] on input "Yes" at bounding box center [291, 358] width 12 height 12
radio input "true"
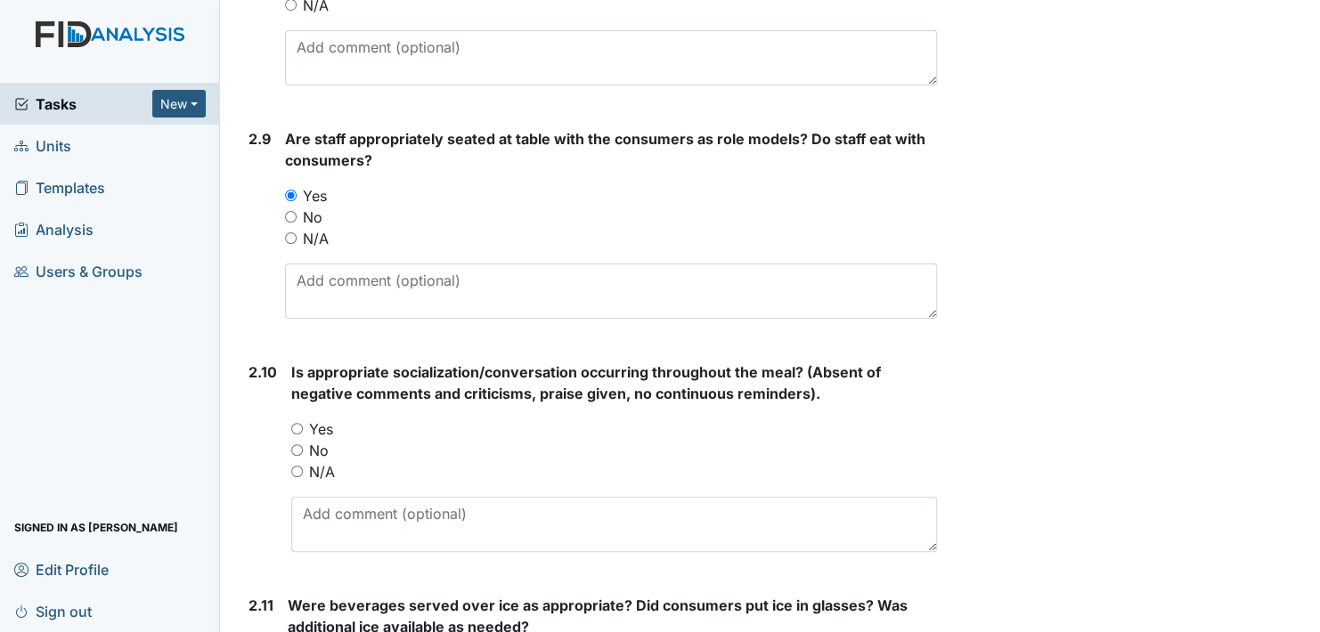
scroll to position [2939, 0]
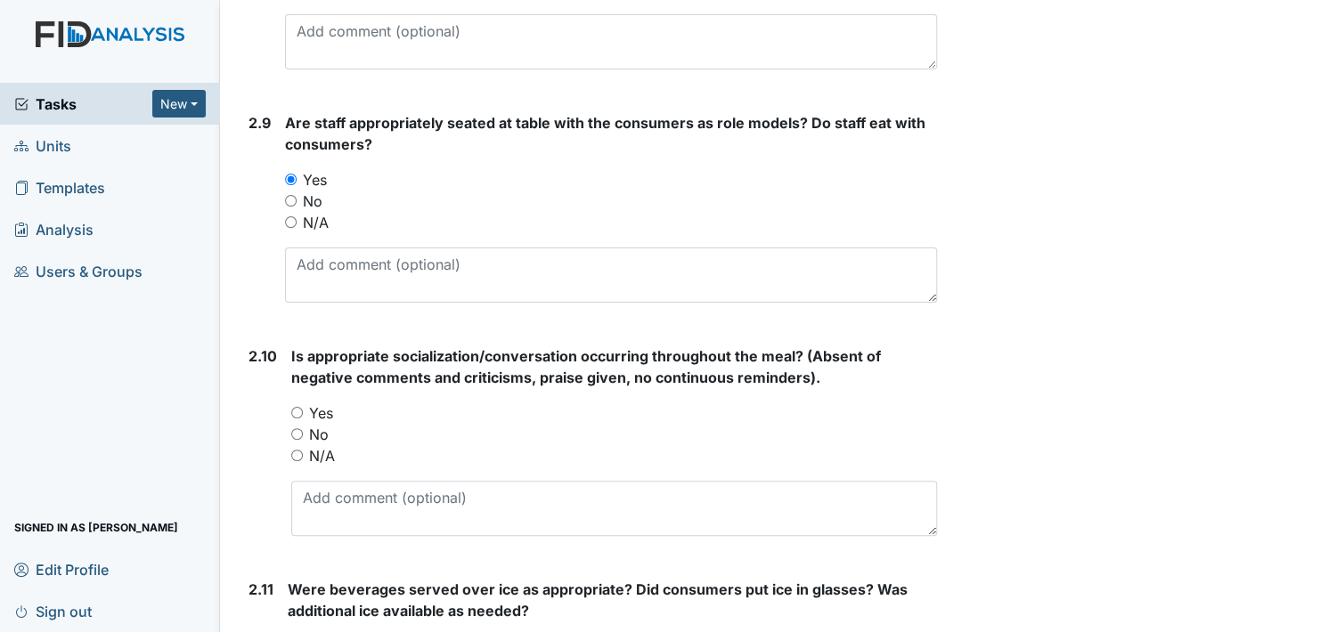
click at [296, 407] on input "Yes" at bounding box center [297, 413] width 12 height 12
radio input "true"
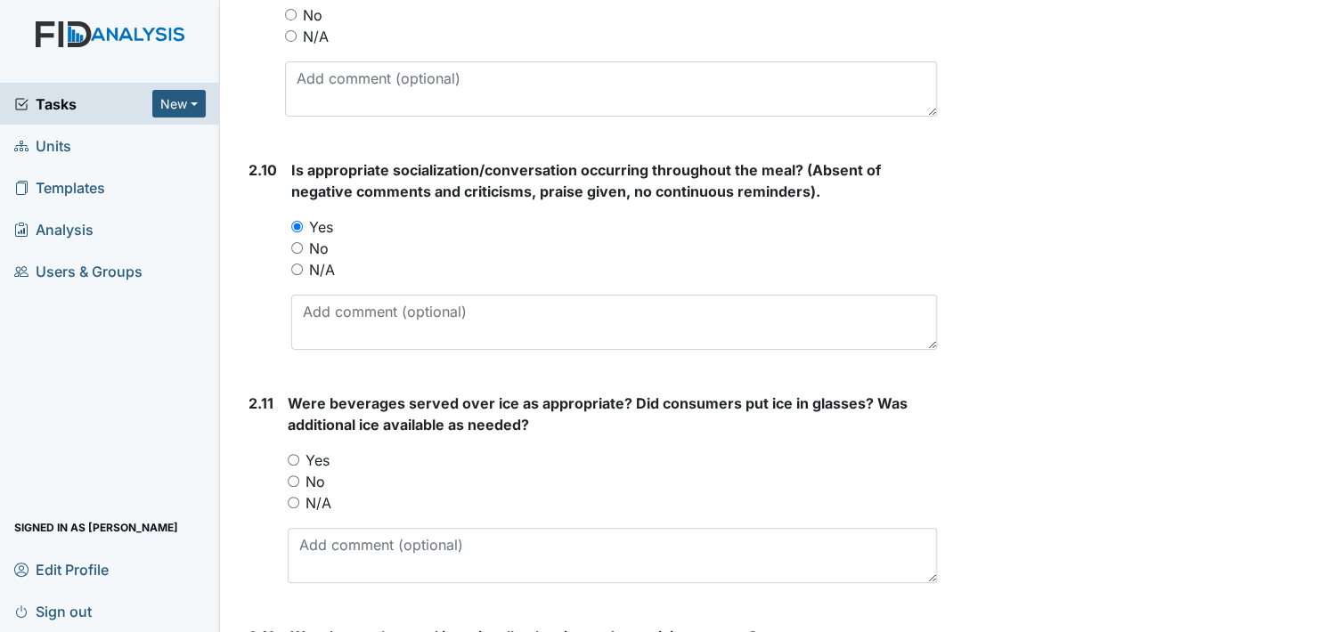
scroll to position [3206, 0]
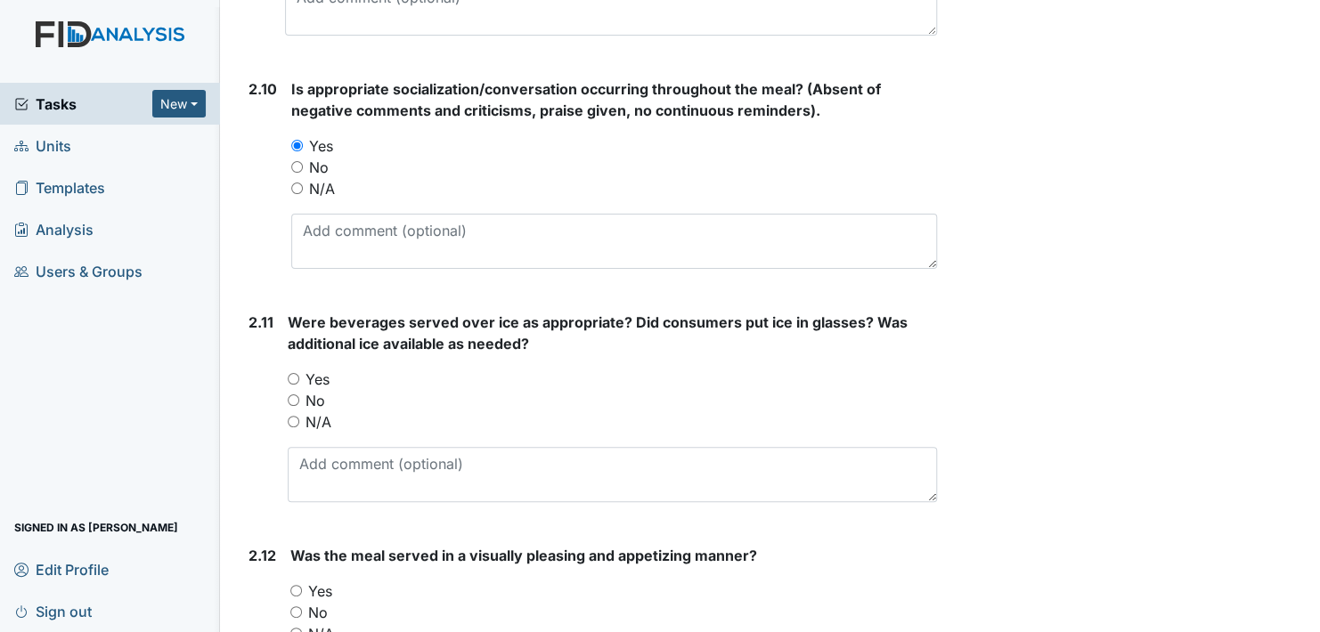
click at [293, 376] on input "Yes" at bounding box center [294, 379] width 12 height 12
radio input "true"
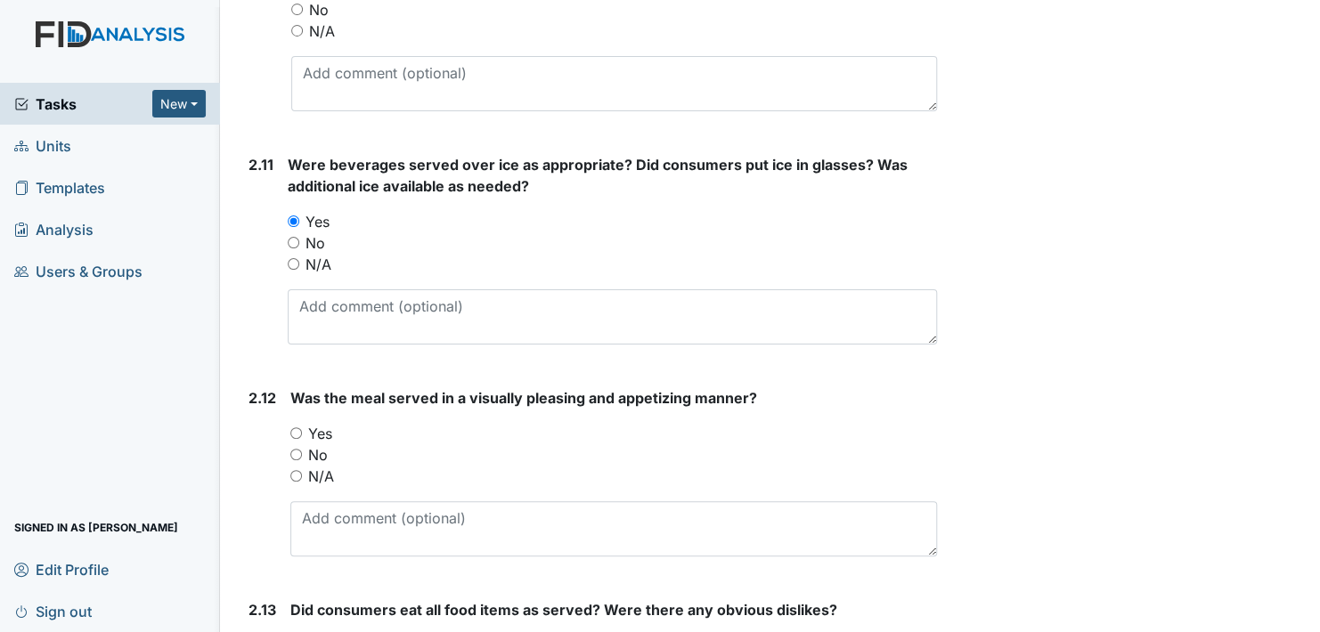
scroll to position [3384, 0]
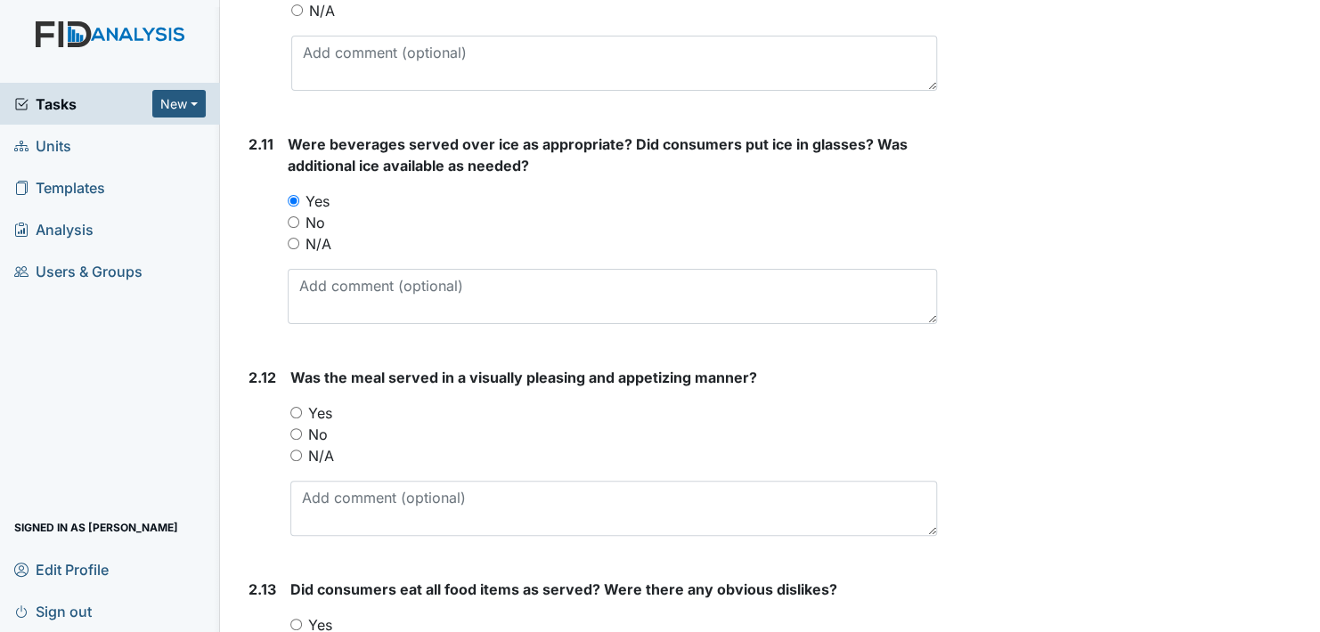
click at [293, 408] on input "Yes" at bounding box center [296, 413] width 12 height 12
radio input "true"
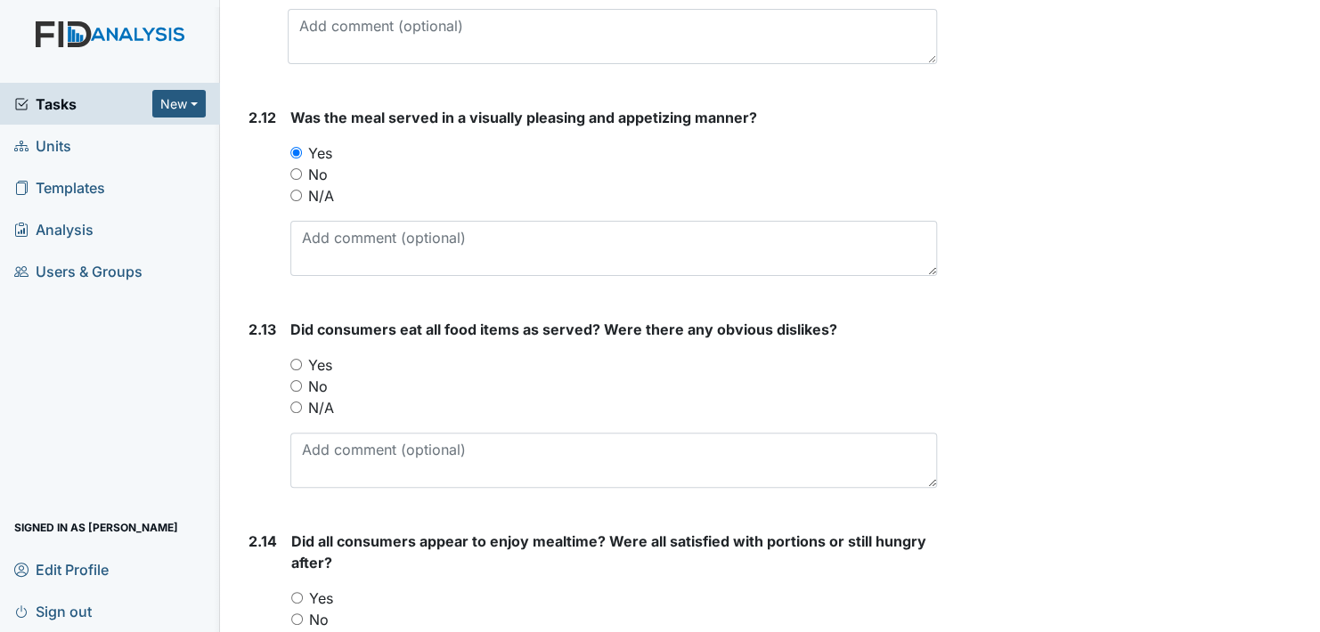
scroll to position [3652, 0]
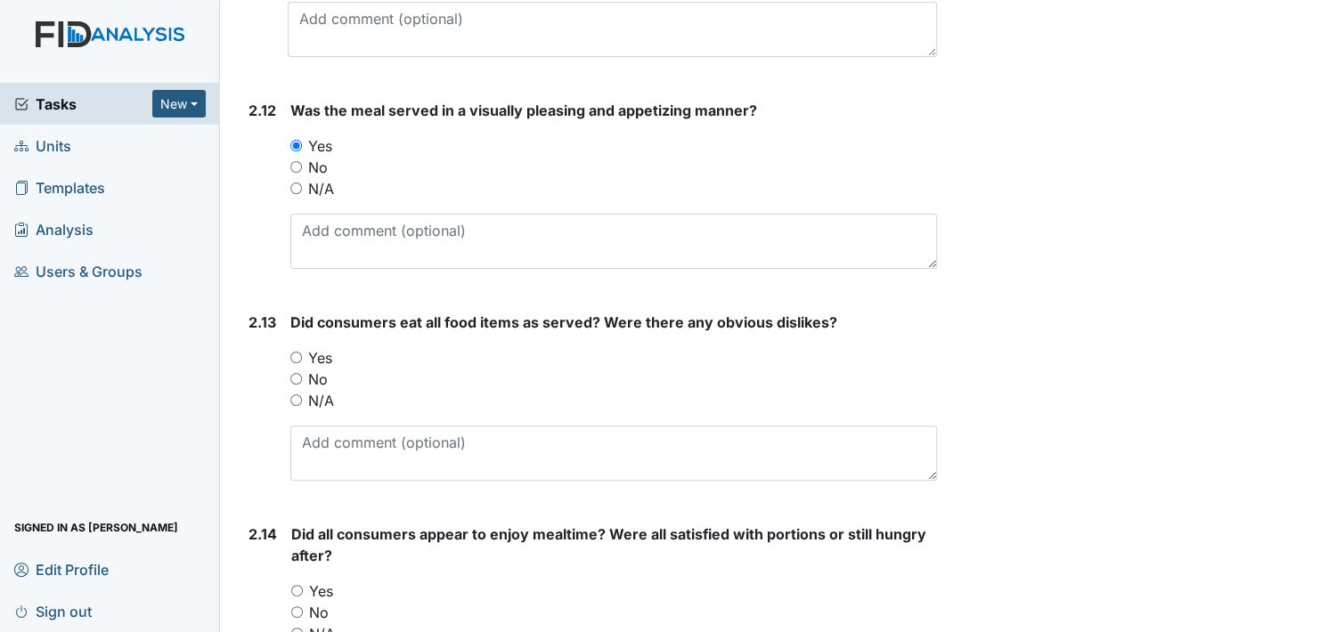
drag, startPoint x: 295, startPoint y: 351, endPoint x: 325, endPoint y: 346, distance: 30.8
click at [295, 352] on input "Yes" at bounding box center [296, 358] width 12 height 12
radio input "true"
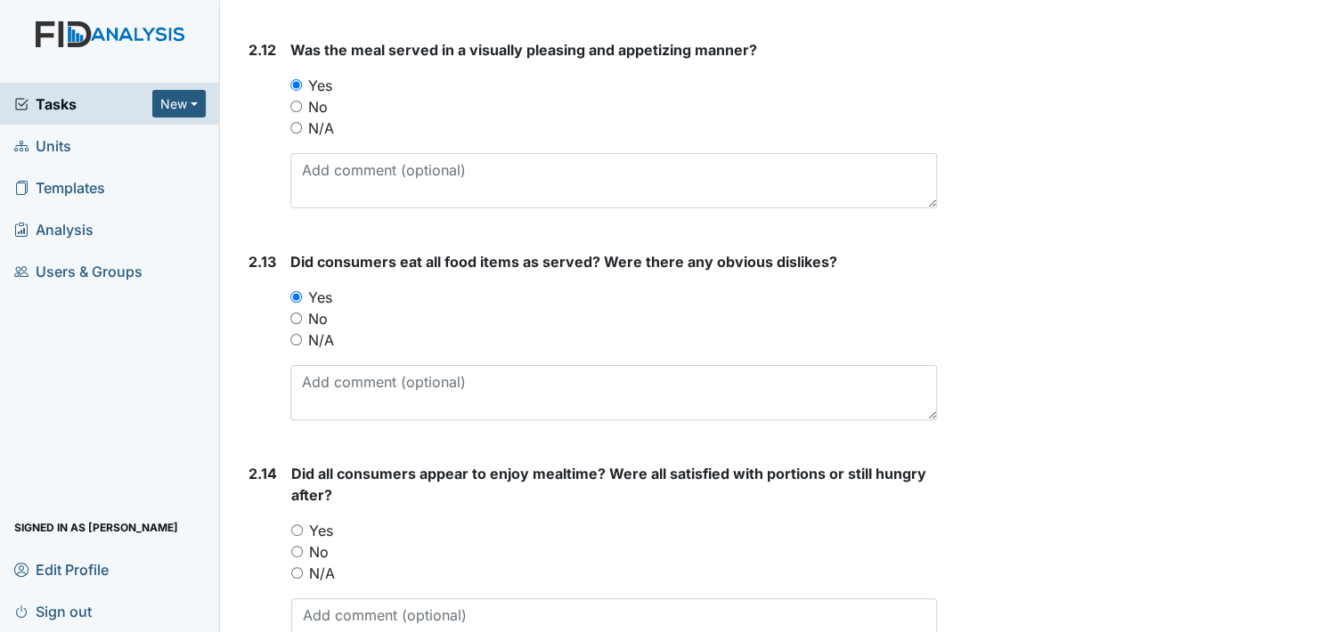
scroll to position [3830, 0]
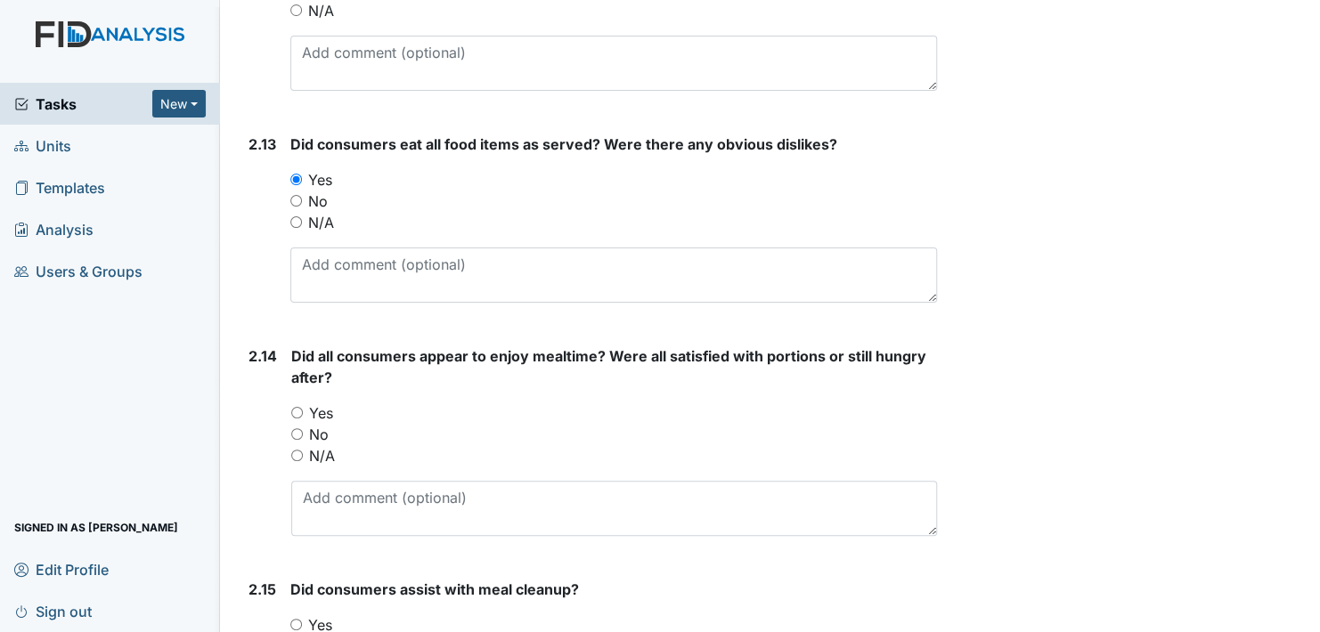
click at [304, 403] on div "Yes" at bounding box center [614, 413] width 646 height 21
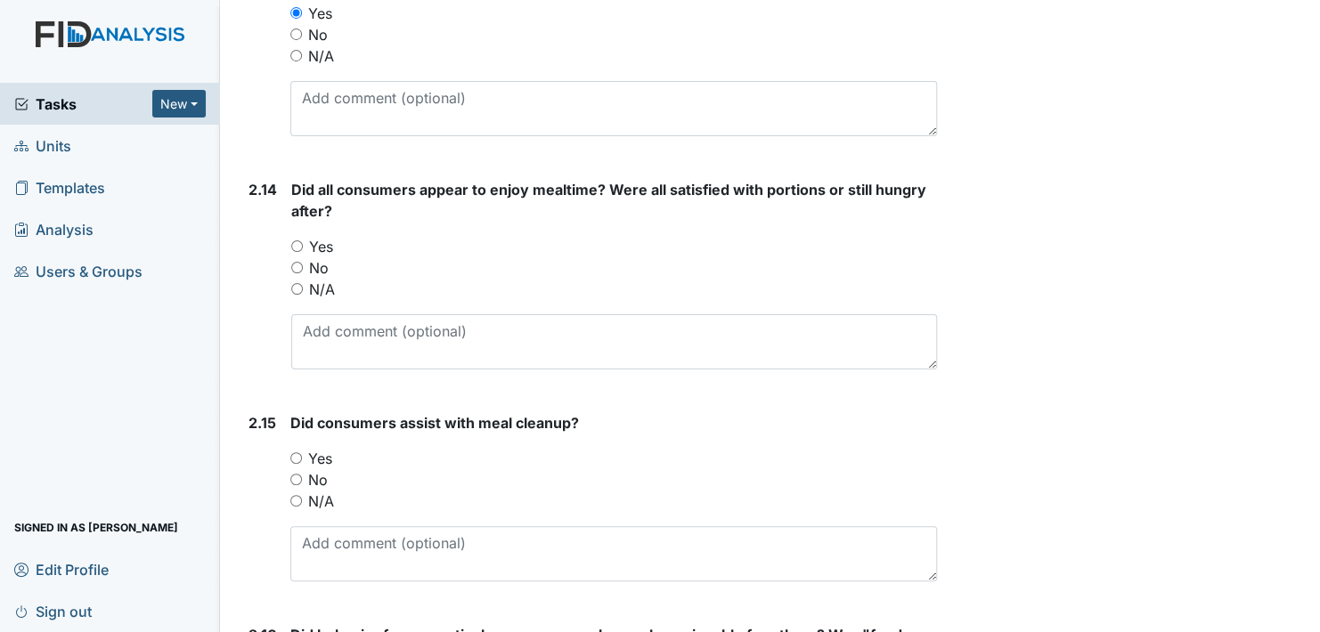
scroll to position [4008, 0]
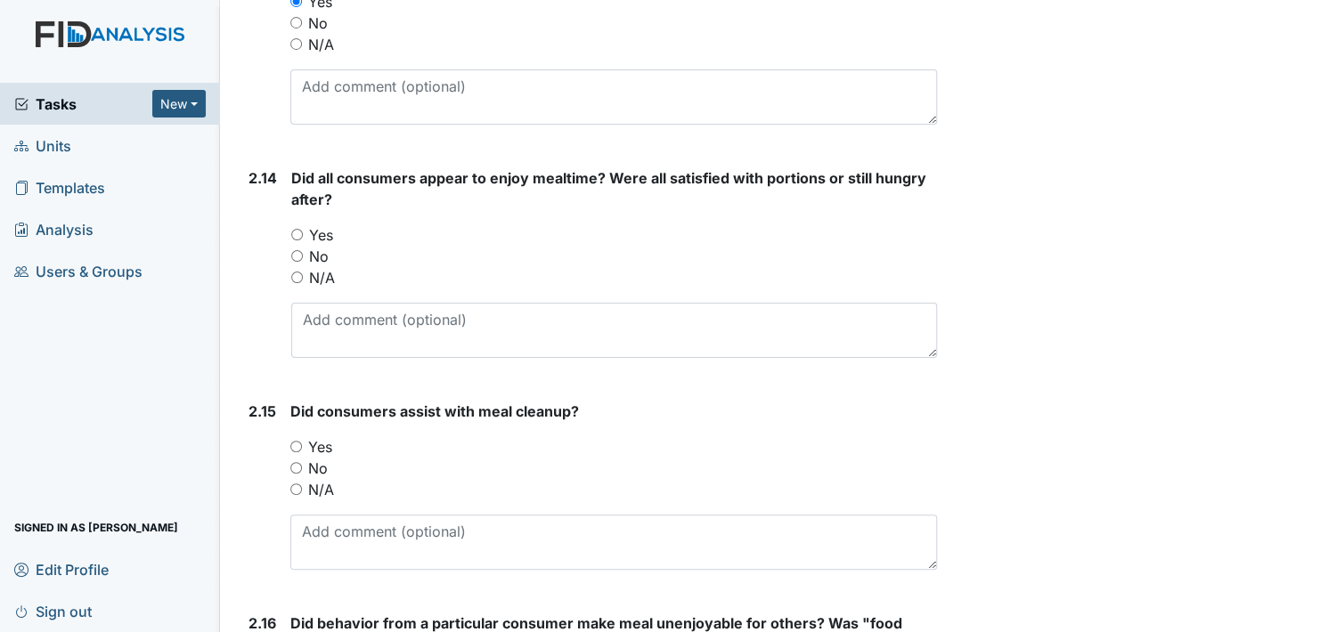
click at [295, 230] on input "Yes" at bounding box center [297, 235] width 12 height 12
radio input "true"
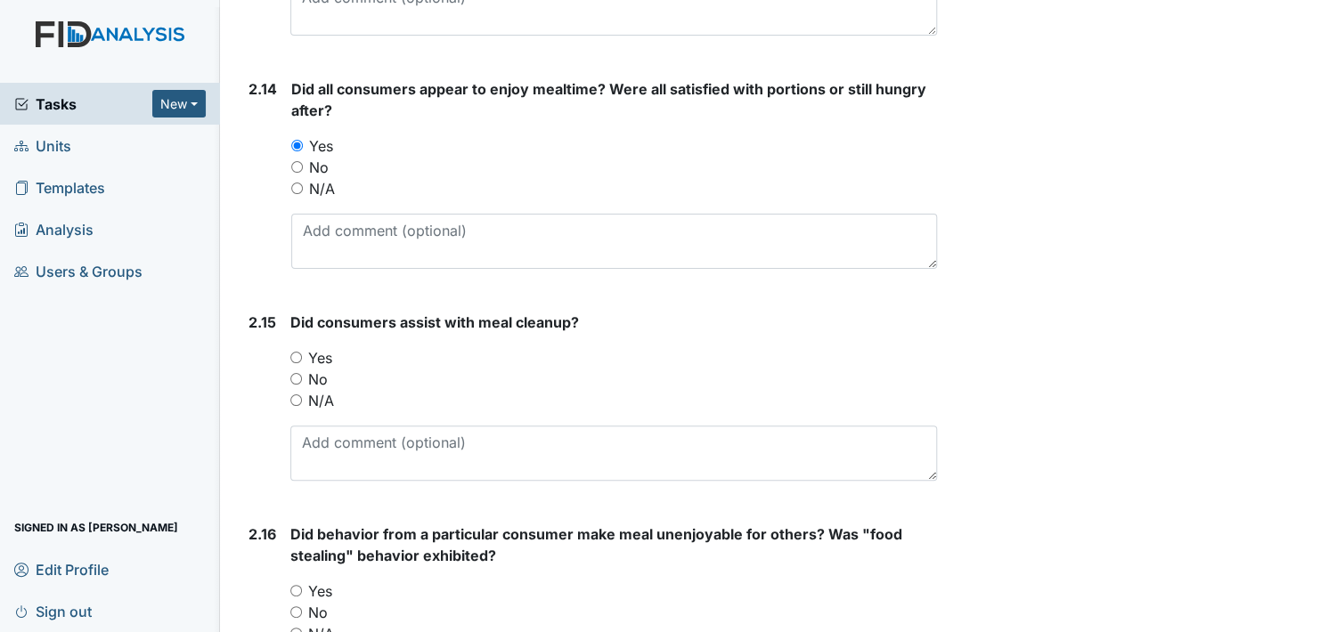
click at [297, 352] on input "Yes" at bounding box center [296, 358] width 12 height 12
radio input "true"
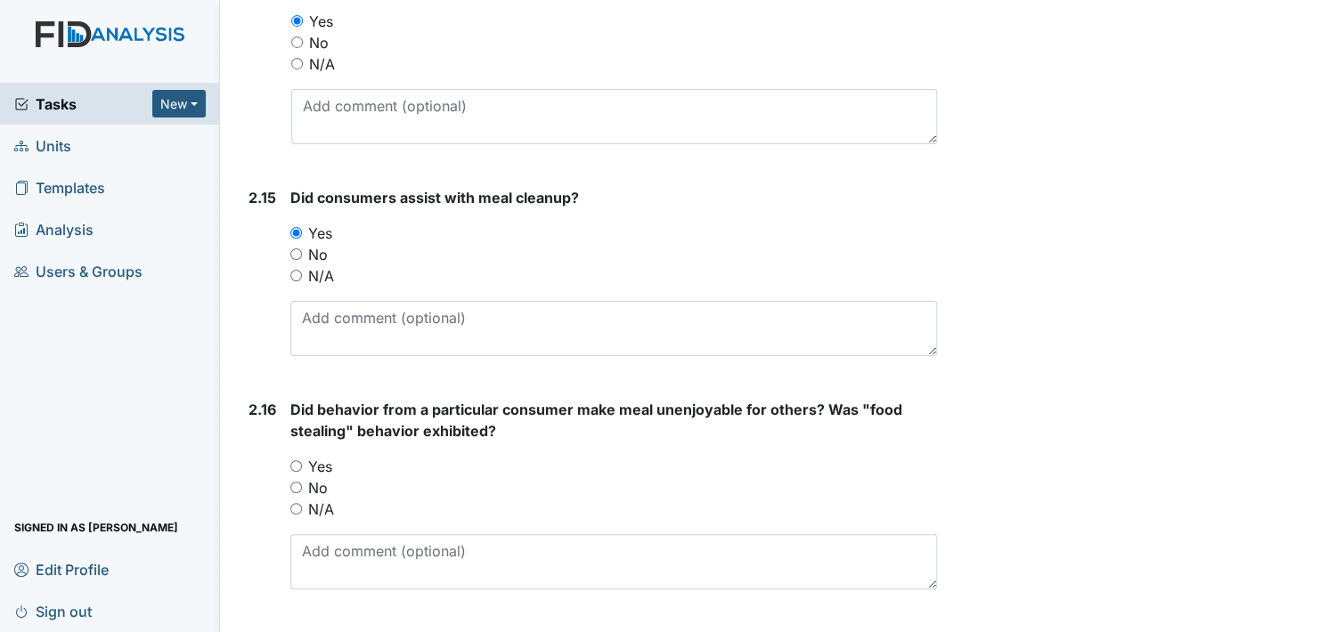
scroll to position [4275, 0]
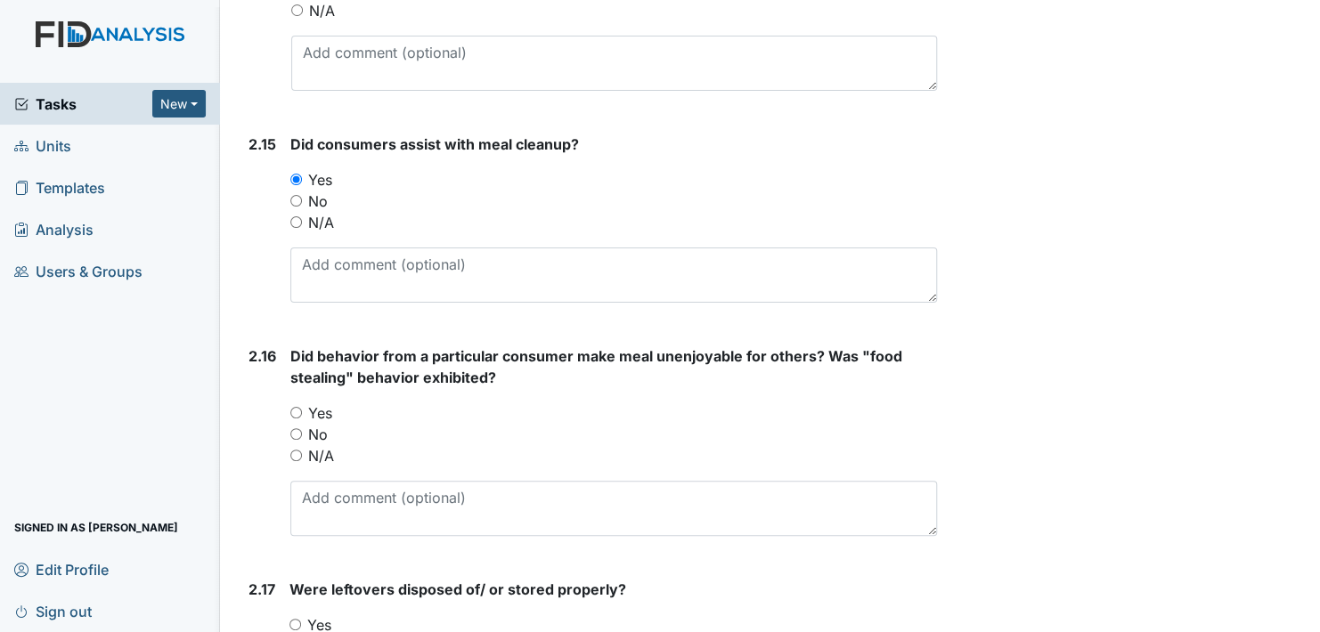
click at [297, 428] on input "No" at bounding box center [296, 434] width 12 height 12
radio input "true"
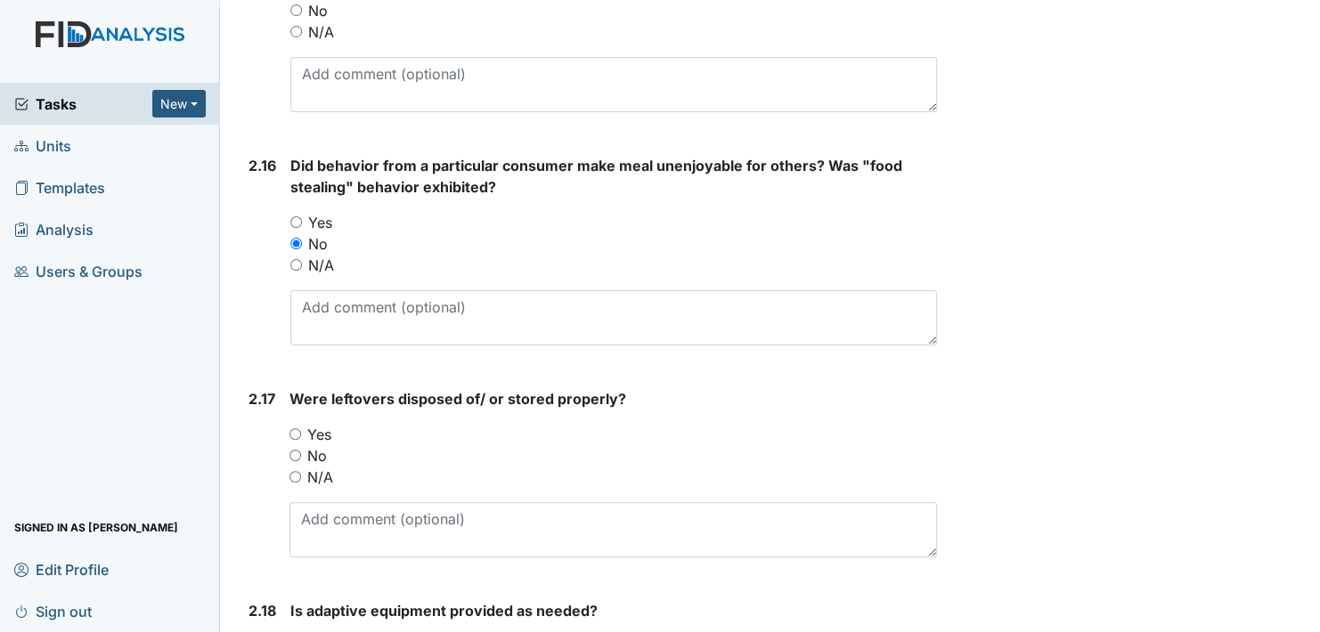
scroll to position [4542, 0]
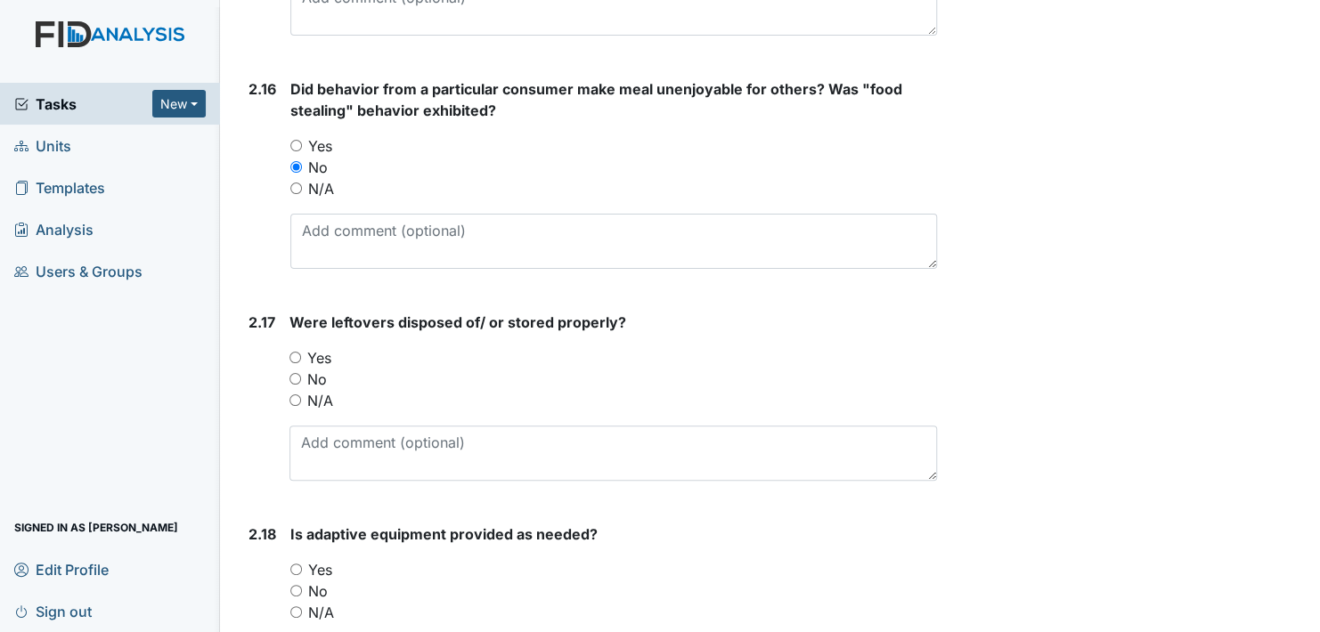
click at [297, 352] on input "Yes" at bounding box center [295, 358] width 12 height 12
radio input "true"
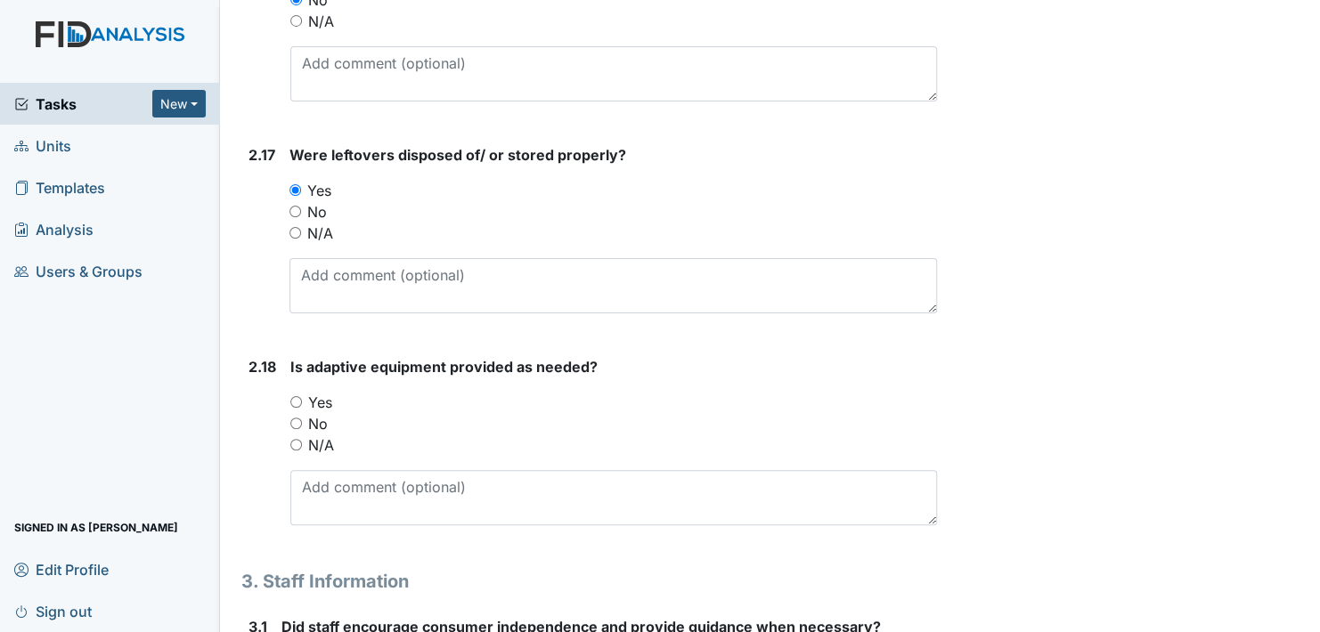
scroll to position [4720, 0]
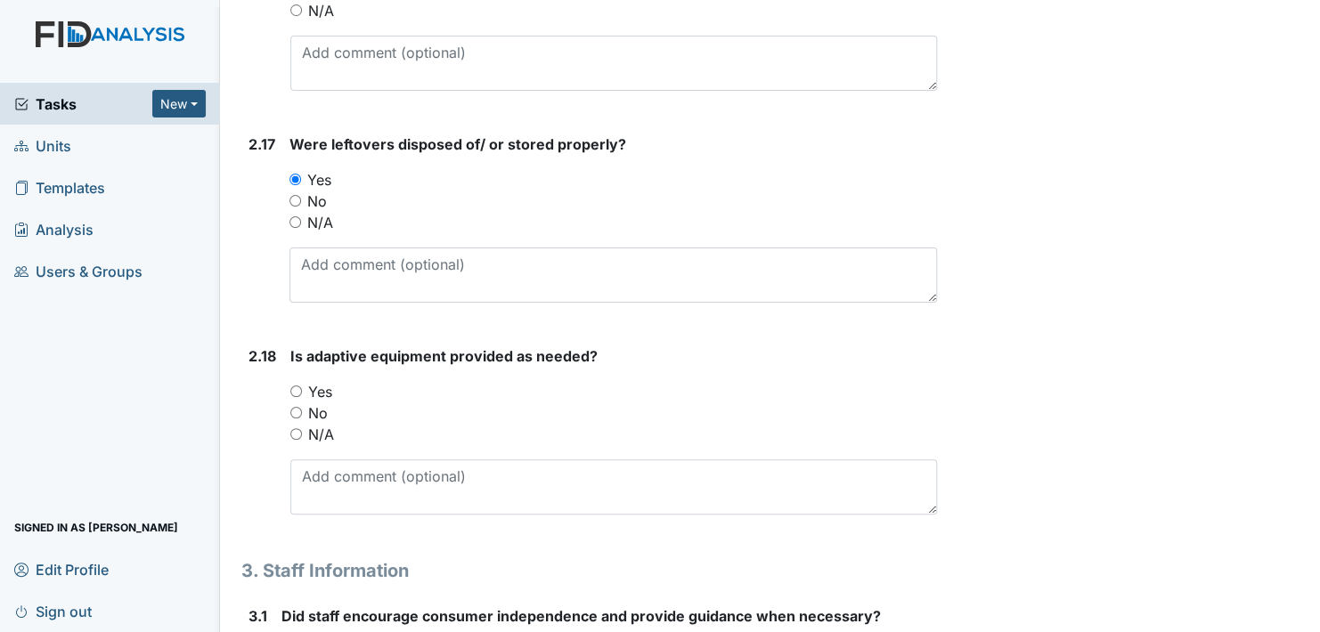
click at [293, 386] on input "Yes" at bounding box center [296, 392] width 12 height 12
radio input "true"
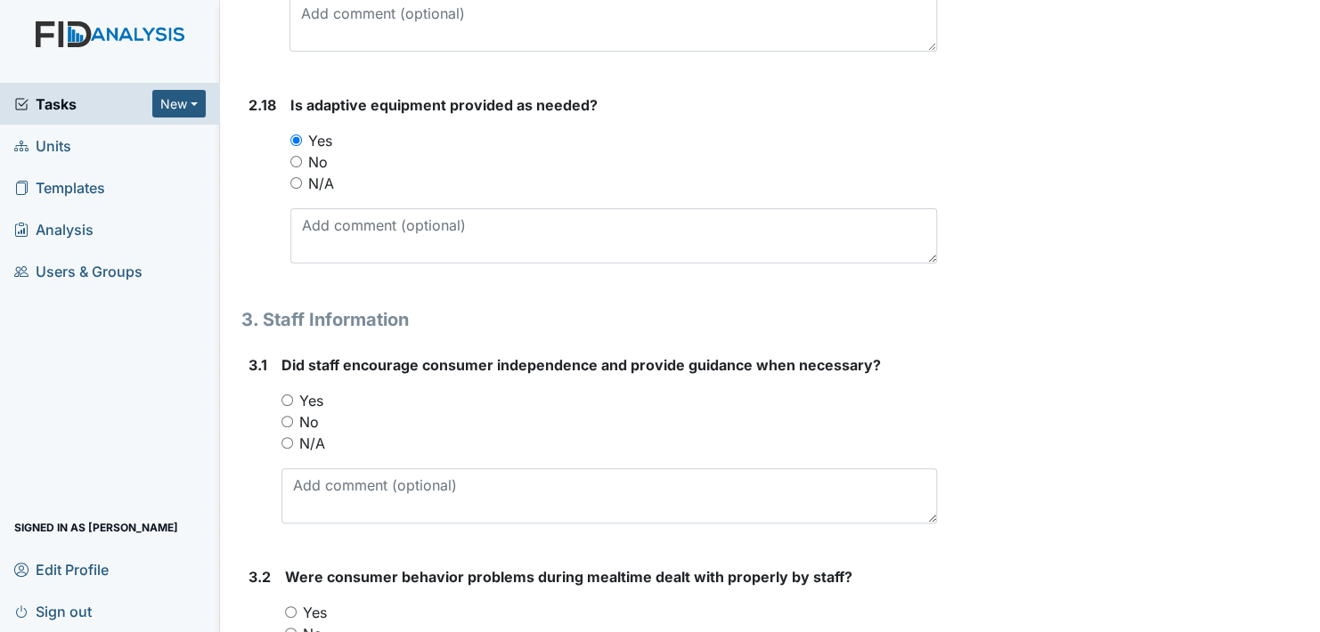
scroll to position [4988, 0]
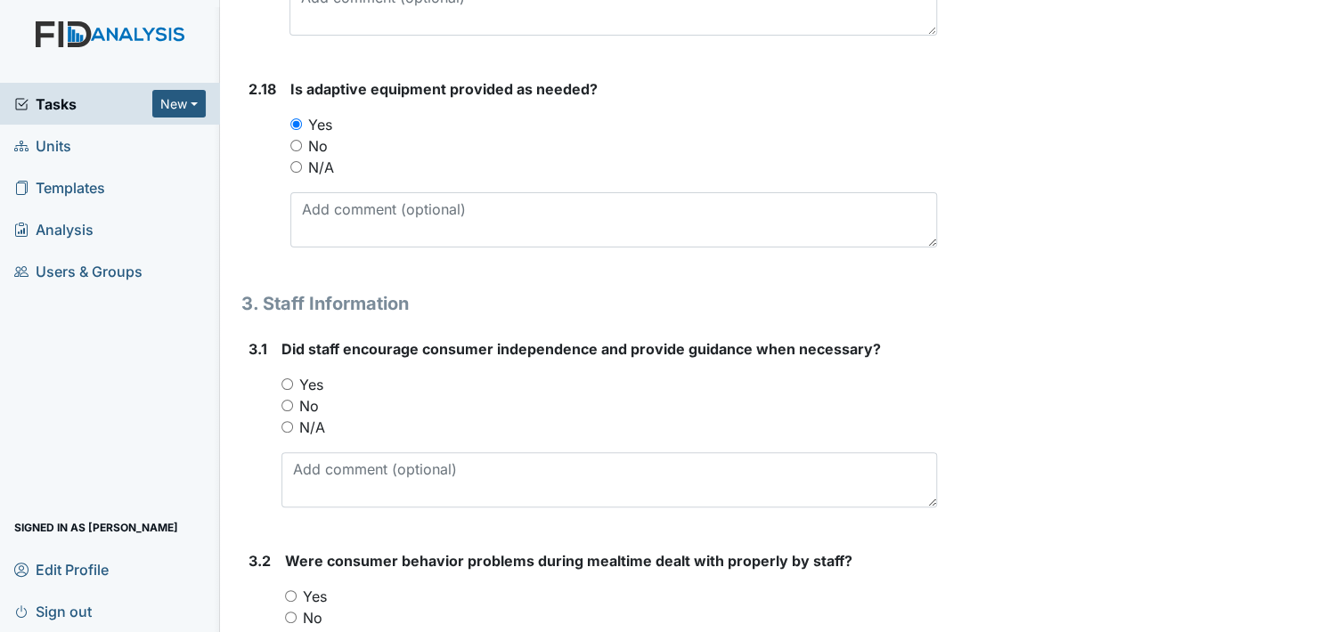
click at [282, 379] on input "Yes" at bounding box center [287, 385] width 12 height 12
radio input "true"
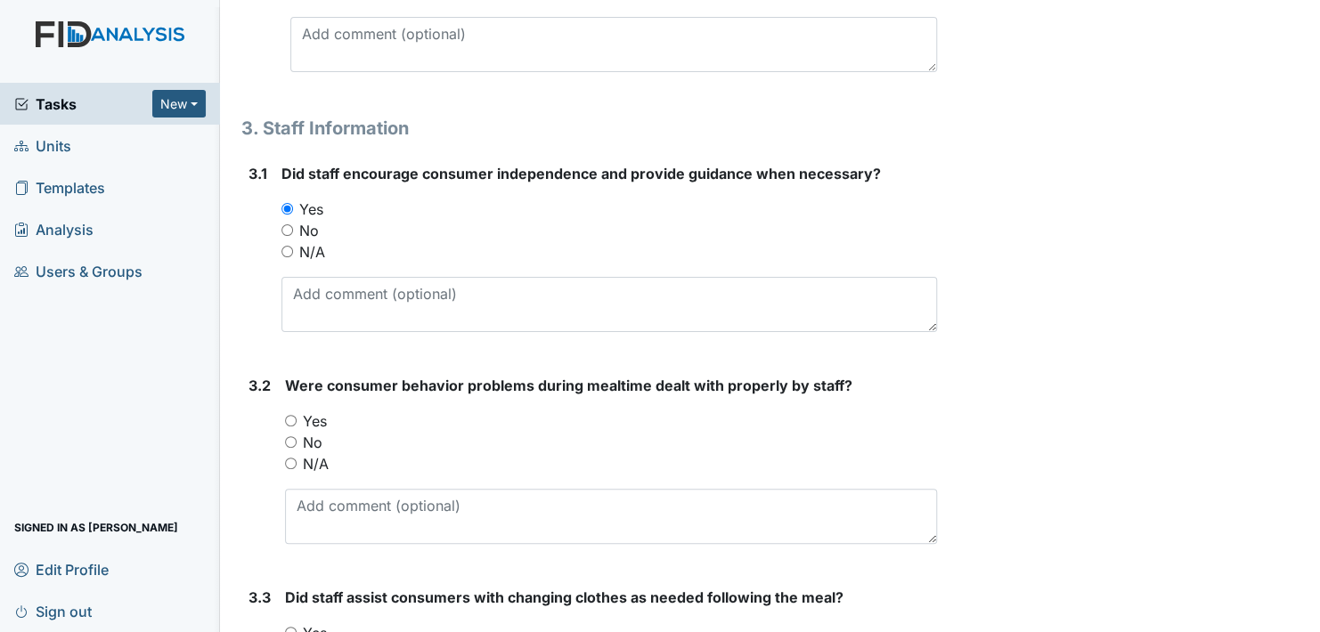
scroll to position [5166, 0]
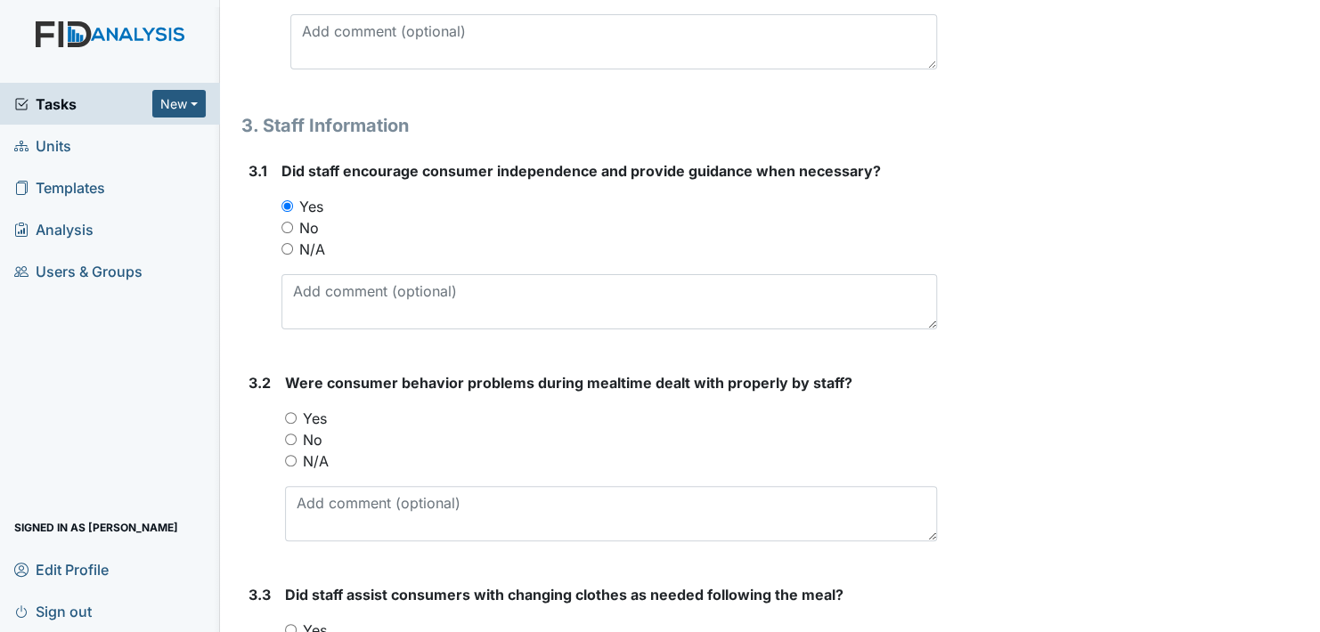
click at [287, 412] on input "Yes" at bounding box center [291, 418] width 12 height 12
radio input "true"
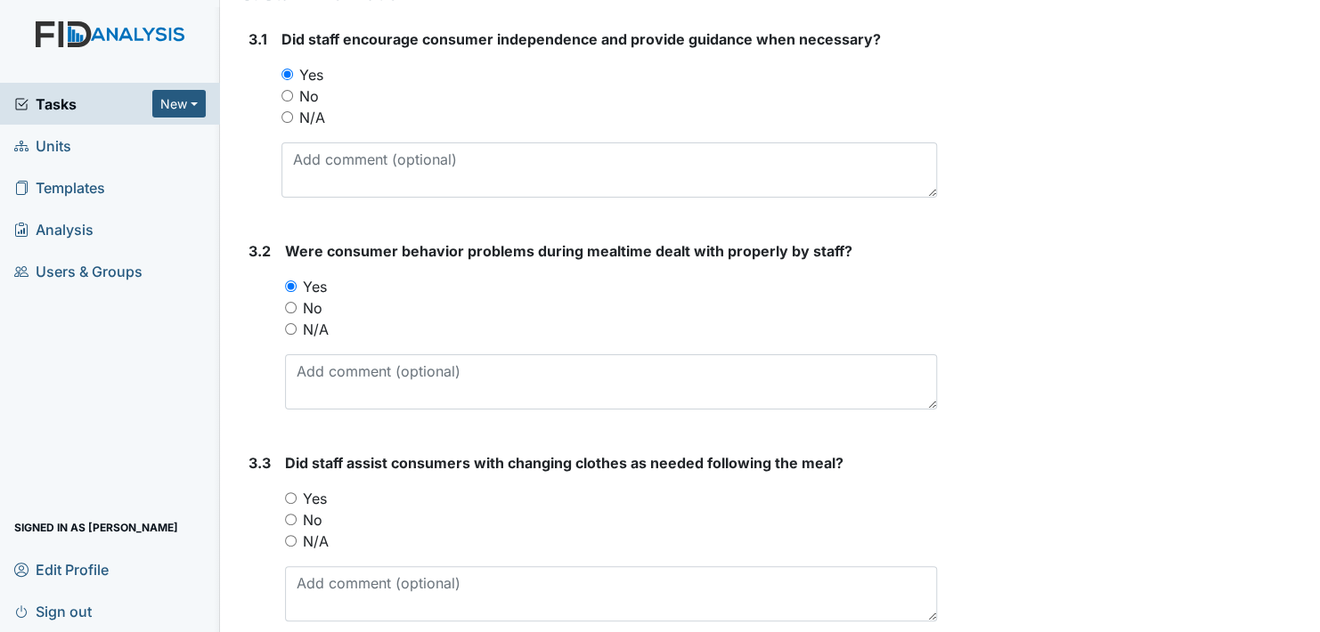
scroll to position [5344, 0]
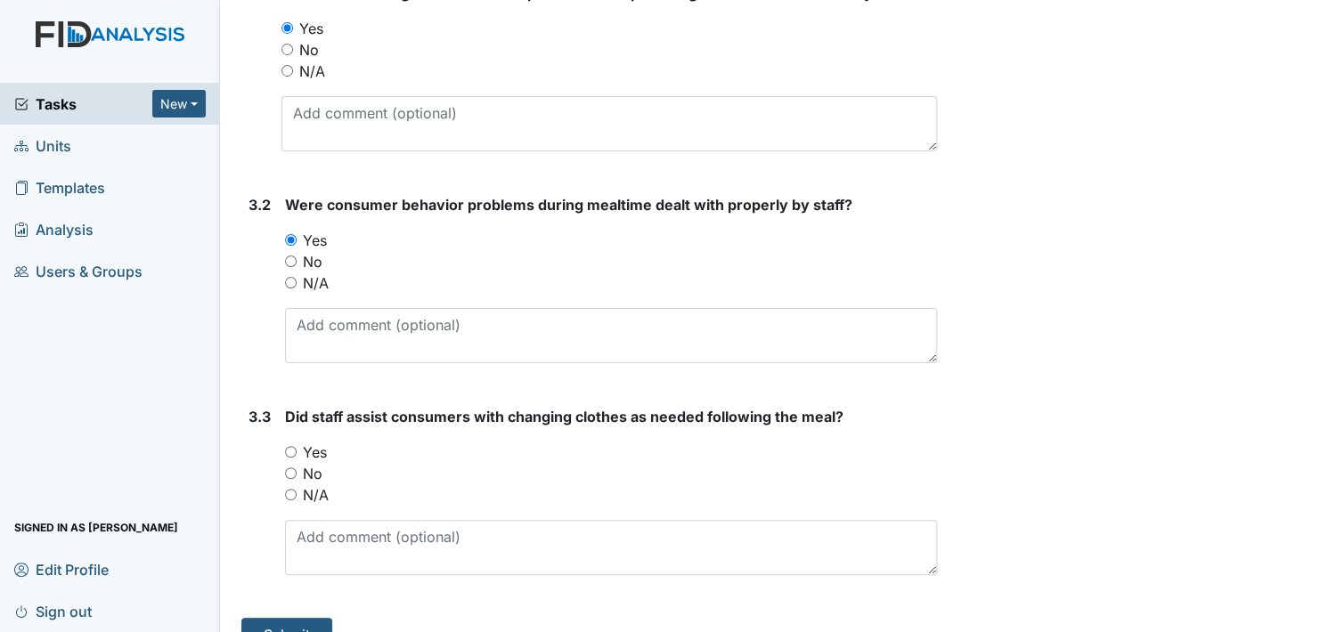
click at [293, 446] on input "Yes" at bounding box center [291, 452] width 12 height 12
radio input "true"
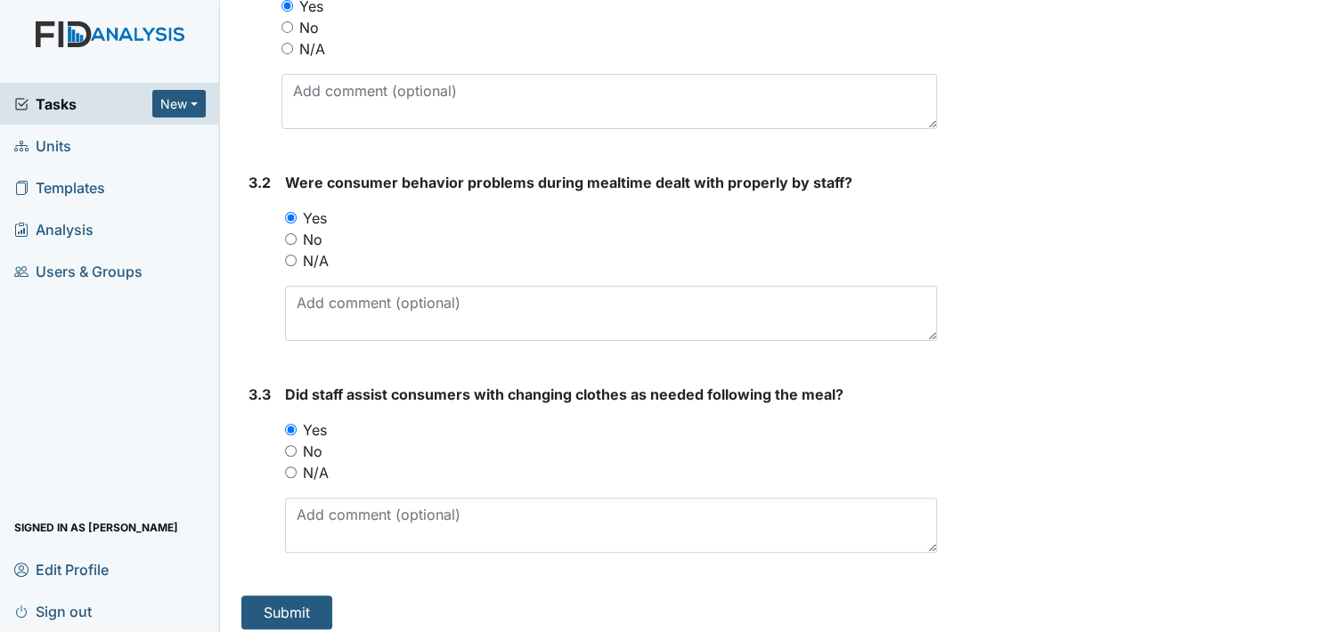
scroll to position [5368, 0]
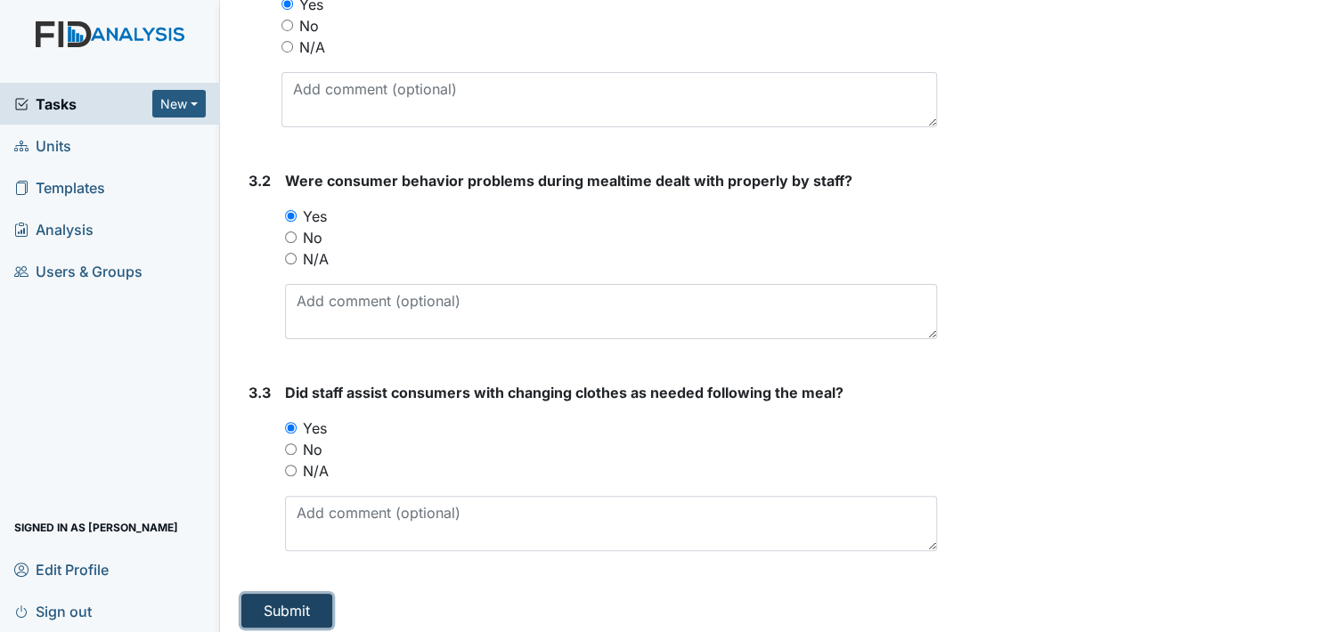
click at [297, 596] on button "Submit" at bounding box center [286, 611] width 91 height 34
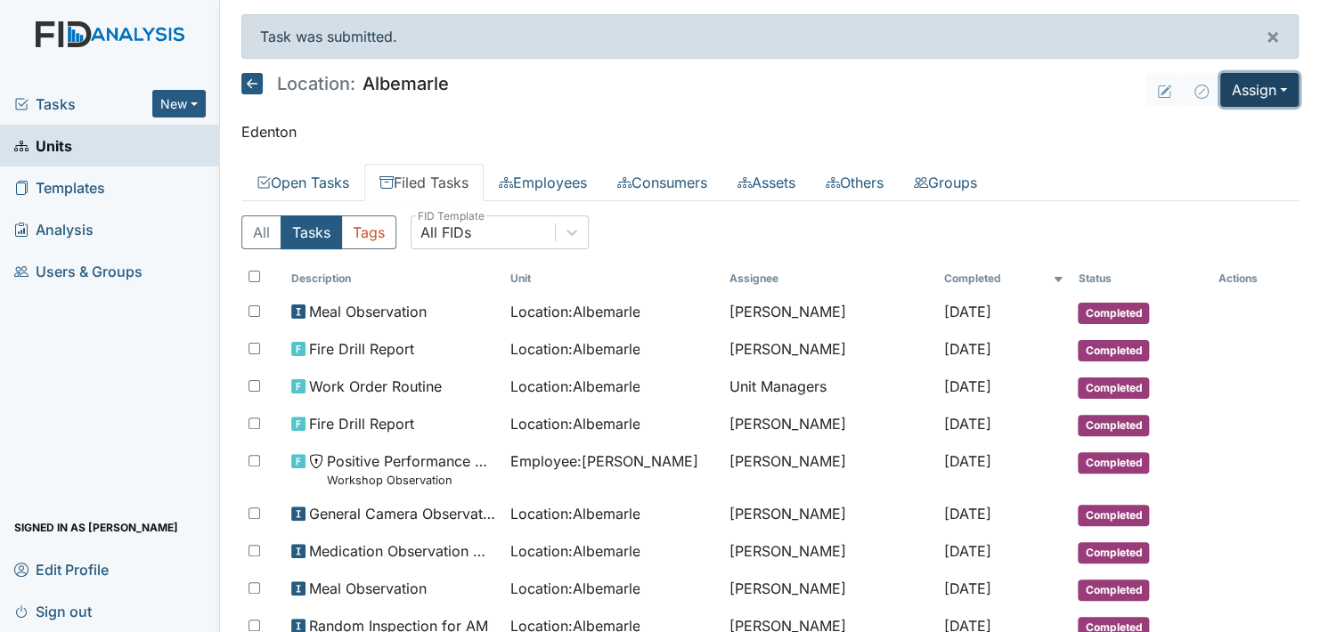
click at [1246, 77] on button "Assign" at bounding box center [1259, 90] width 78 height 34
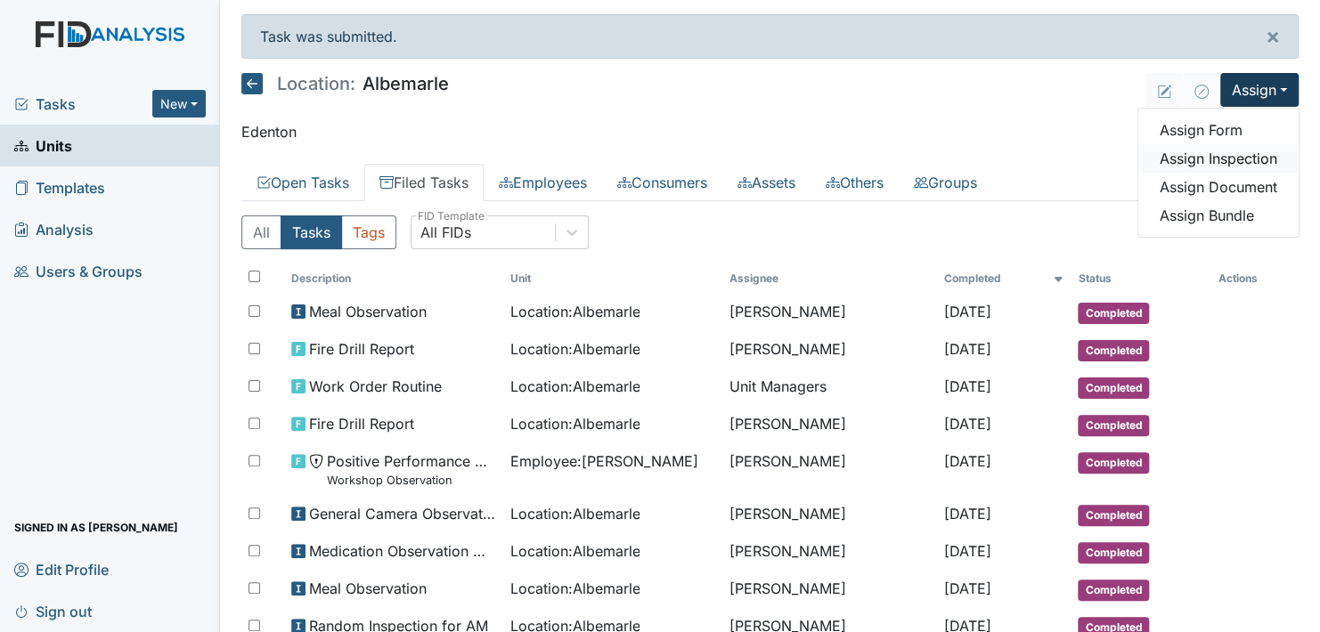
click at [1237, 157] on link "Assign Inspection" at bounding box center [1218, 158] width 160 height 29
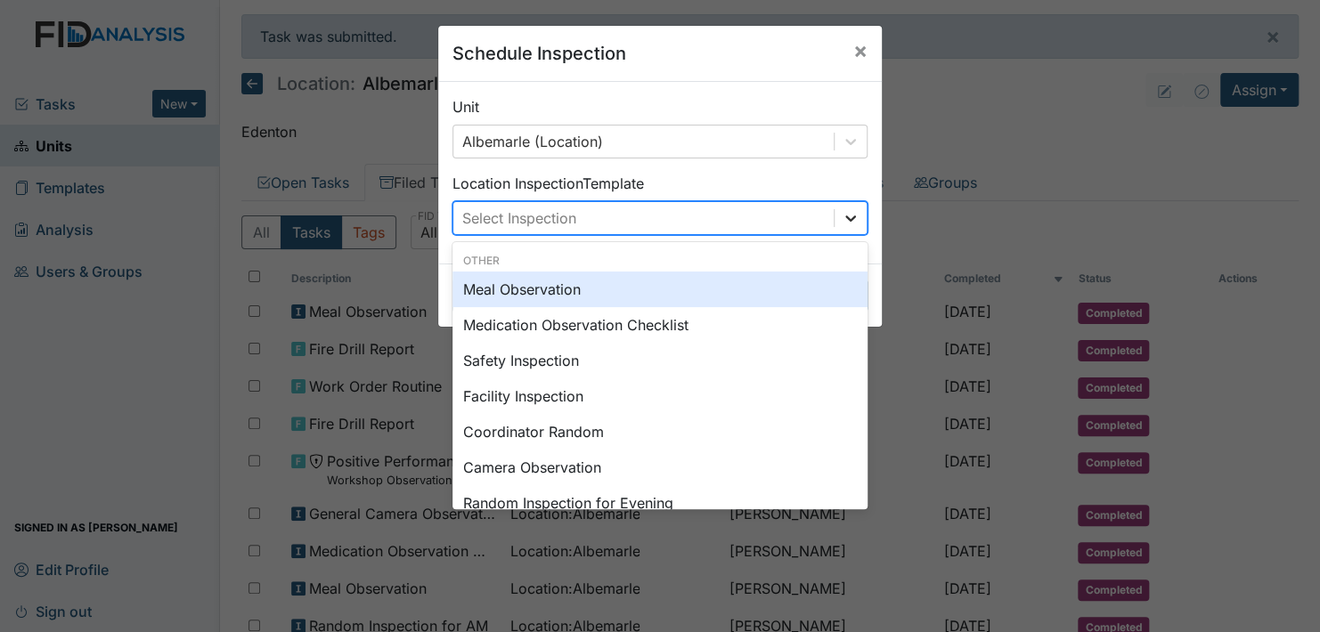
click at [842, 212] on icon at bounding box center [851, 218] width 18 height 18
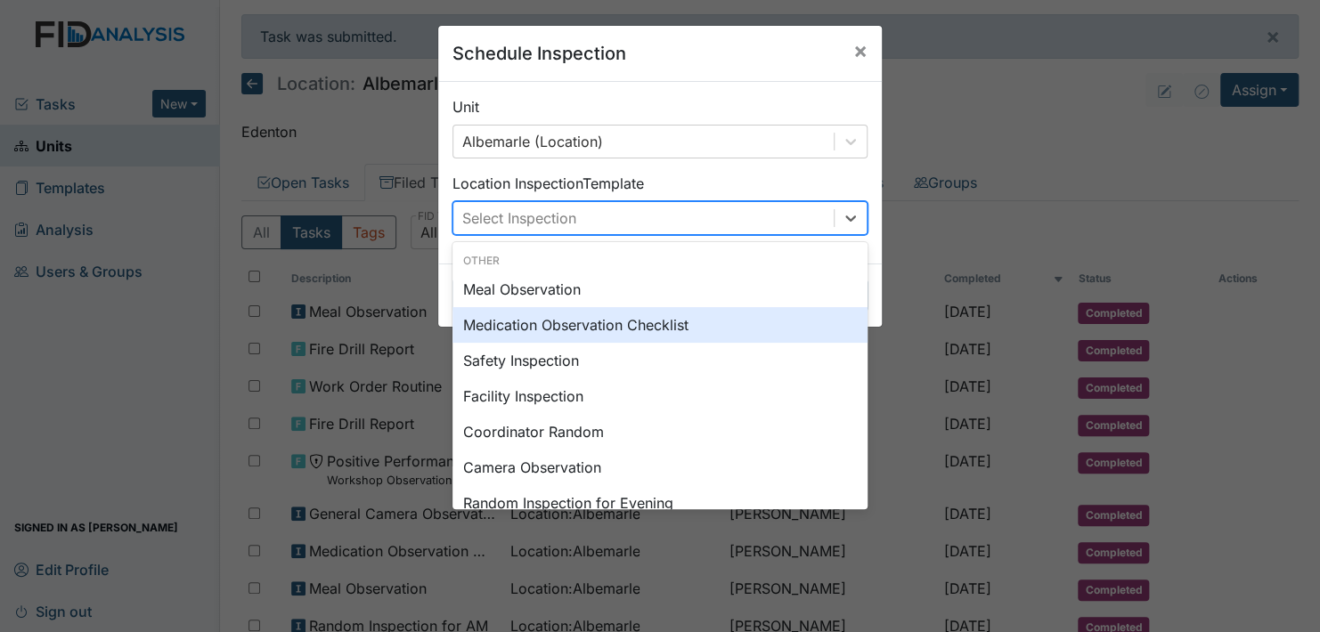
click at [629, 319] on div "Medication Observation Checklist" at bounding box center [659, 325] width 415 height 36
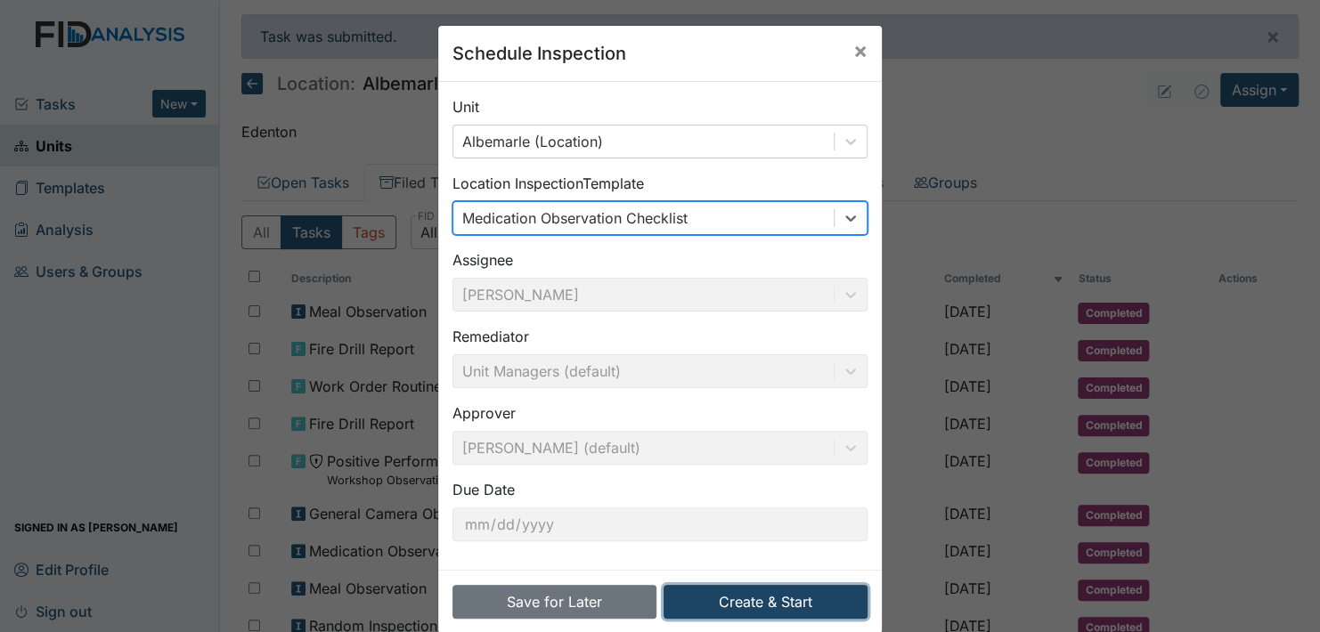
click at [745, 599] on button "Create & Start" at bounding box center [766, 602] width 204 height 34
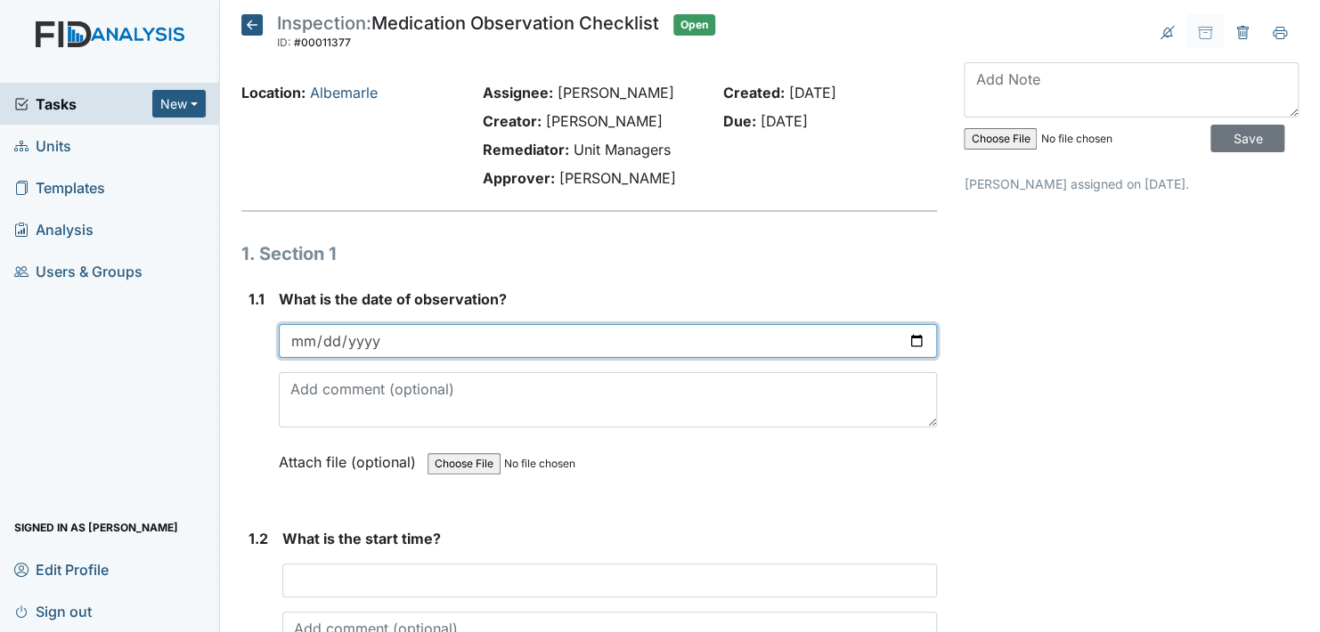
click at [907, 337] on input "date" at bounding box center [608, 341] width 658 height 34
type input "[DATE]"
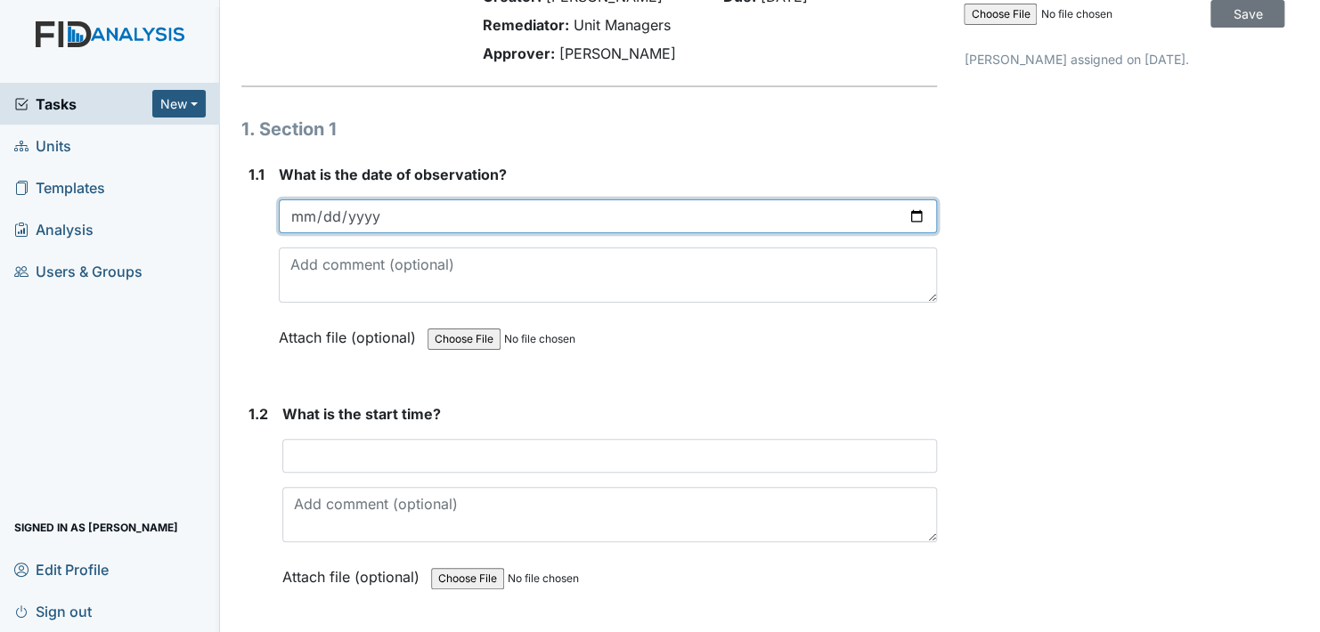
scroll to position [178, 0]
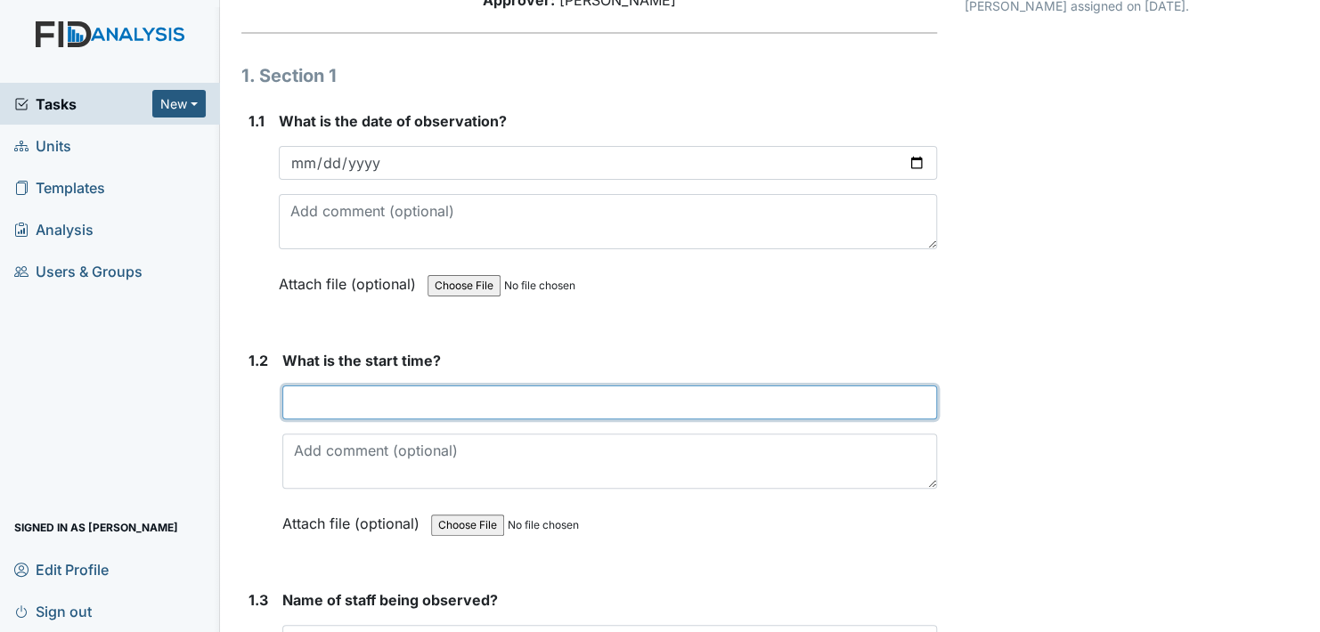
click at [319, 403] on input "text" at bounding box center [609, 403] width 655 height 34
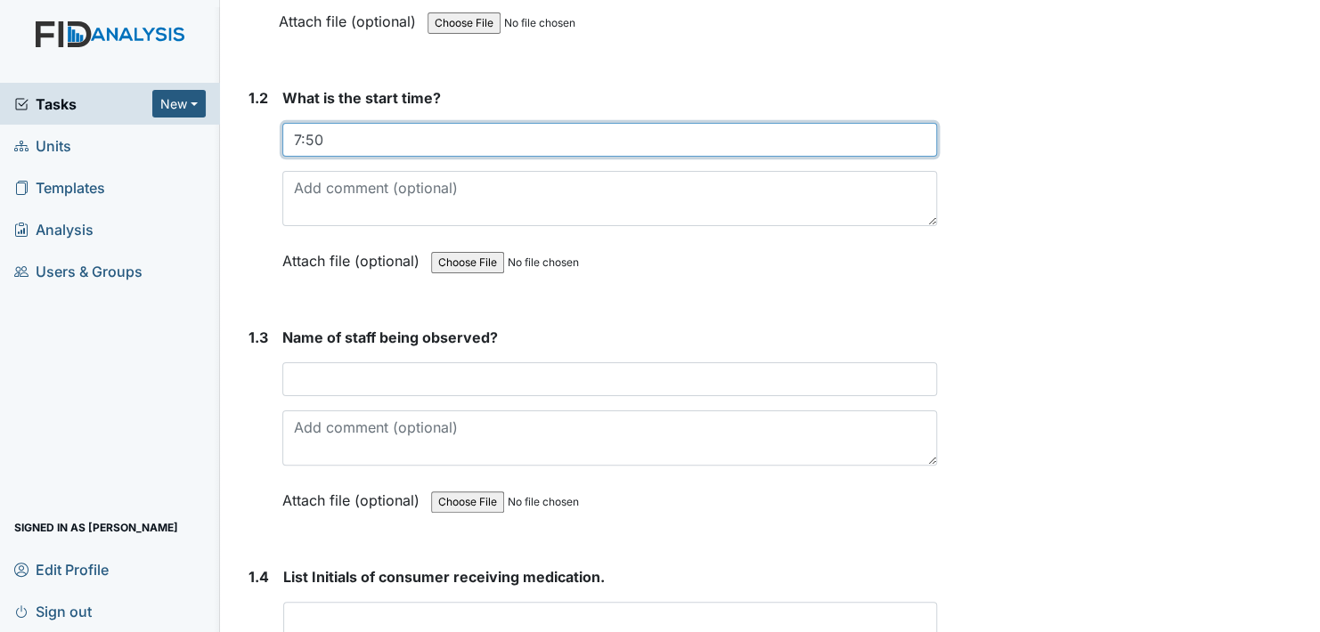
scroll to position [445, 0]
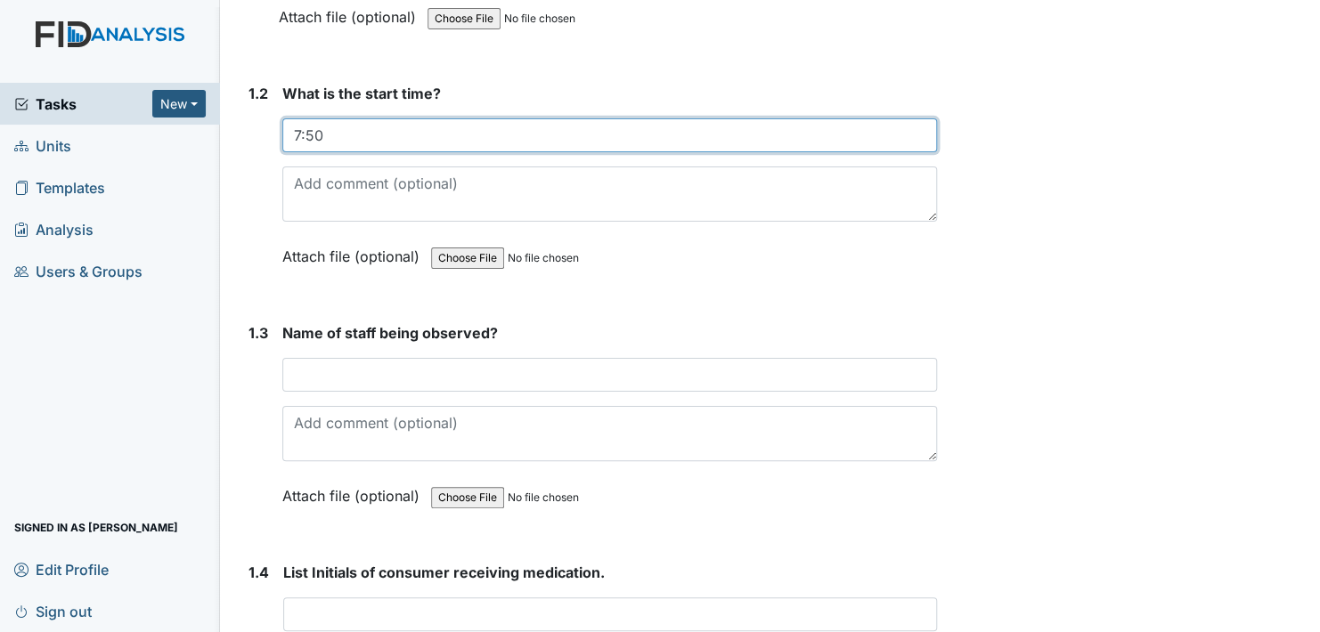
type input "7:50"
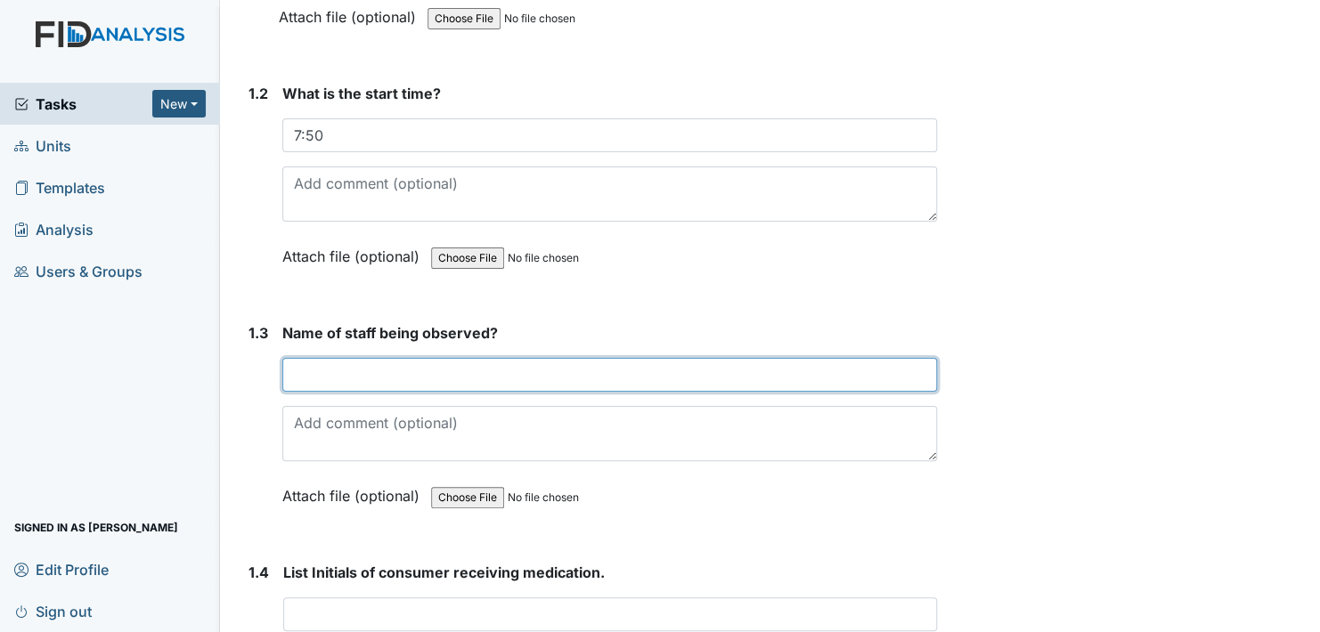
click at [322, 378] on input "text" at bounding box center [609, 375] width 655 height 34
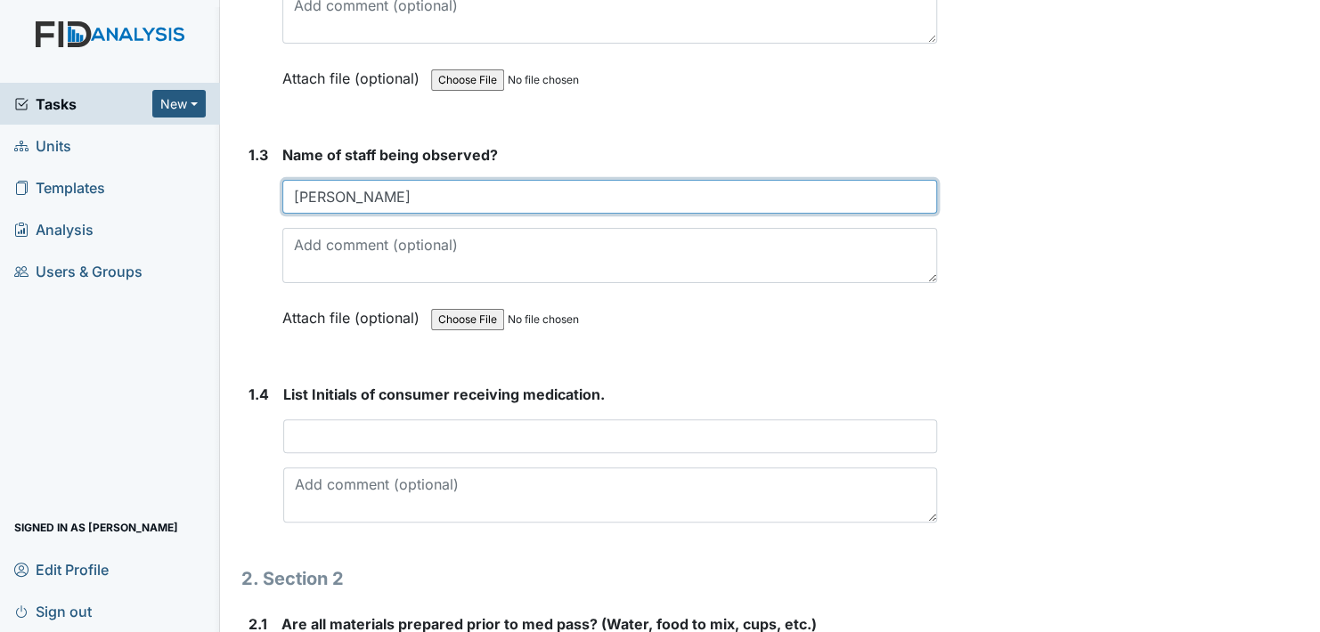
scroll to position [713, 0]
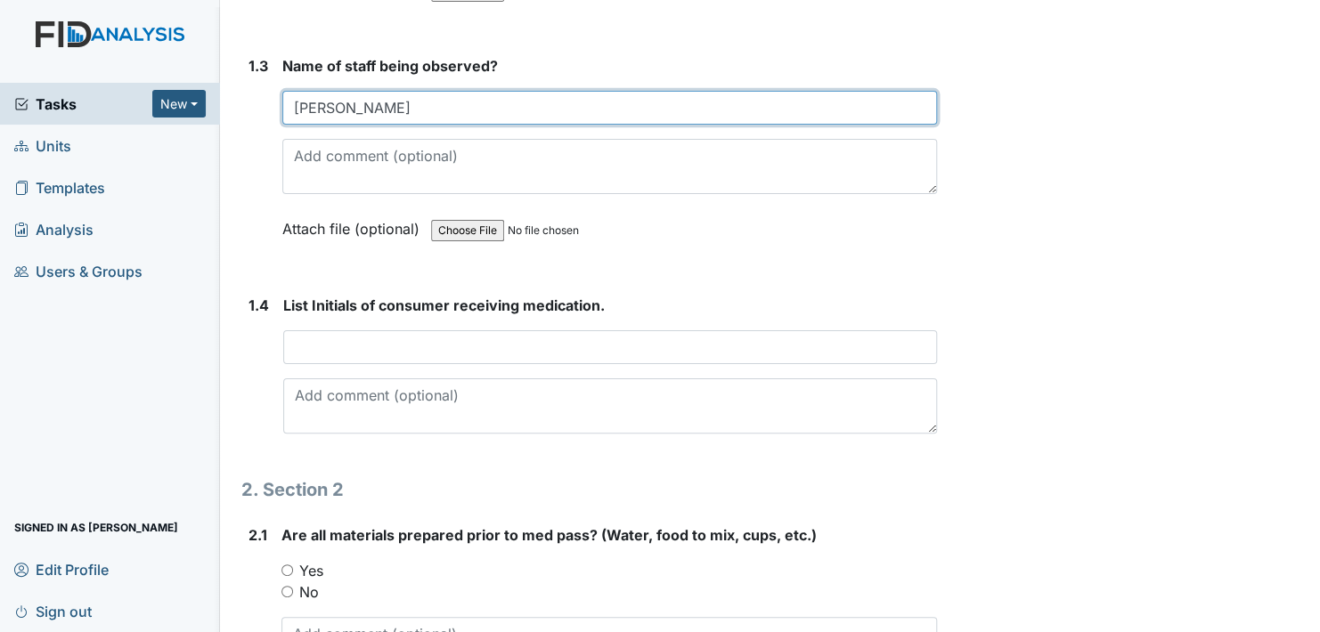
type input "[PERSON_NAME]"
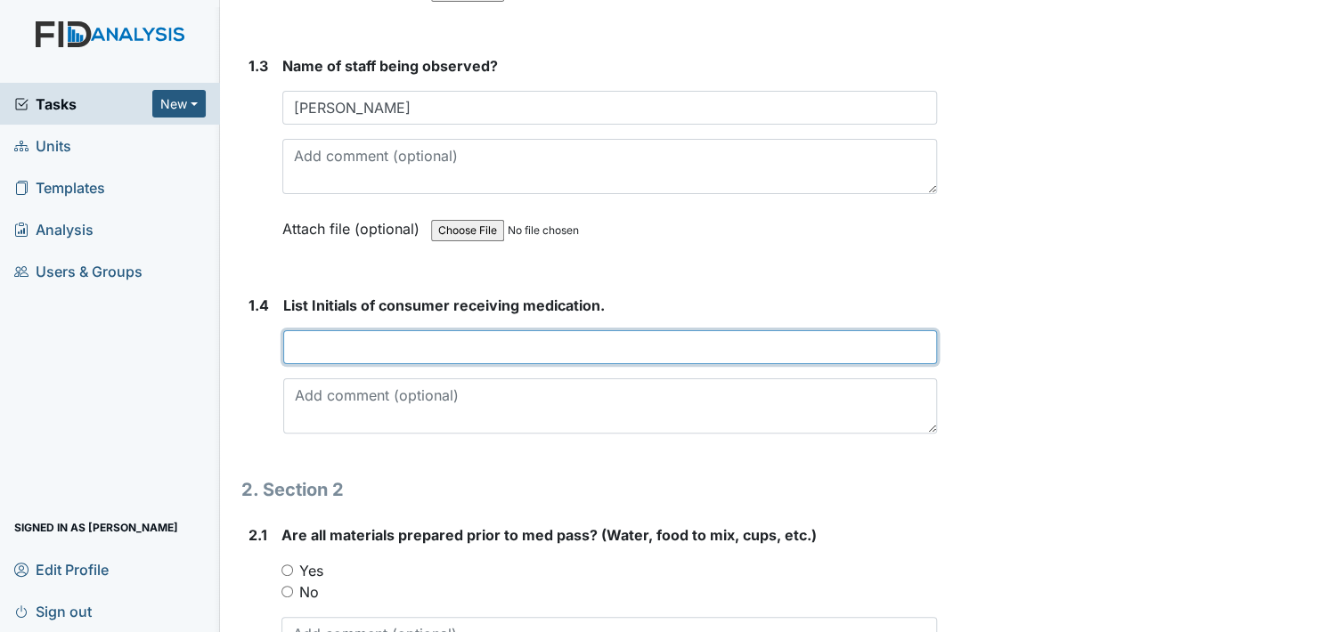
click at [331, 346] on input "text" at bounding box center [610, 347] width 654 height 34
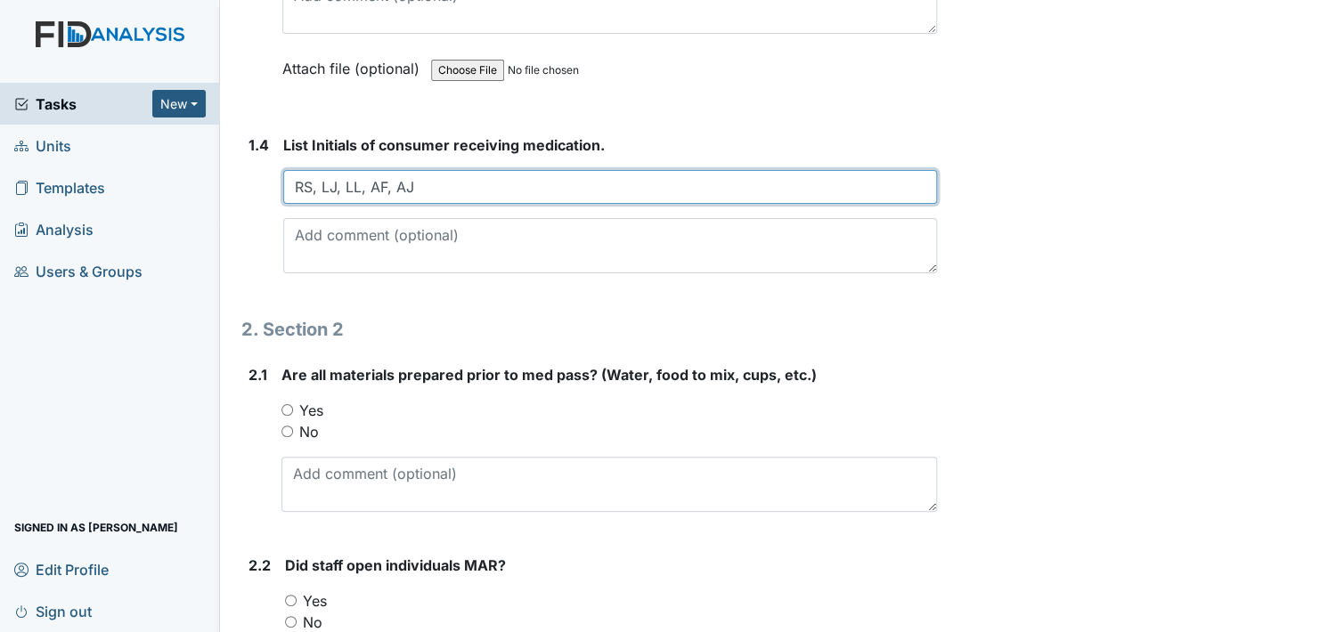
scroll to position [891, 0]
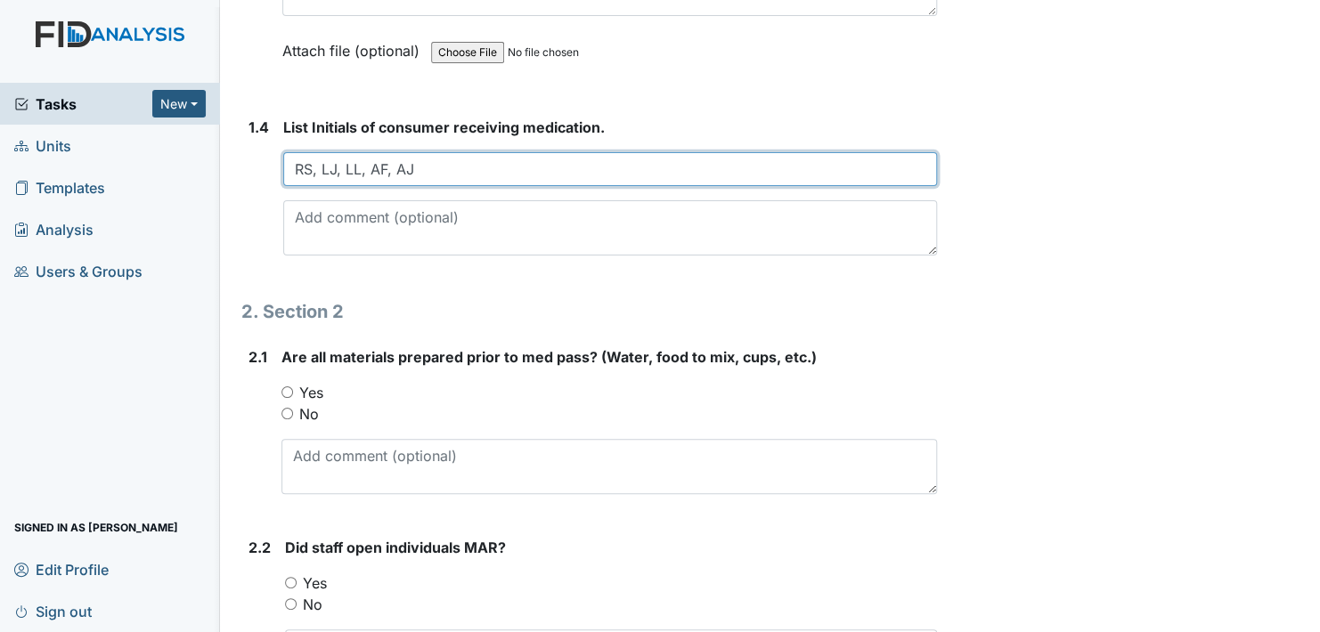
type input "RS, LJ, LL, AF, AJ"
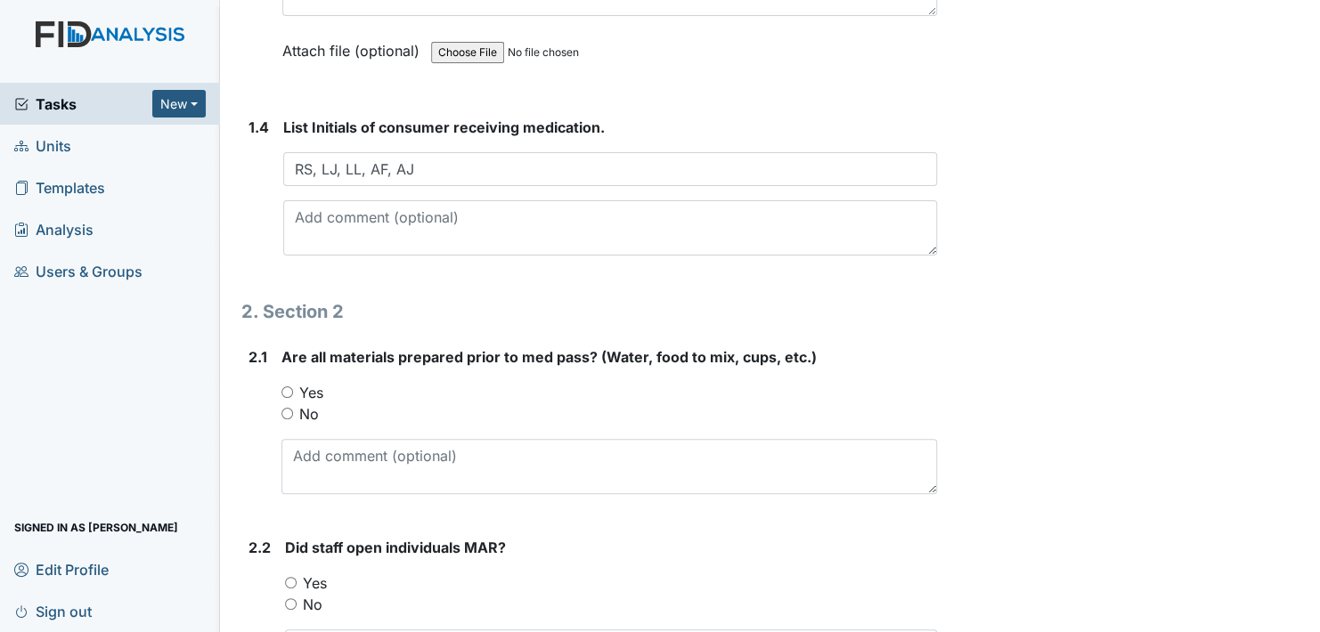
click at [286, 388] on input "Yes" at bounding box center [287, 393] width 12 height 12
radio input "true"
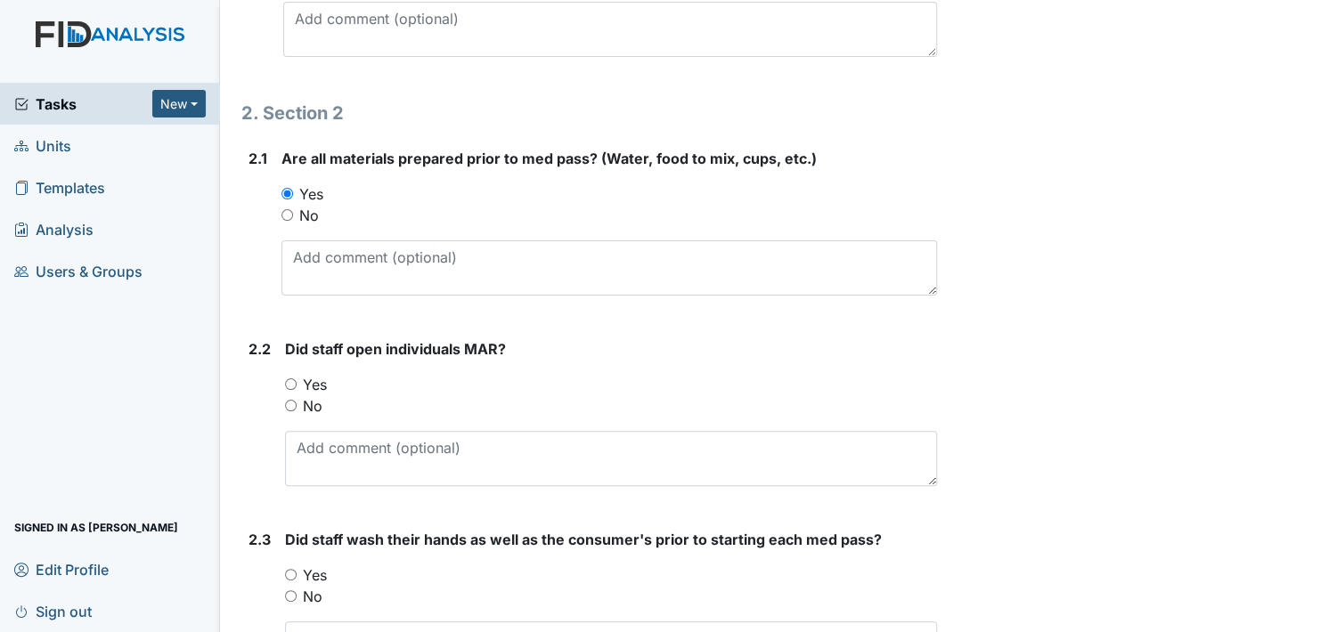
scroll to position [1158, 0]
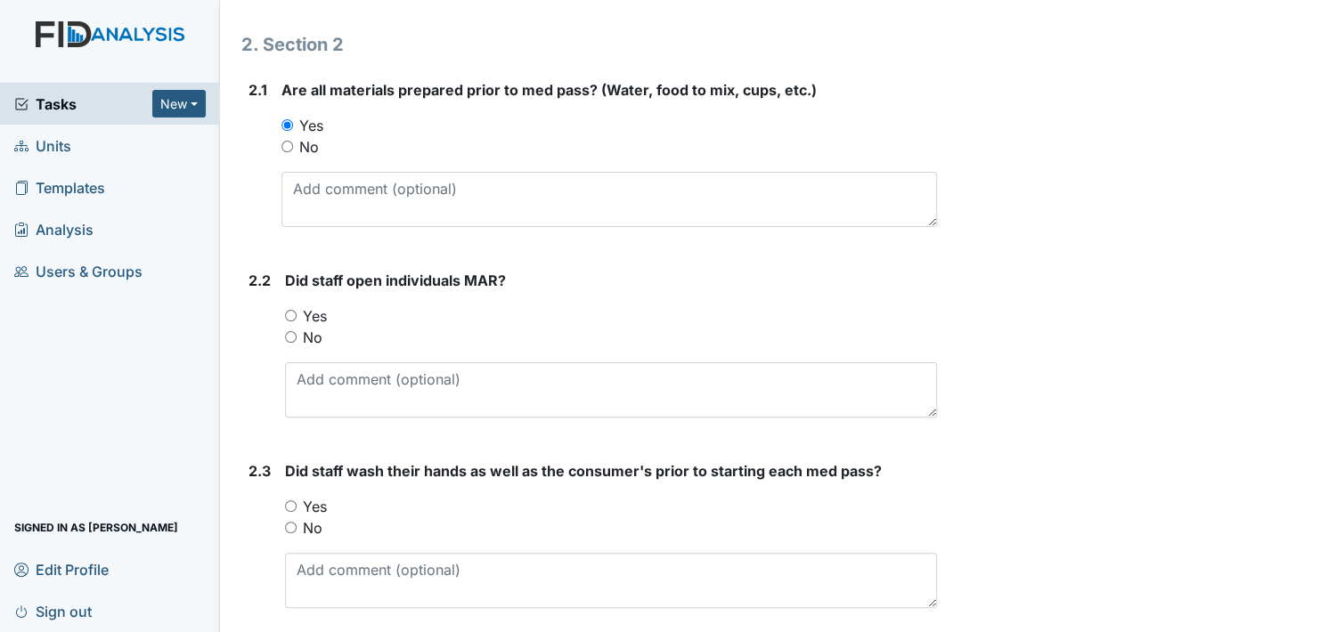
click at [291, 315] on input "Yes" at bounding box center [291, 316] width 12 height 12
radio input "true"
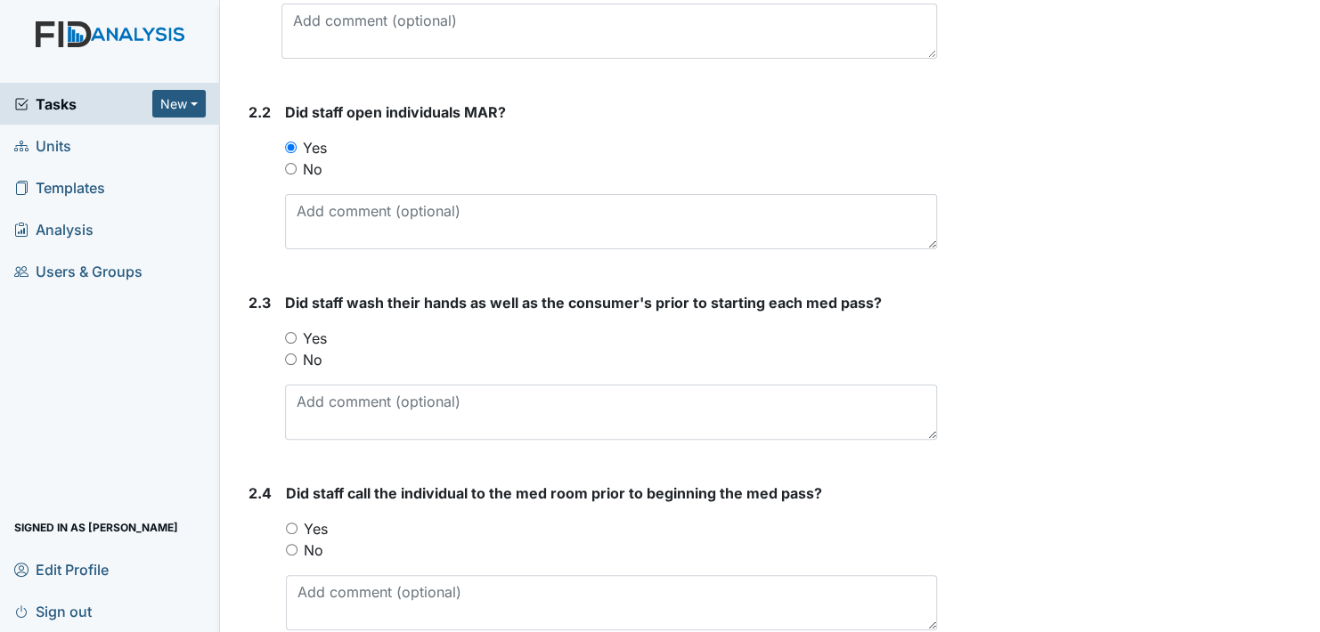
scroll to position [1425, 0]
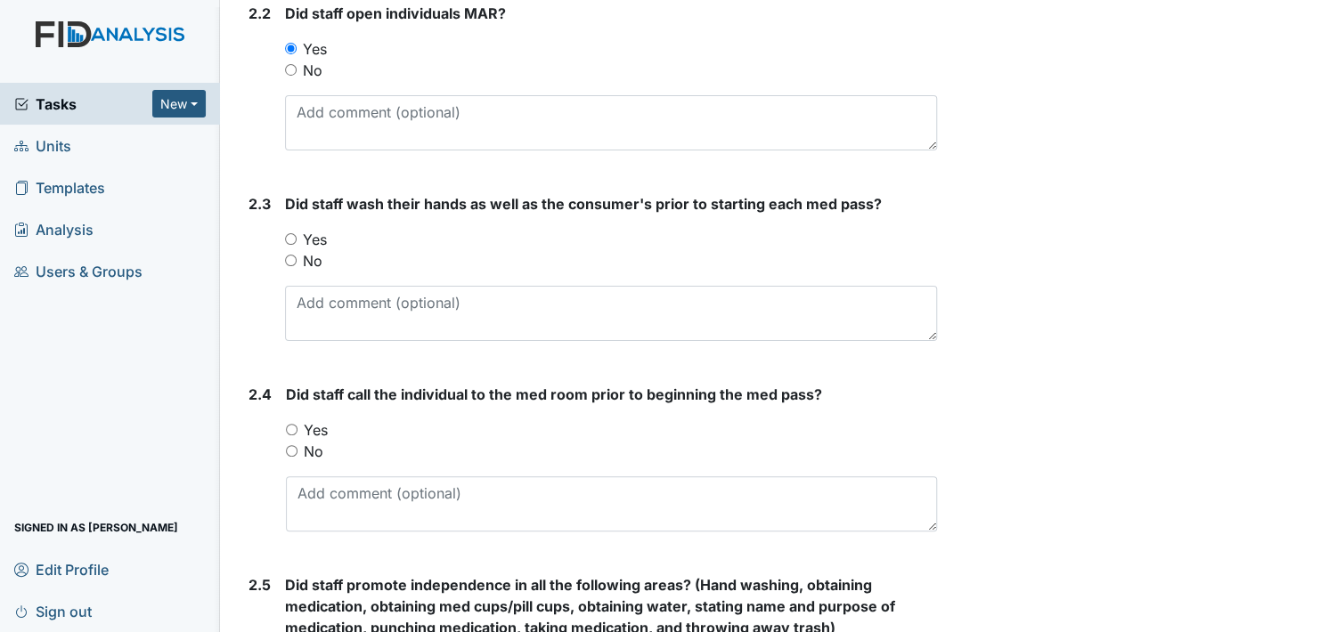
click at [287, 233] on input "Yes" at bounding box center [291, 239] width 12 height 12
radio input "true"
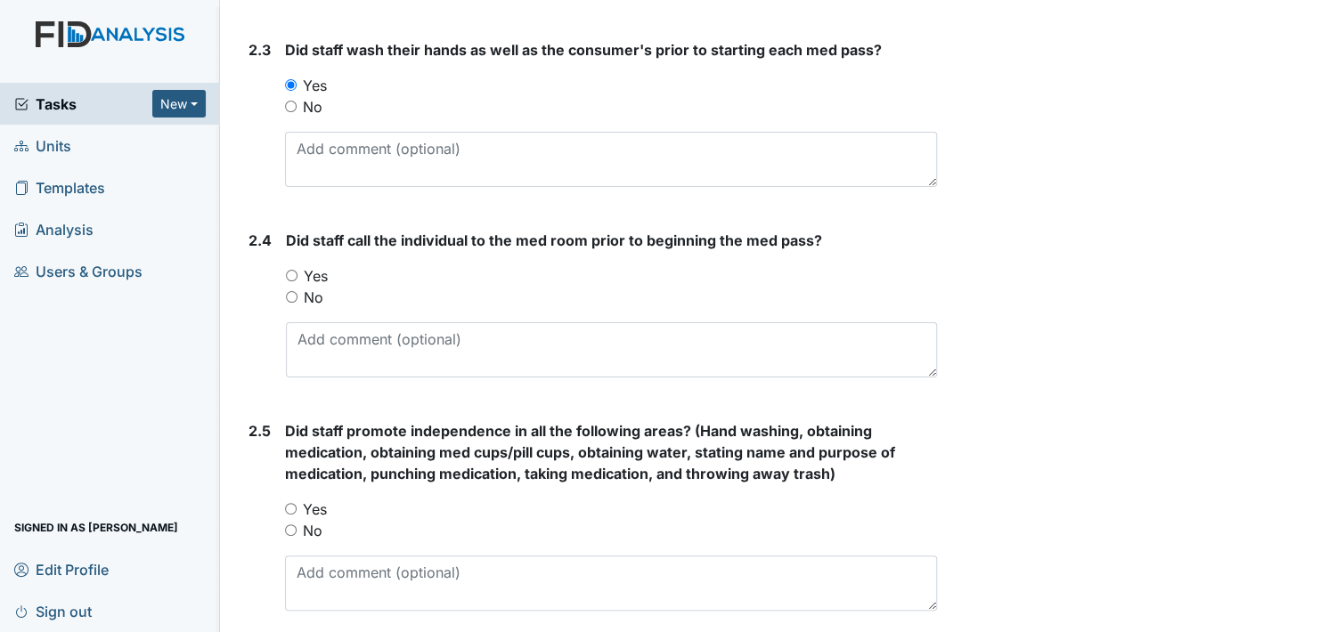
scroll to position [1603, 0]
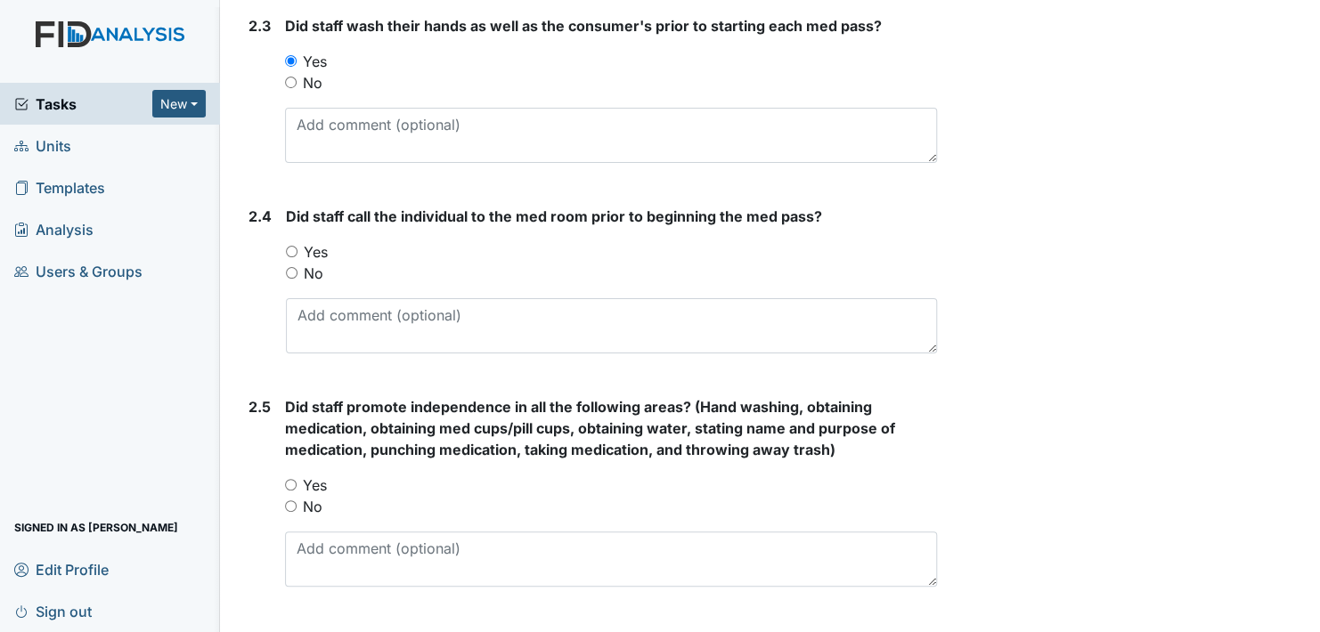
click at [294, 248] on input "Yes" at bounding box center [292, 252] width 12 height 12
radio input "true"
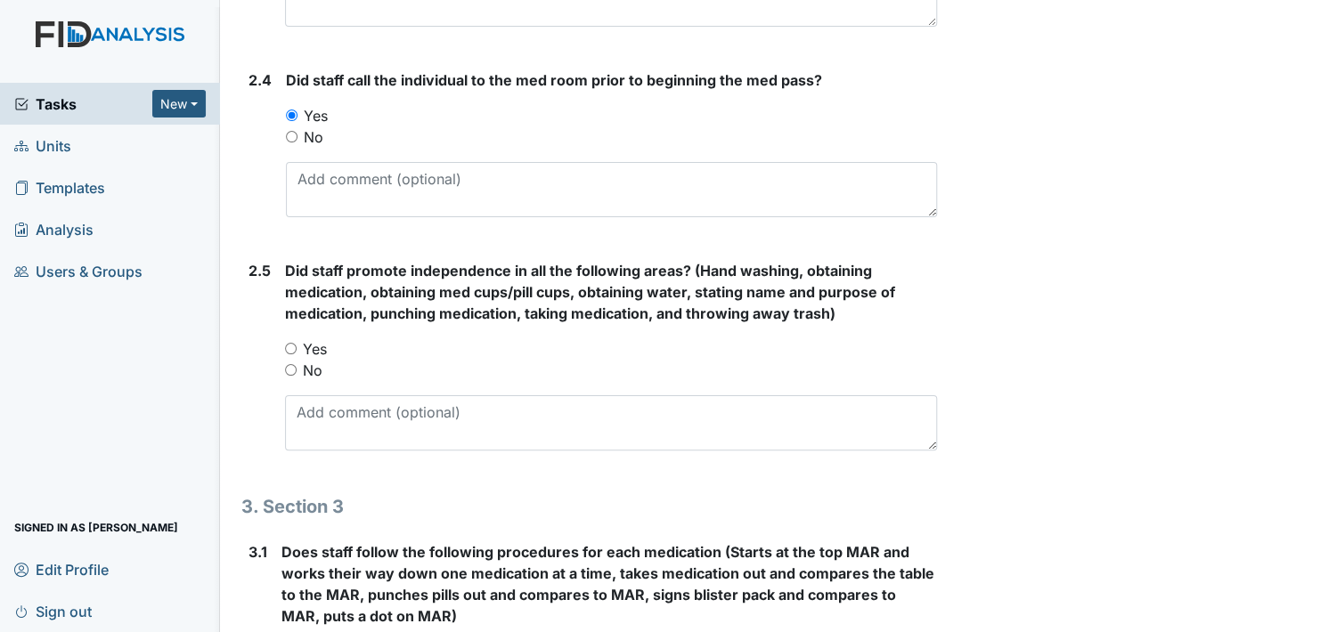
scroll to position [1781, 0]
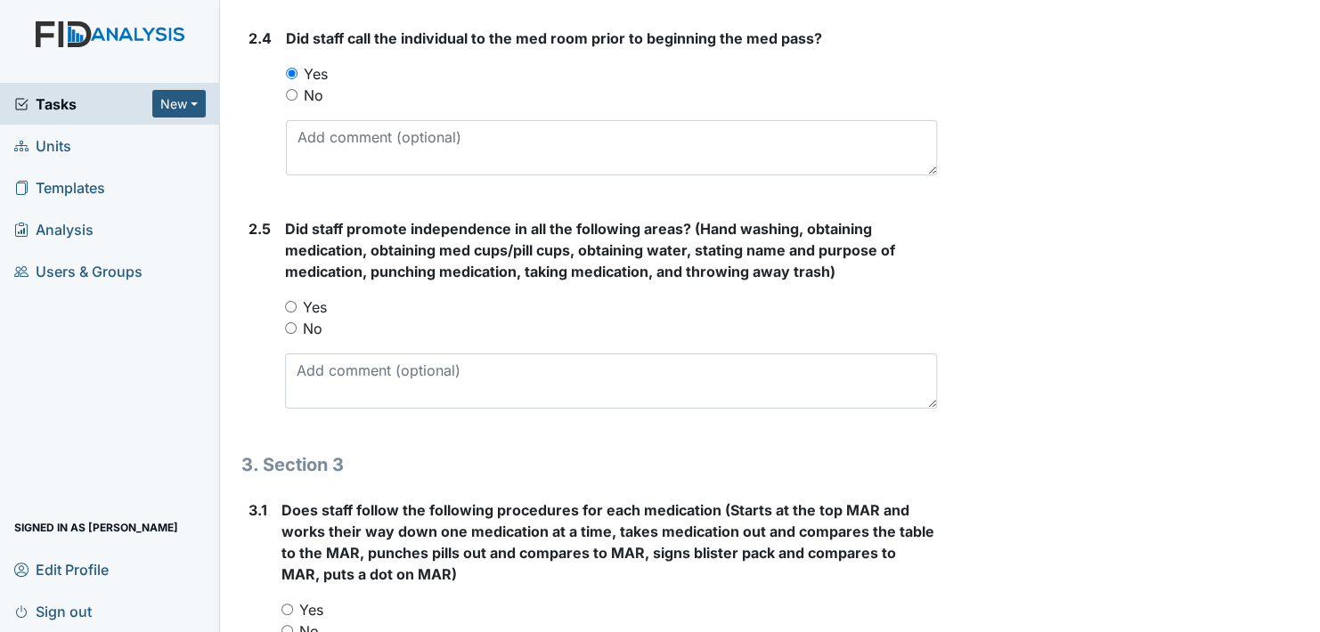
click at [287, 301] on input "Yes" at bounding box center [291, 307] width 12 height 12
radio input "true"
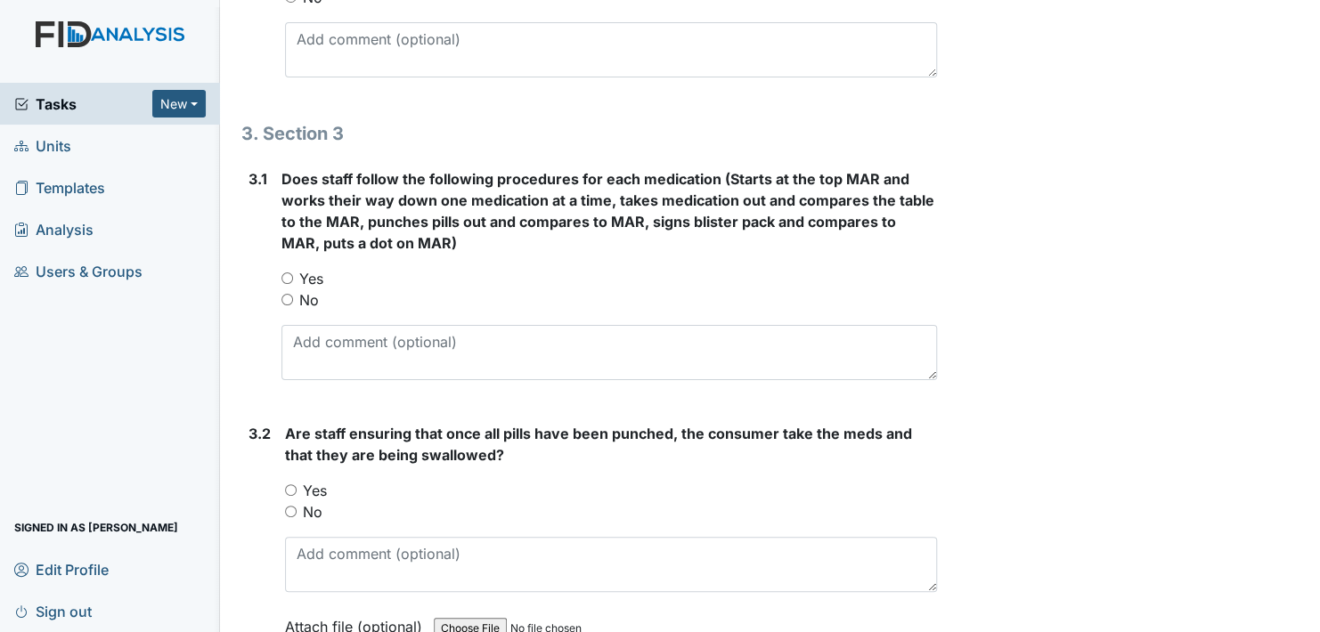
scroll to position [2138, 0]
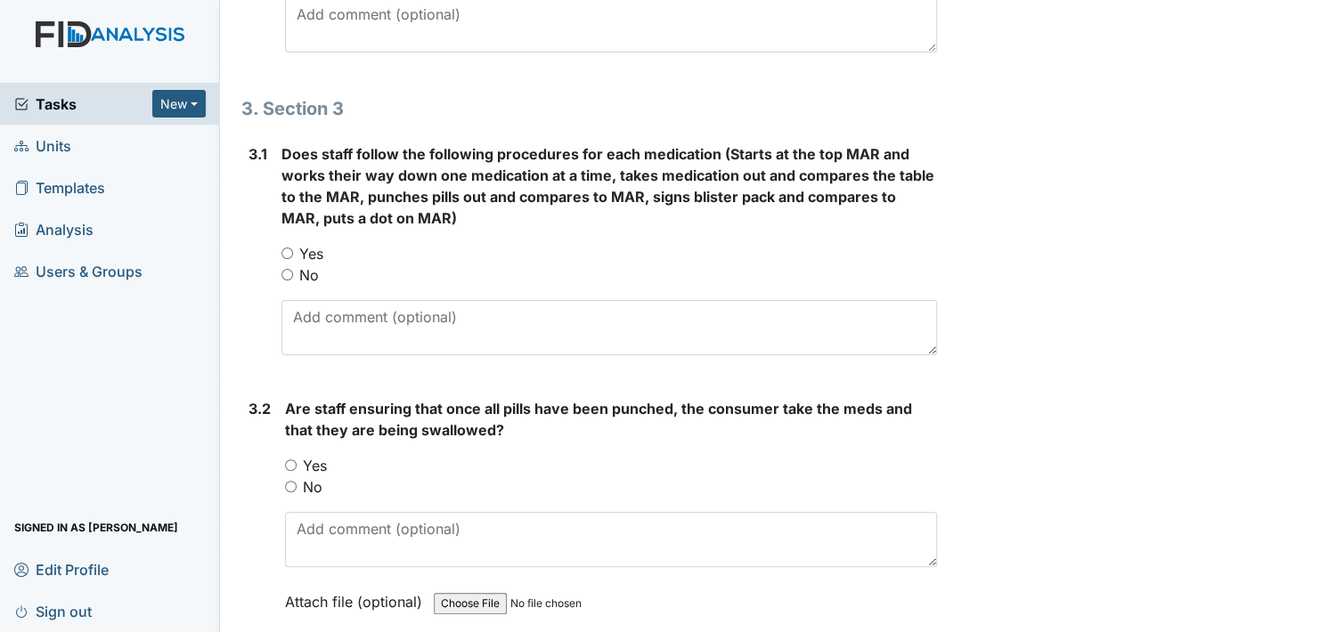
click at [289, 248] on input "Yes" at bounding box center [287, 254] width 12 height 12
radio input "true"
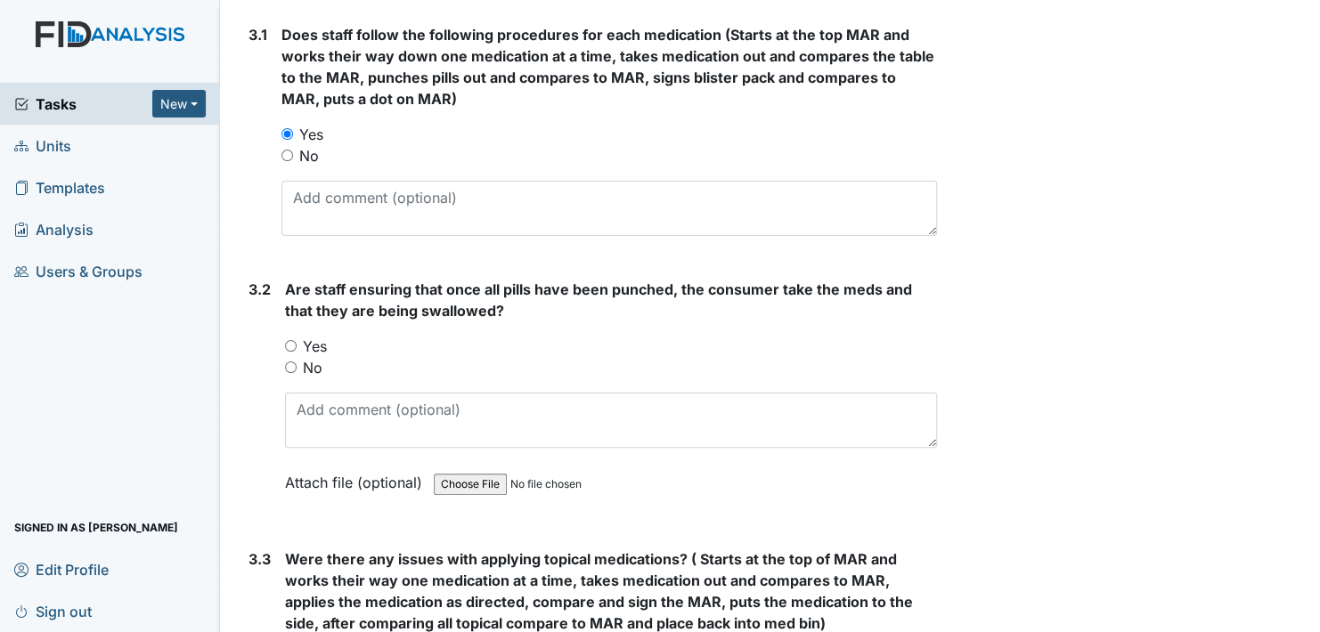
scroll to position [2316, 0]
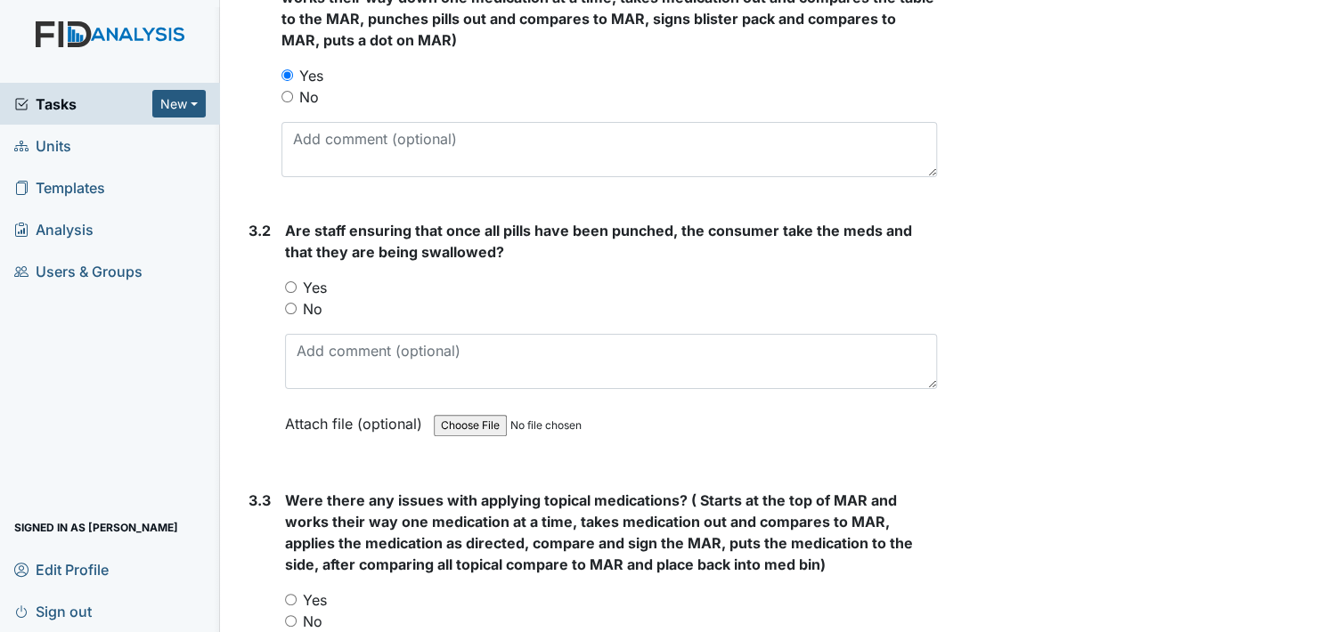
click at [293, 281] on input "Yes" at bounding box center [291, 287] width 12 height 12
radio input "true"
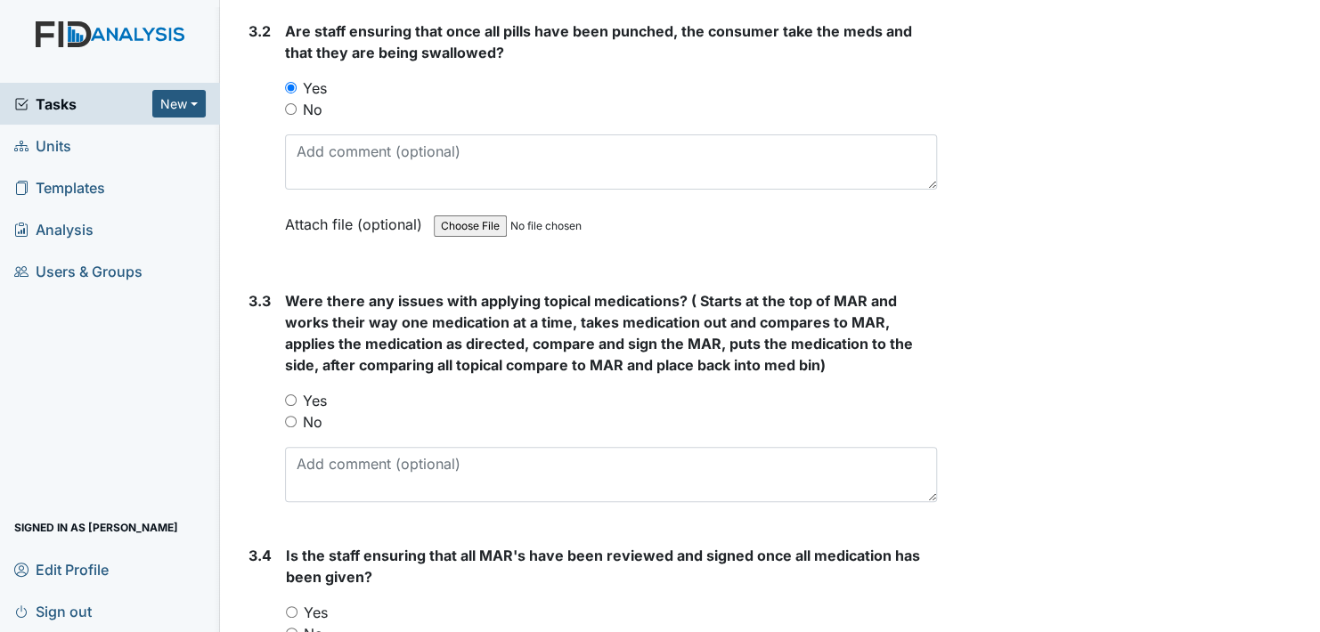
scroll to position [2583, 0]
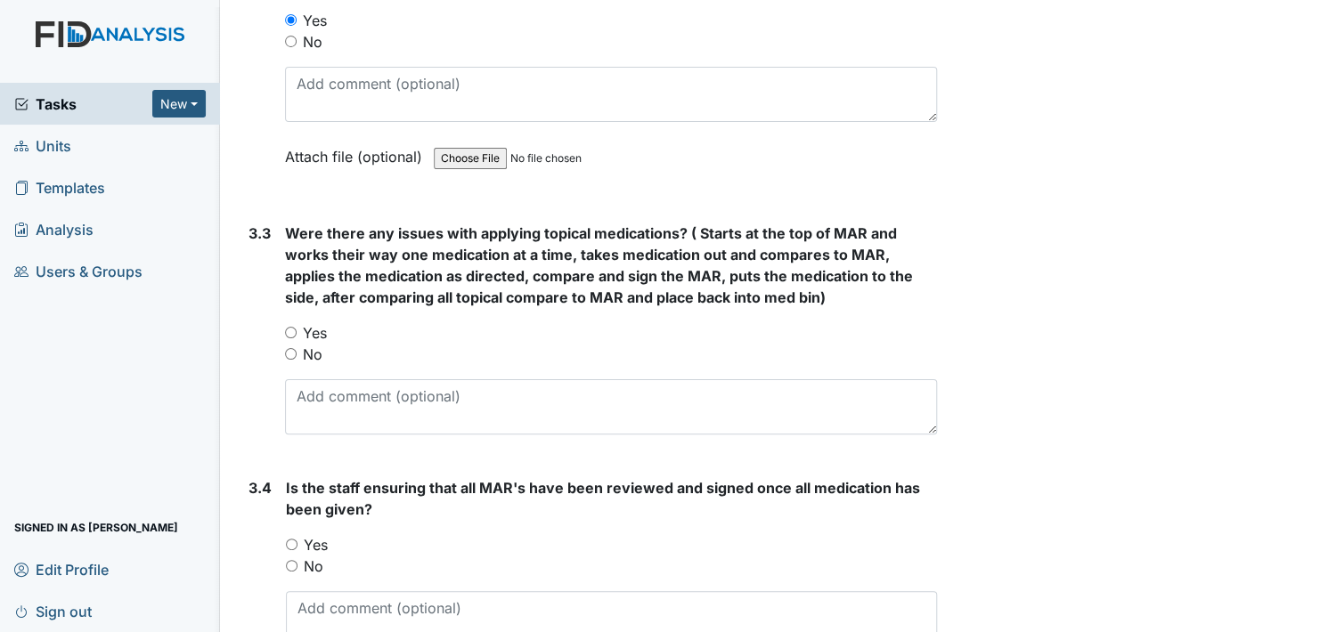
click at [289, 348] on input "No" at bounding box center [291, 354] width 12 height 12
radio input "true"
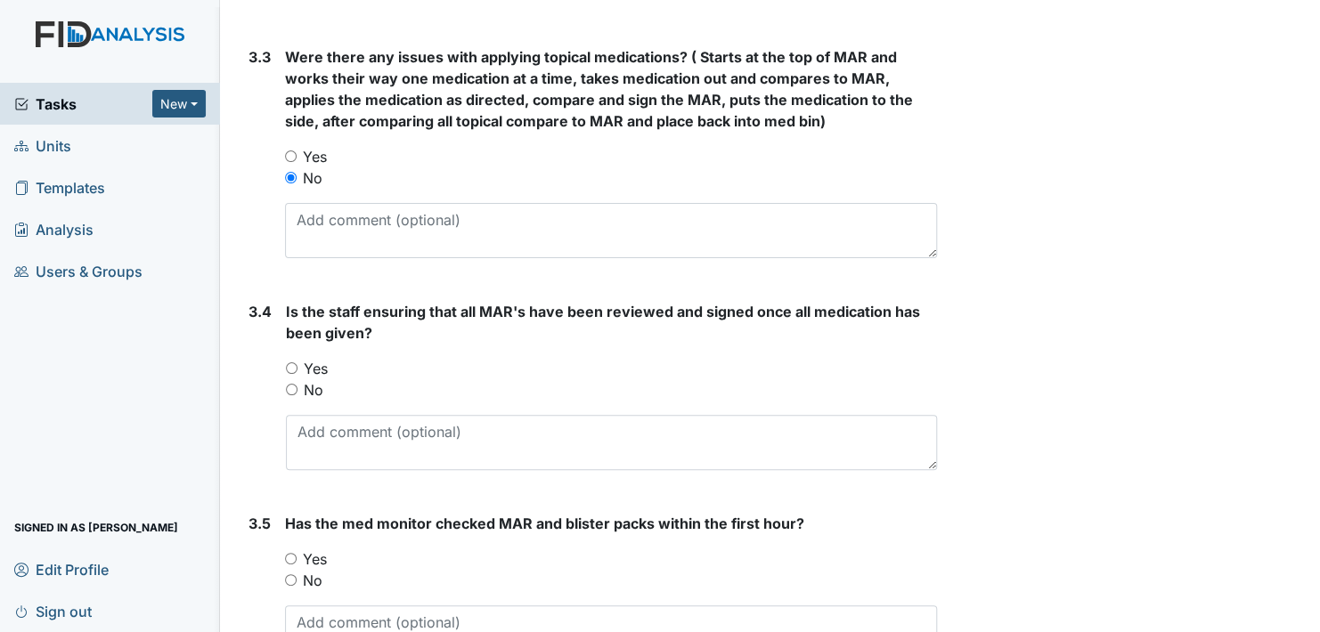
scroll to position [2850, 0]
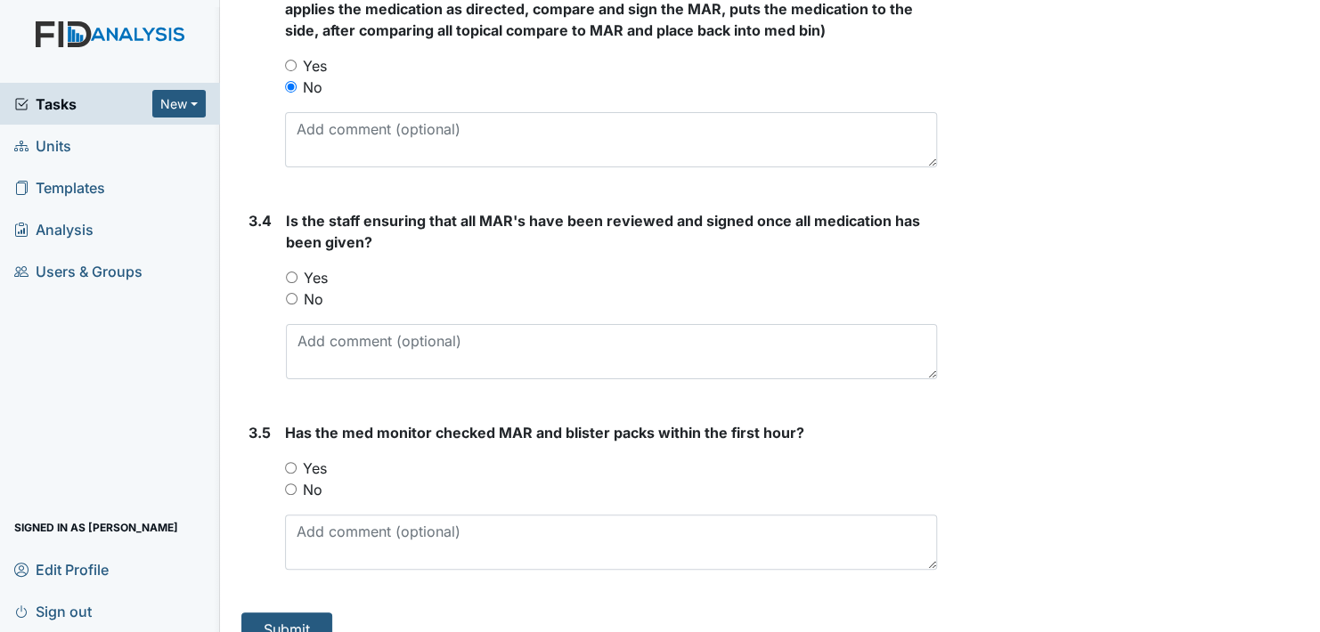
click at [289, 272] on input "Yes" at bounding box center [292, 278] width 12 height 12
radio input "true"
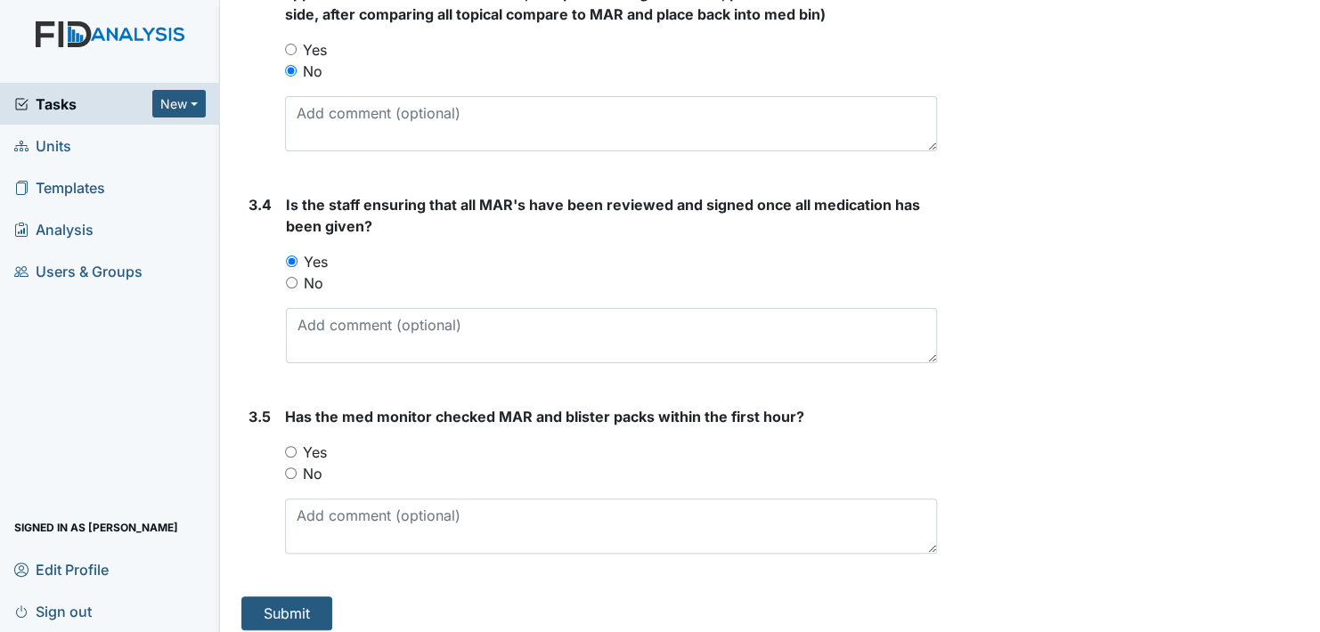
scroll to position [2871, 0]
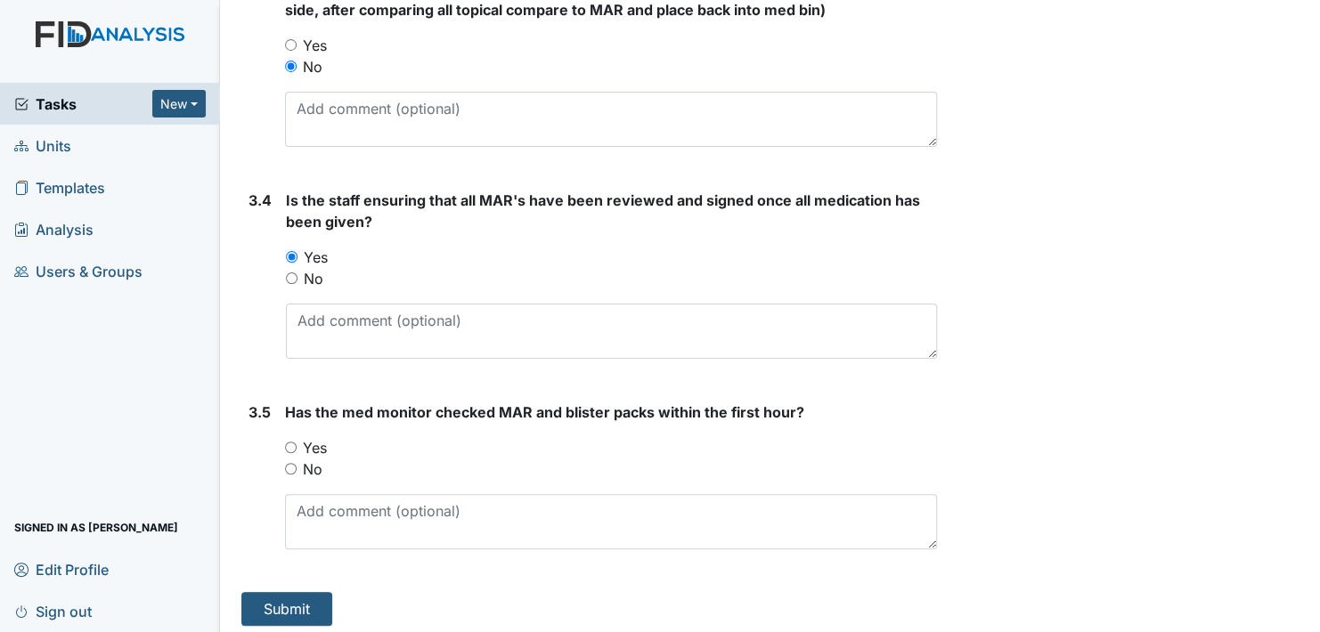
click at [295, 442] on input "Yes" at bounding box center [291, 448] width 12 height 12
radio input "true"
click at [306, 600] on button "Submit" at bounding box center [286, 609] width 91 height 34
